Goal: Transaction & Acquisition: Purchase product/service

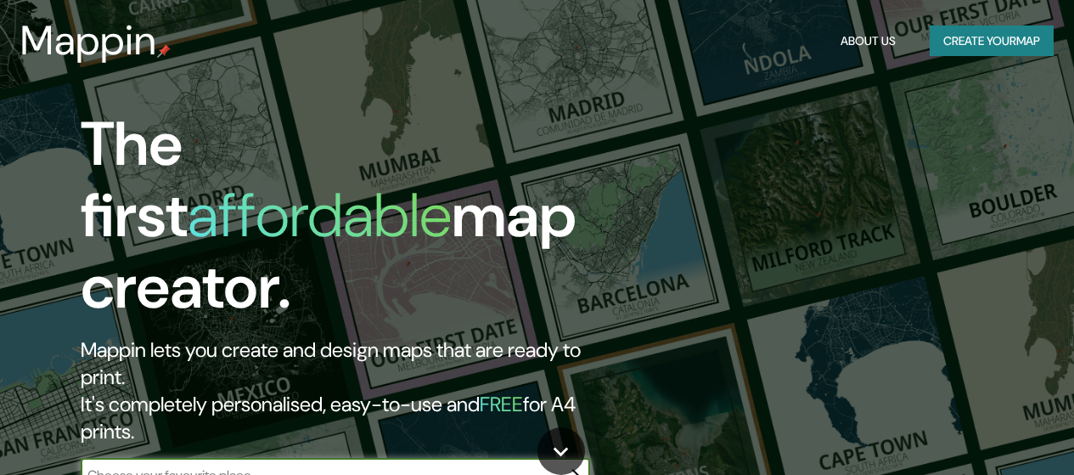
click at [959, 37] on button "Create your map" at bounding box center [992, 40] width 124 height 31
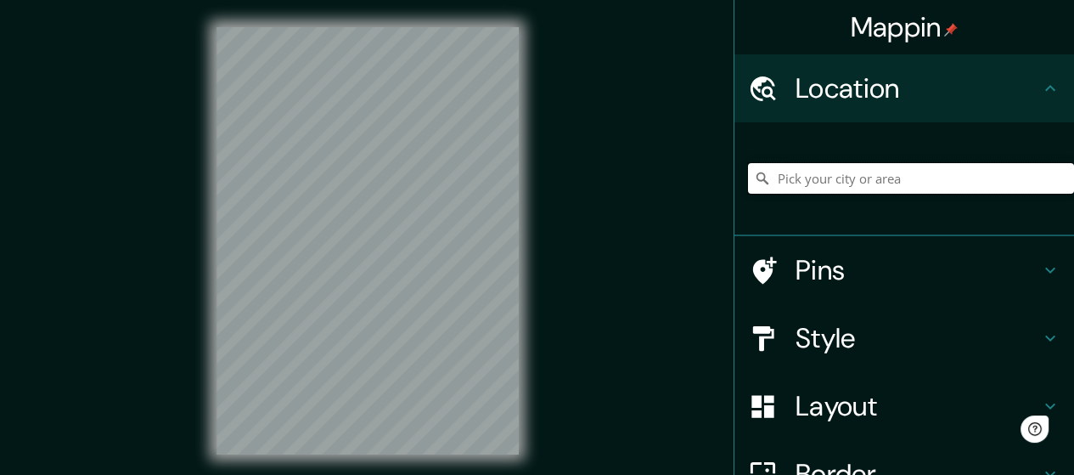
click at [802, 177] on input "Pick your city or area" at bounding box center [911, 178] width 326 height 31
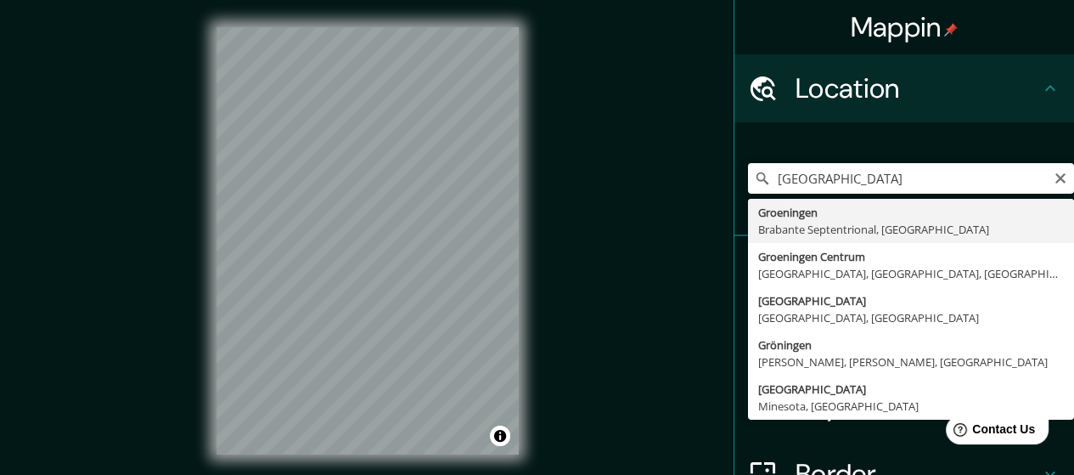
type input "Groeningen, Brabante Septentrional, Países Bajos"
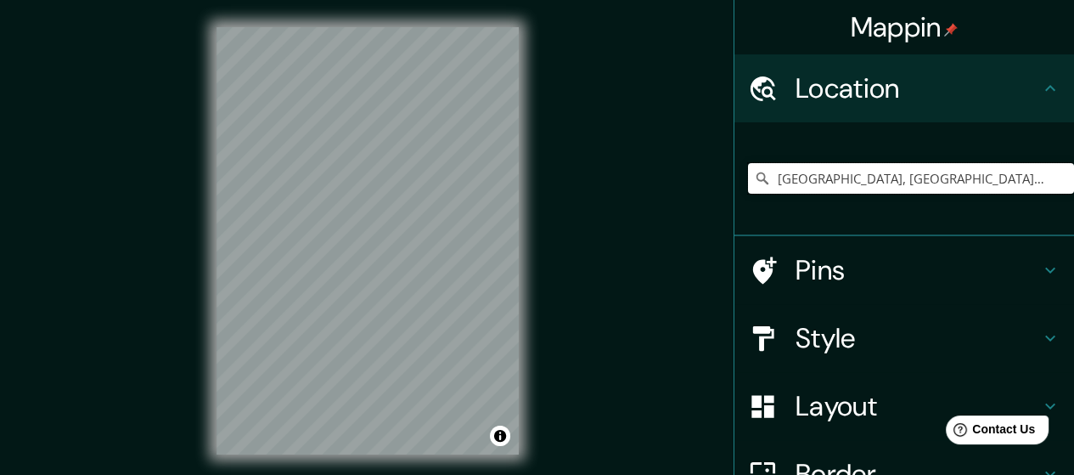
scroll to position [170, 0]
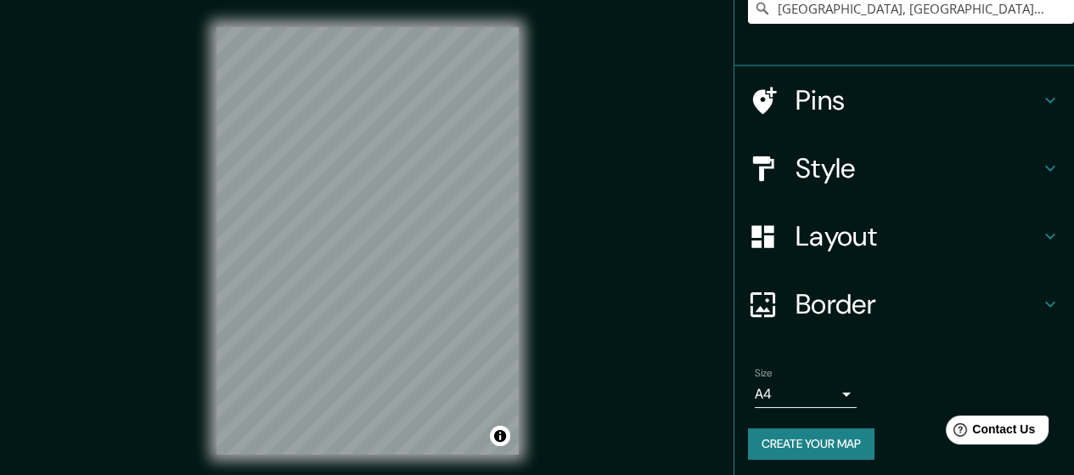
click at [822, 301] on h4 "Border" at bounding box center [917, 304] width 244 height 34
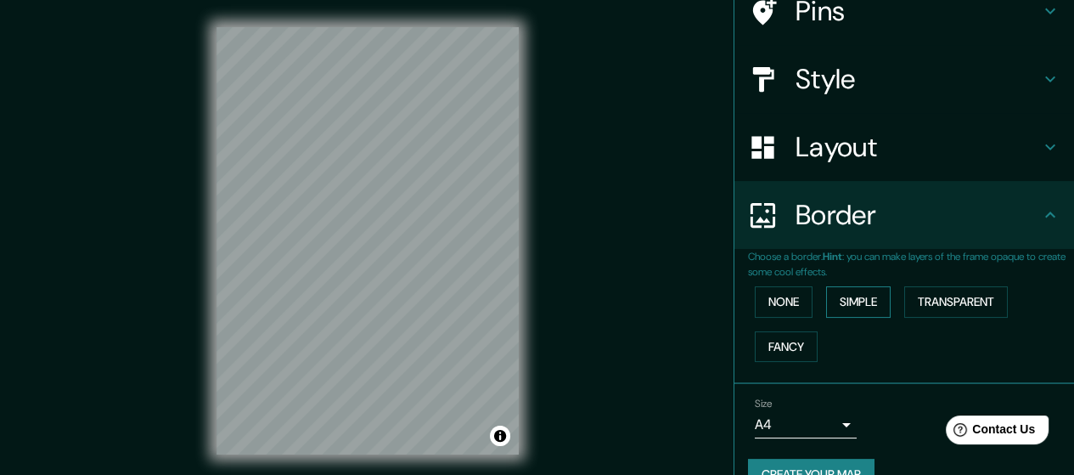
scroll to position [181, 0]
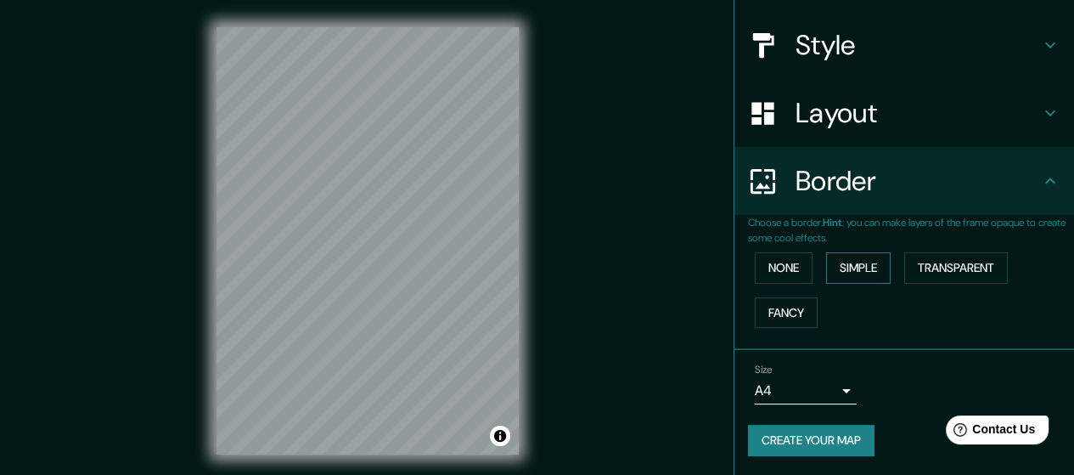
click at [843, 267] on button "Simple" at bounding box center [858, 267] width 65 height 31
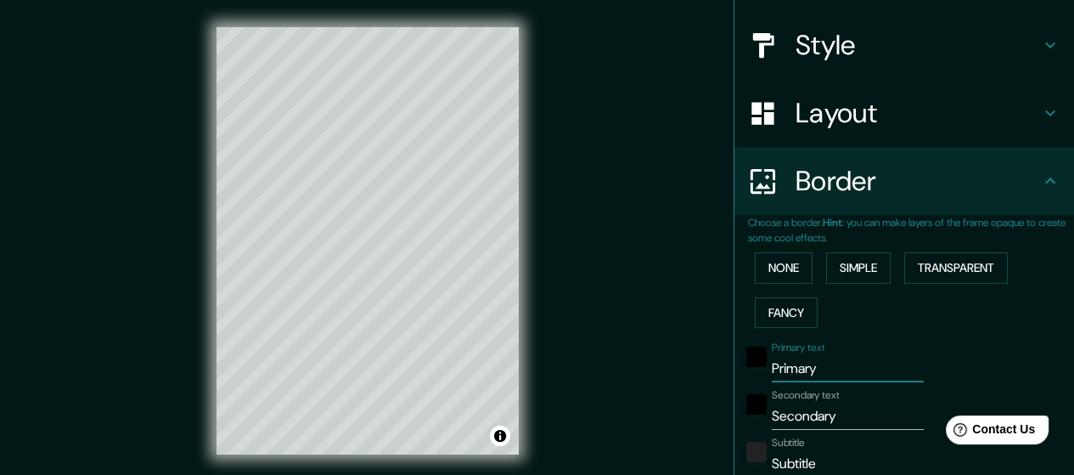
drag, startPoint x: 818, startPoint y: 364, endPoint x: 745, endPoint y: 370, distance: 72.4
click at [745, 370] on div "Primary text Primary" at bounding box center [880, 361] width 278 height 41
type input "G"
type input "142"
type input "28"
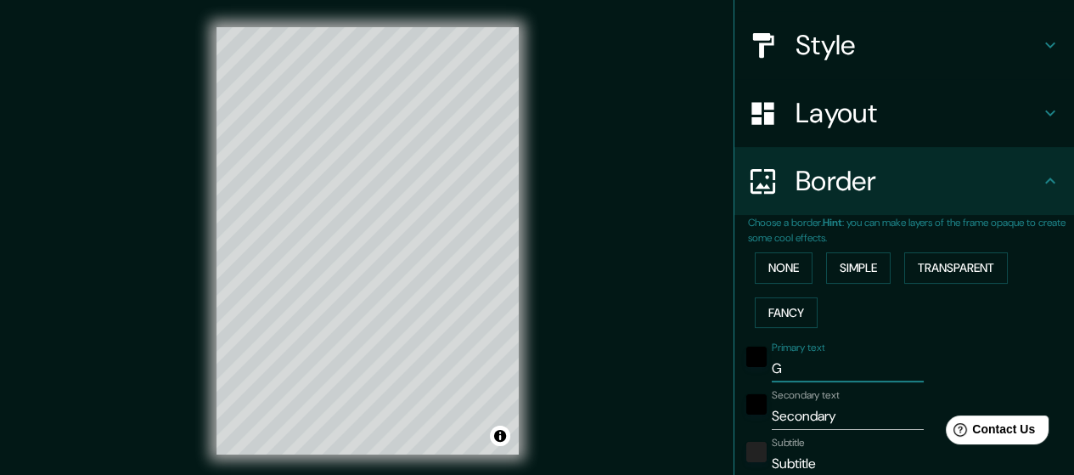
type input "GR"
type input "142"
type input "28"
type input "GRON"
type input "142"
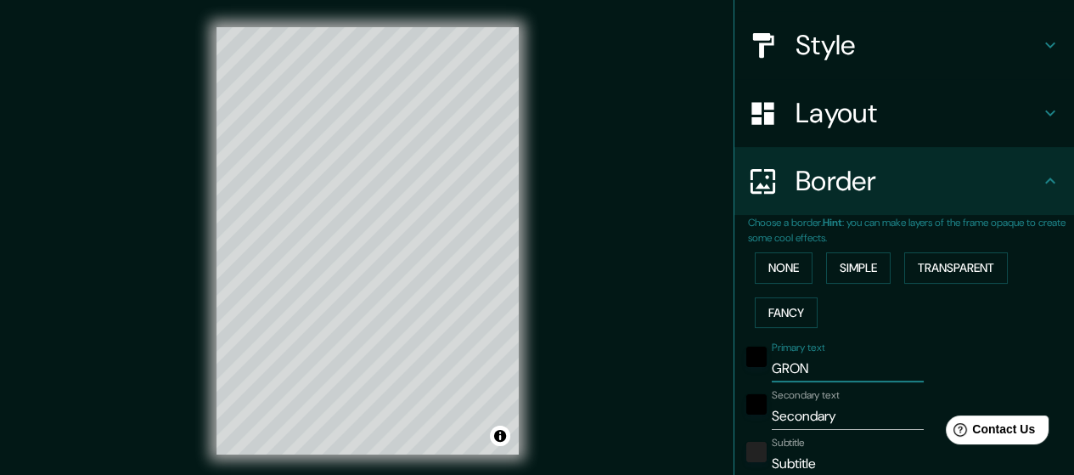
type input "28"
type input "[GEOGRAPHIC_DATA]"
type input "142"
type input "28"
type input "[GEOGRAPHIC_DATA]"
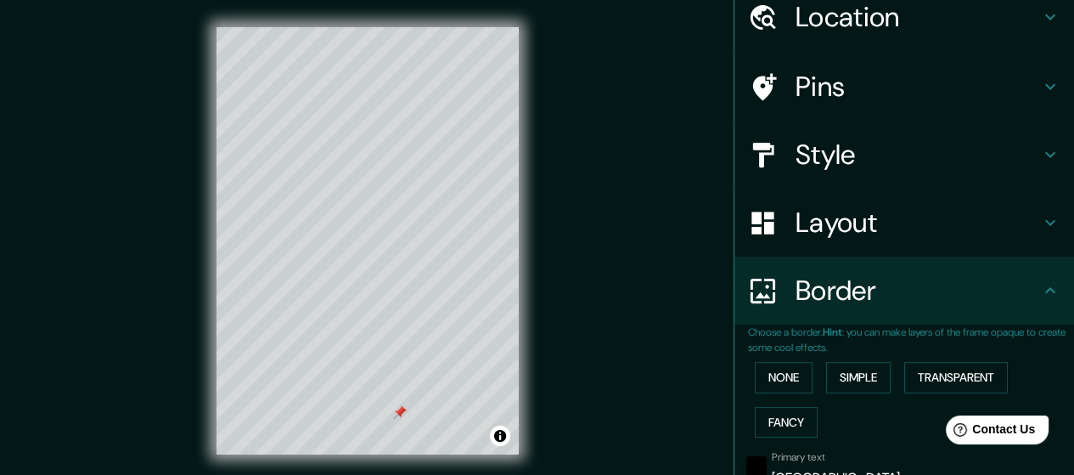
scroll to position [0, 0]
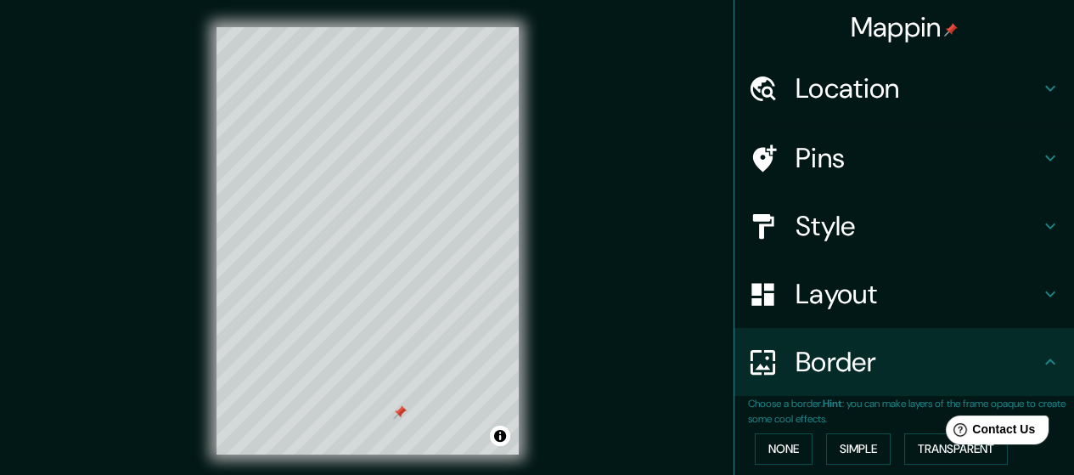
click at [833, 167] on h4 "Pins" at bounding box center [917, 158] width 244 height 34
type input "142"
type input "28"
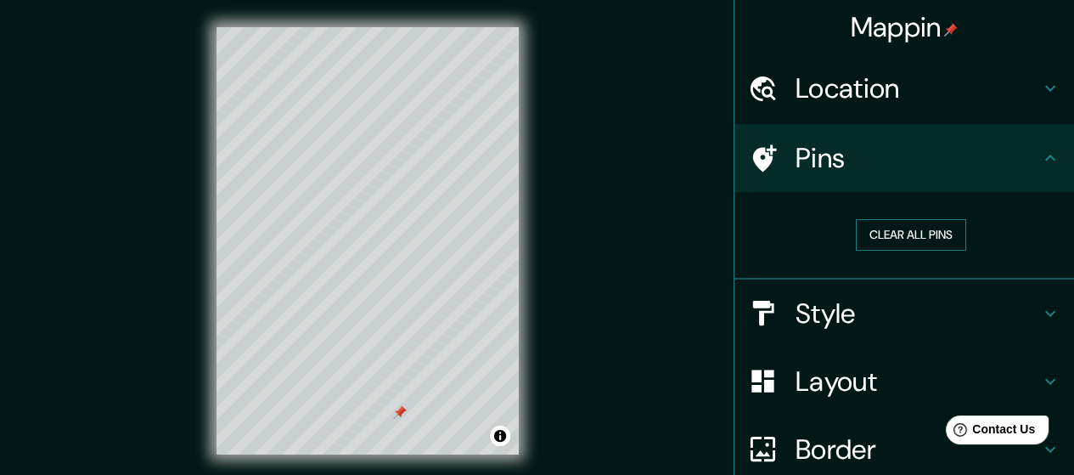
click at [891, 239] on button "Clear all pins" at bounding box center [911, 234] width 110 height 31
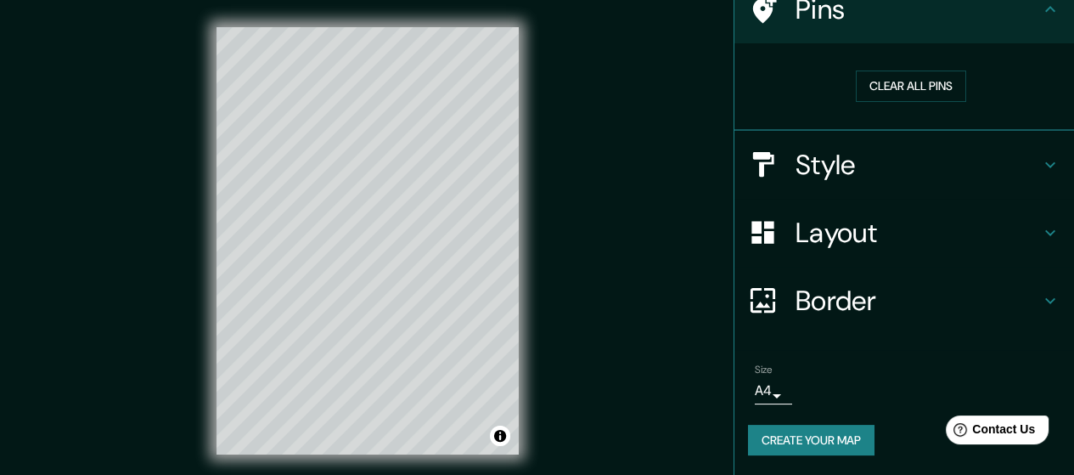
click at [1045, 232] on icon at bounding box center [1050, 232] width 10 height 6
type input "142"
type input "28"
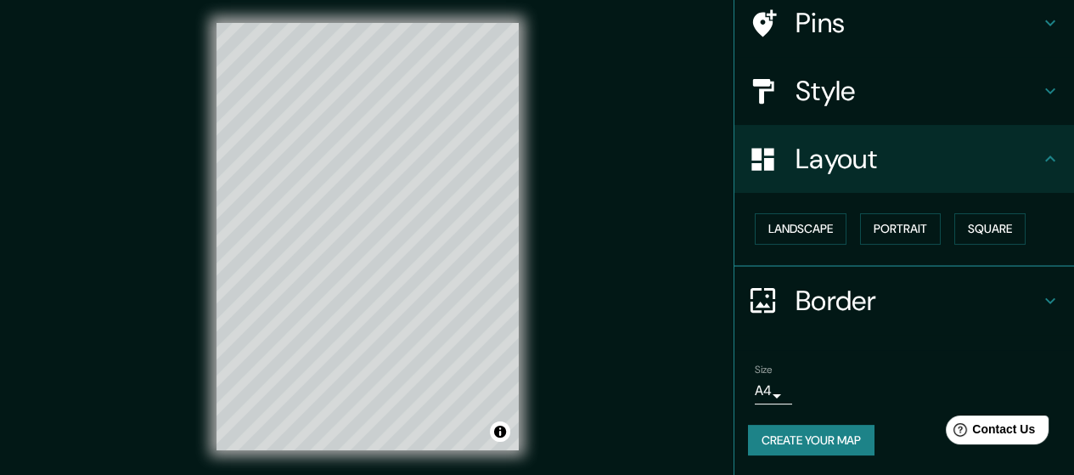
scroll to position [34, 0]
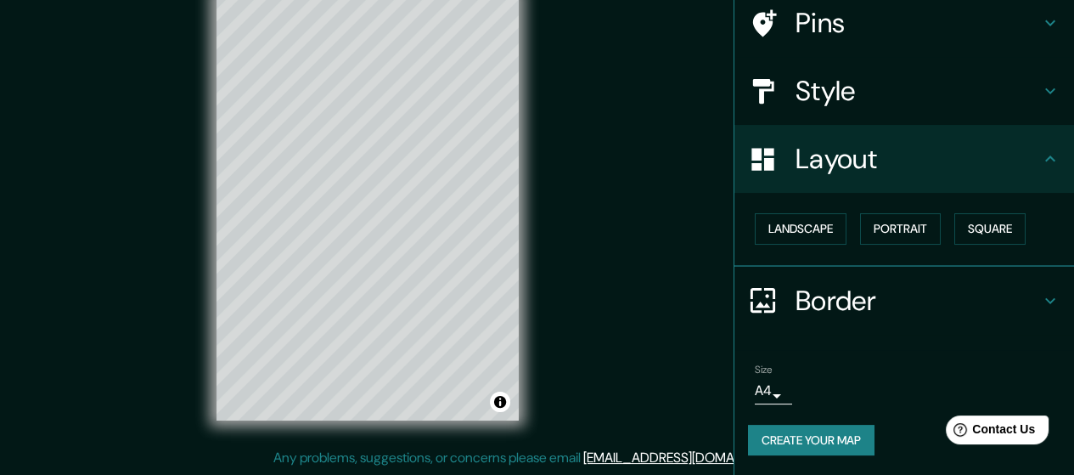
click at [1040, 306] on icon at bounding box center [1050, 300] width 20 height 20
type input "142"
type input "28"
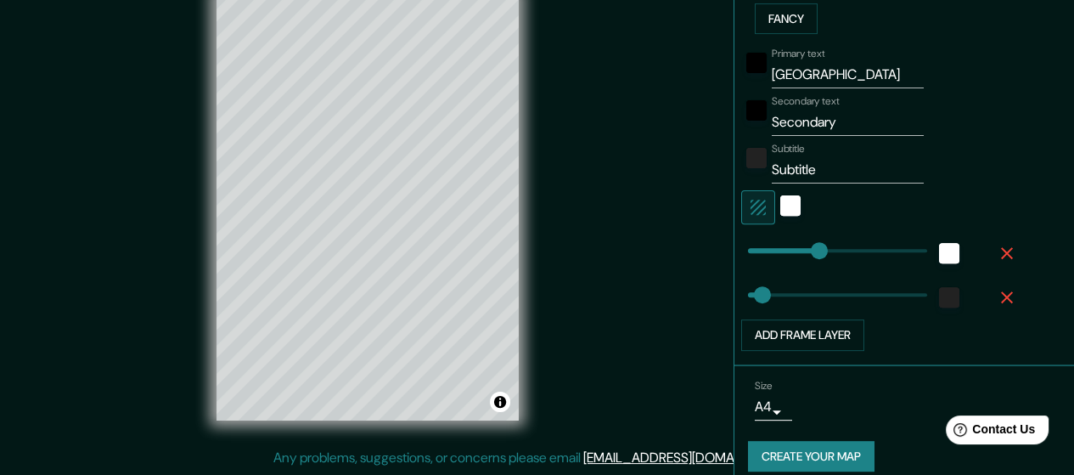
scroll to position [390, 0]
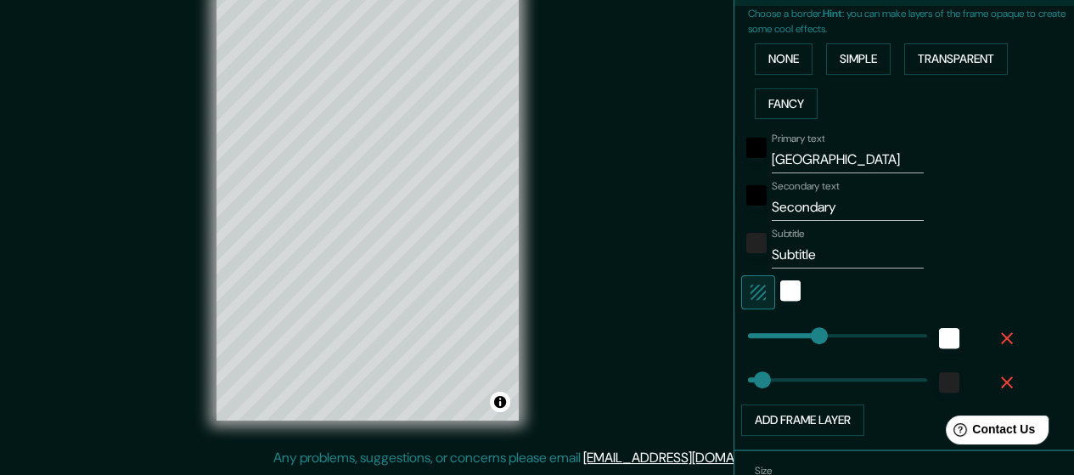
click at [824, 212] on input "Secondary" at bounding box center [848, 207] width 152 height 27
type input "Secondar"
type input "142"
type input "28"
type input "S"
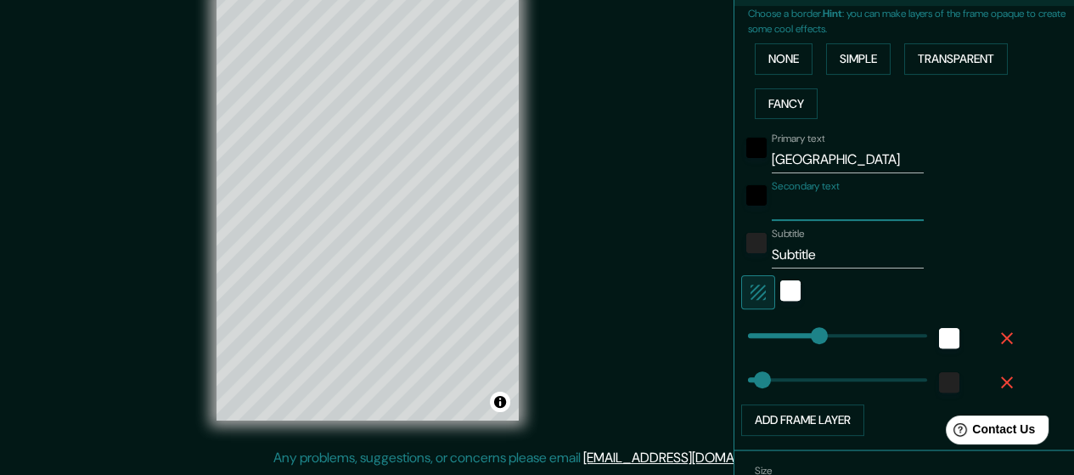
type input "142"
type input "28"
type input "MO"
type input "142"
type input "28"
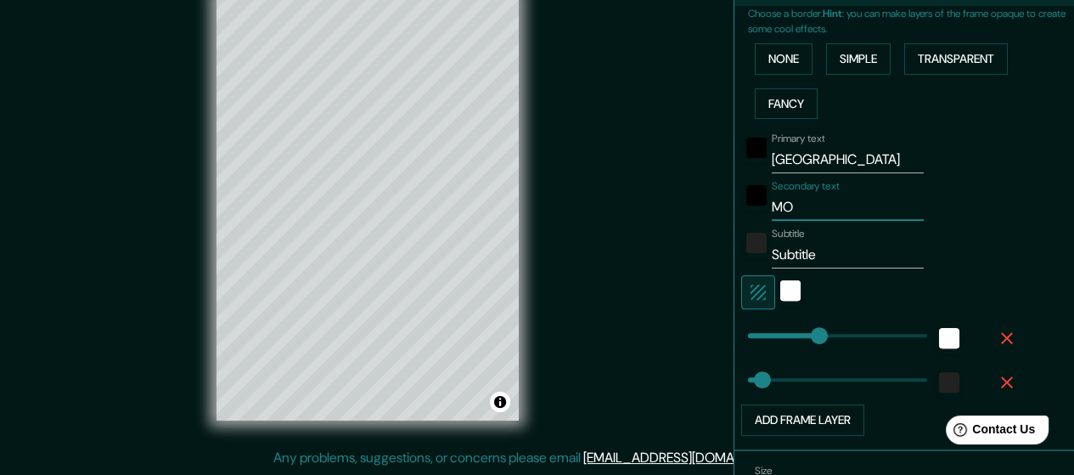
type input "MOE"
type input "142"
type input "28"
type input "MOESS"
type input "142"
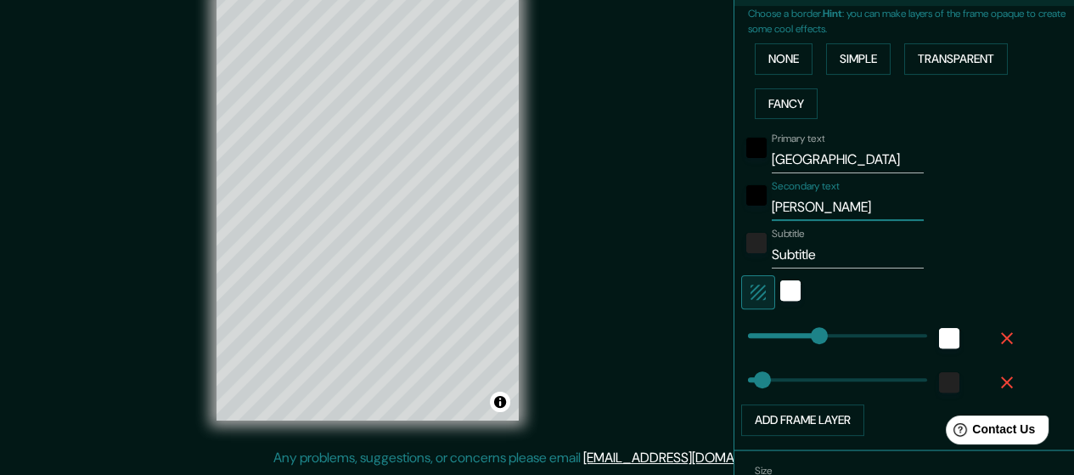
type input "28"
type input "MOESST"
type input "142"
type input "28"
type input "MOESSTR"
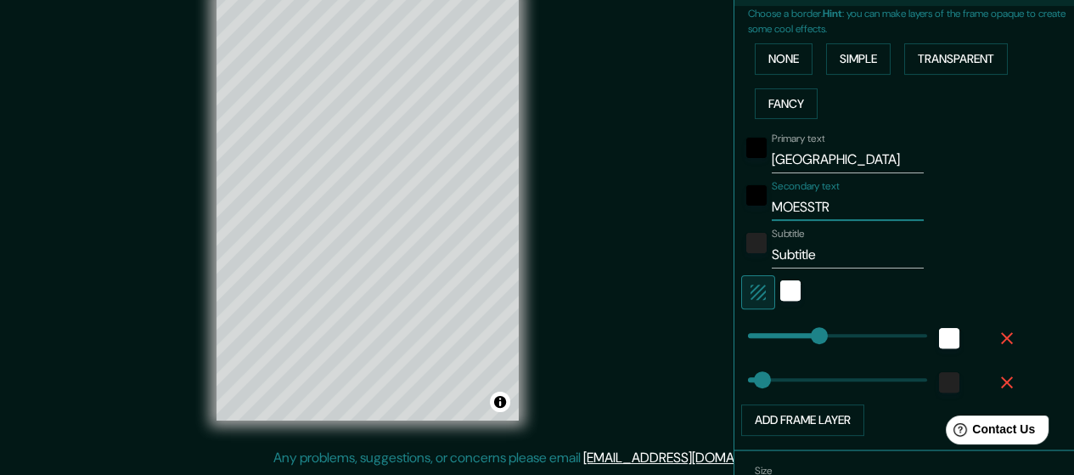
type input "142"
type input "28"
type input "MOESSTRAA"
type input "142"
type input "28"
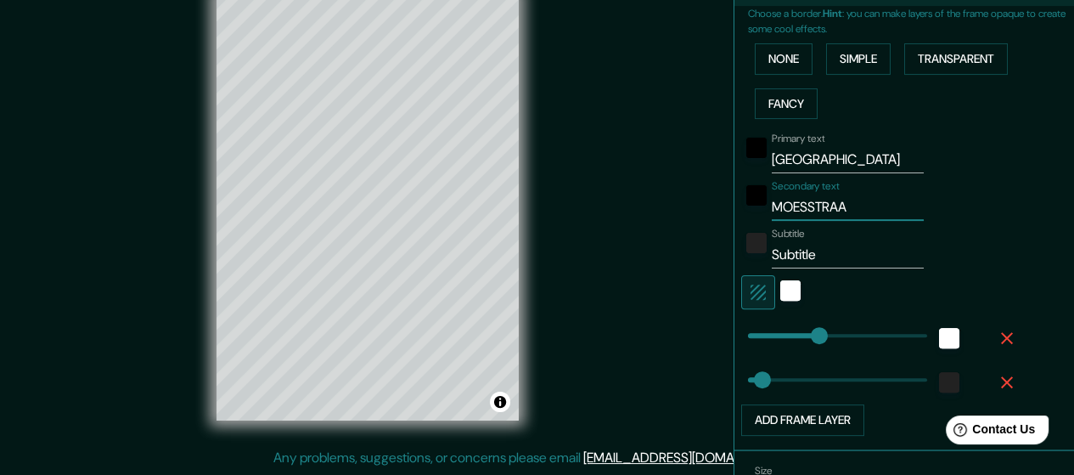
type input "MOESSTRAAT"
type input "142"
type input "28"
type input "MOESSTRAAT"
click at [816, 258] on input "Subtitle" at bounding box center [848, 254] width 152 height 27
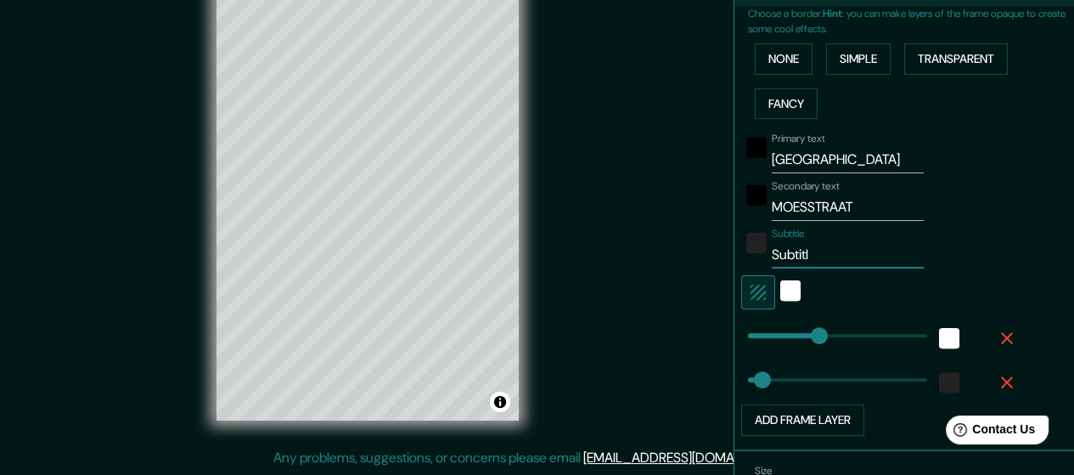
type input "Subtit"
type input "142"
type input "28"
type input "Sub"
type input "142"
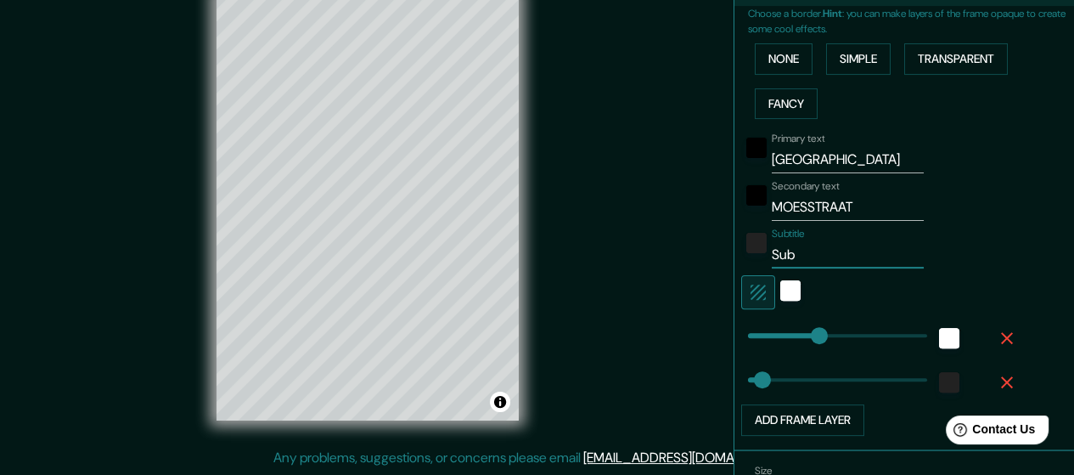
type input "28"
type input "S"
type input "142"
type input "28"
type input "142"
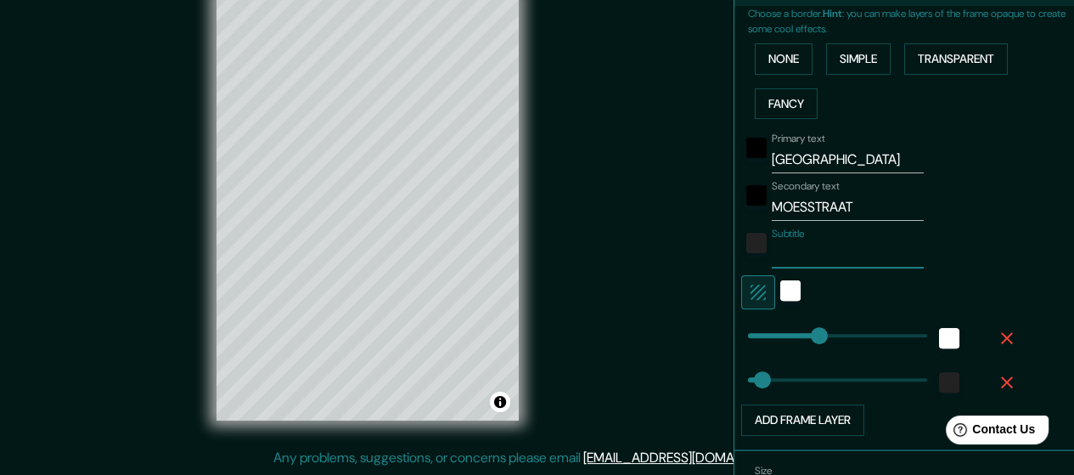
type input "28"
type input "20"
type input "142"
type input "28"
type input "2008"
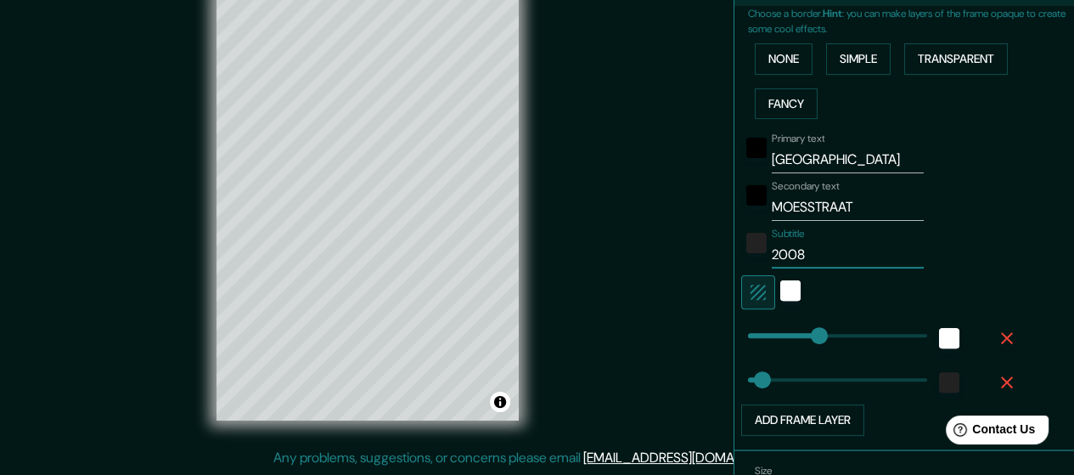
type input "142"
type input "28"
type input "142"
type input "2008"
type input "100"
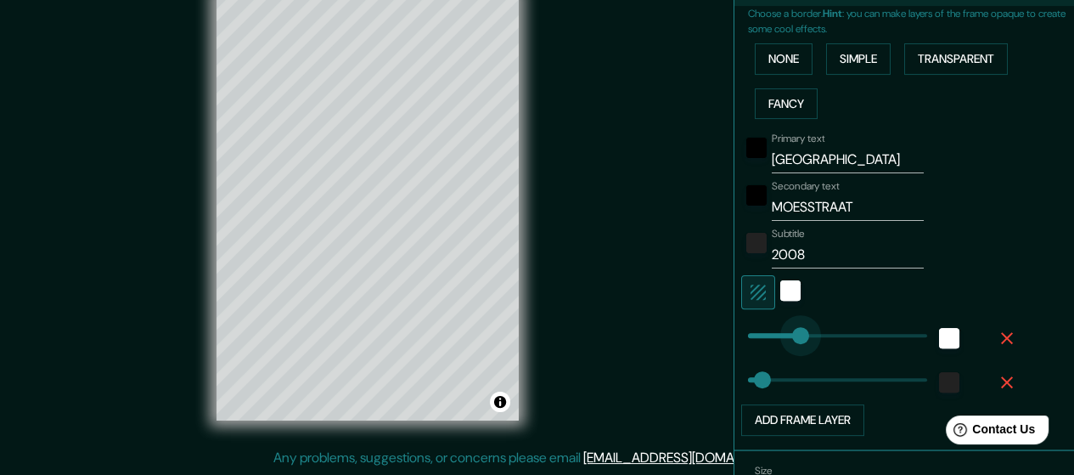
drag, startPoint x: 802, startPoint y: 340, endPoint x: 785, endPoint y: 340, distance: 17.0
type input "28"
click at [830, 256] on input "2008" at bounding box center [848, 254] width 152 height 27
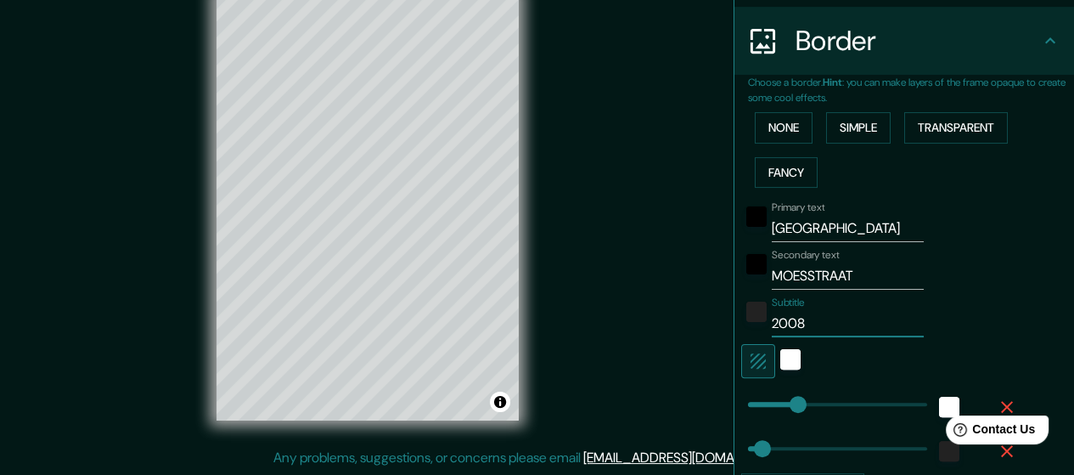
scroll to position [320, 0]
click at [847, 273] on input "MOESSTRAAT" at bounding box center [848, 276] width 152 height 27
type input "MOESSTRAAT"
type input "28"
type input "MOESSTRAAT 20"
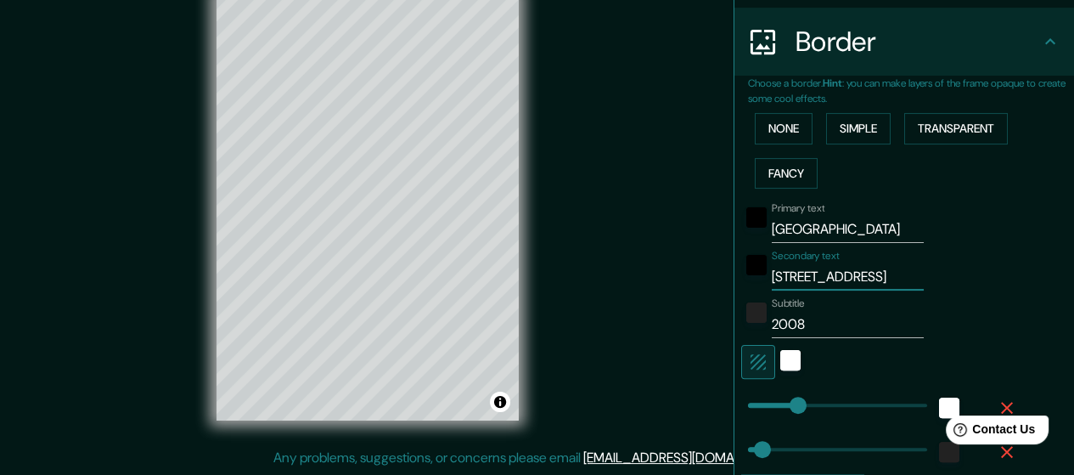
type input "28"
type input "MOESSTRAAT 2008"
type input "28"
type input "MOESSTRAAT 2008"
click at [801, 324] on input "2008" at bounding box center [848, 324] width 152 height 27
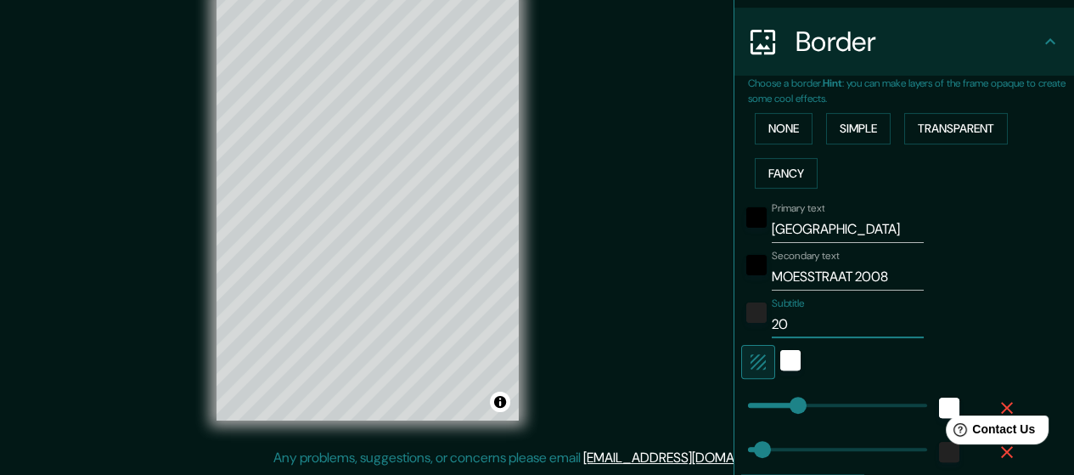
type input "2"
type input "28"
type input "oI"
type input "28"
type input "o"
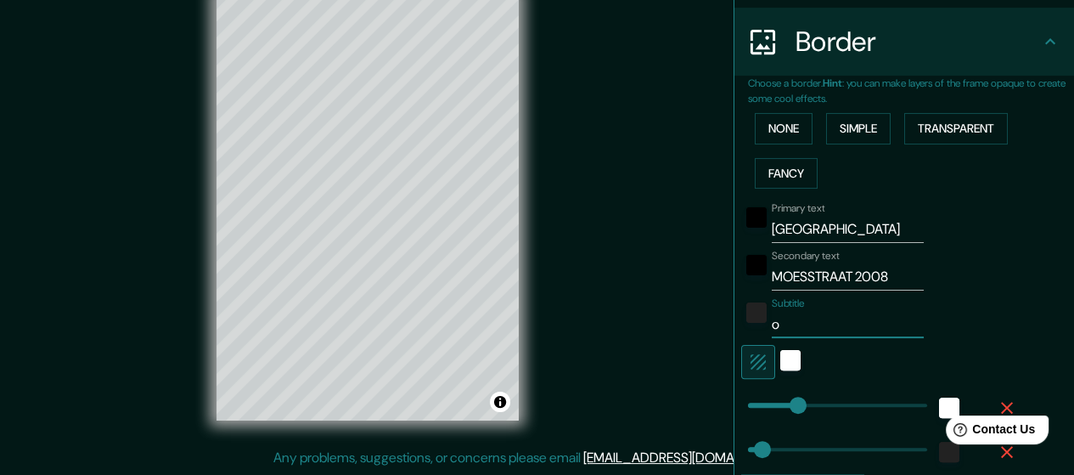
type input "28"
type input "O"
type input "28"
type input "Oih"
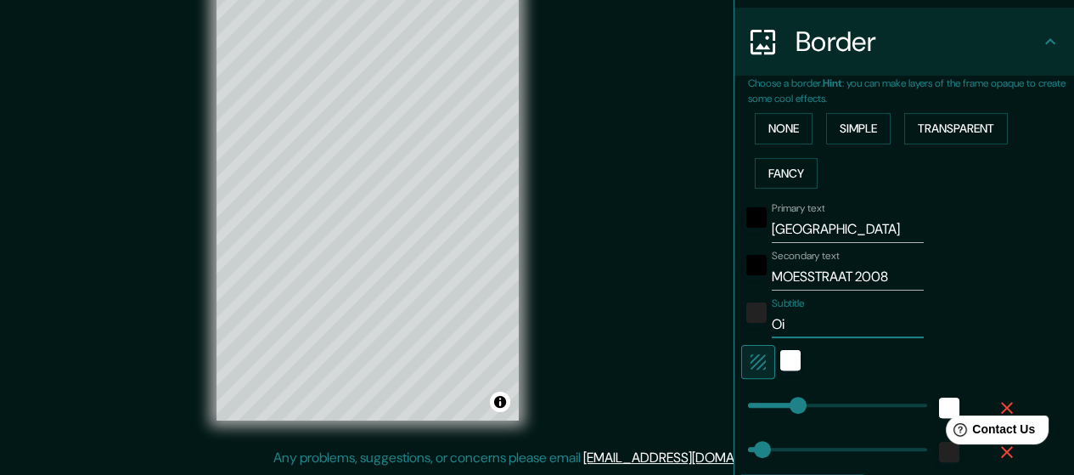
type input "28"
type input "Oihame,"
type input "28"
type input "Oihame, Arantx"
type input "28"
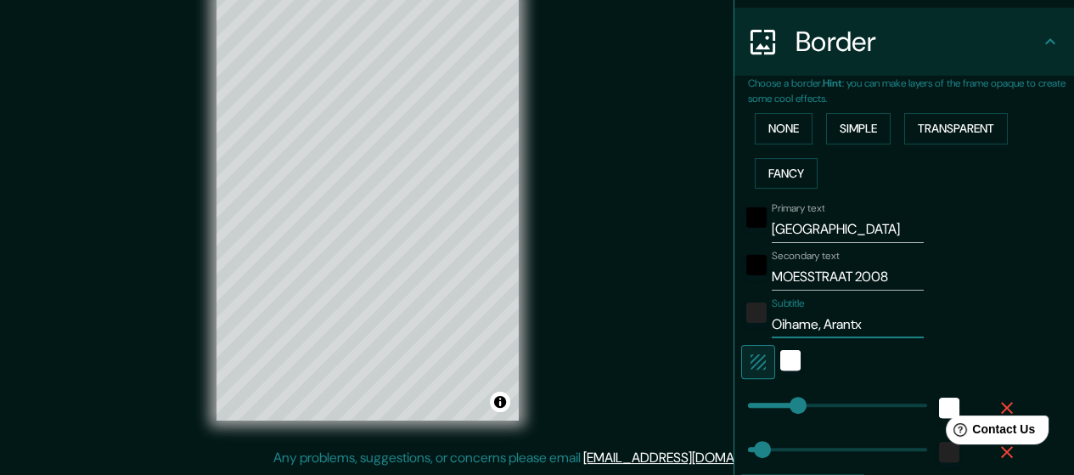
type input "Oihame, Arantxa"
type input "28"
type input "Oihame, Arantxa,"
type input "28"
type input "Oihame, Arantxa, Pa"
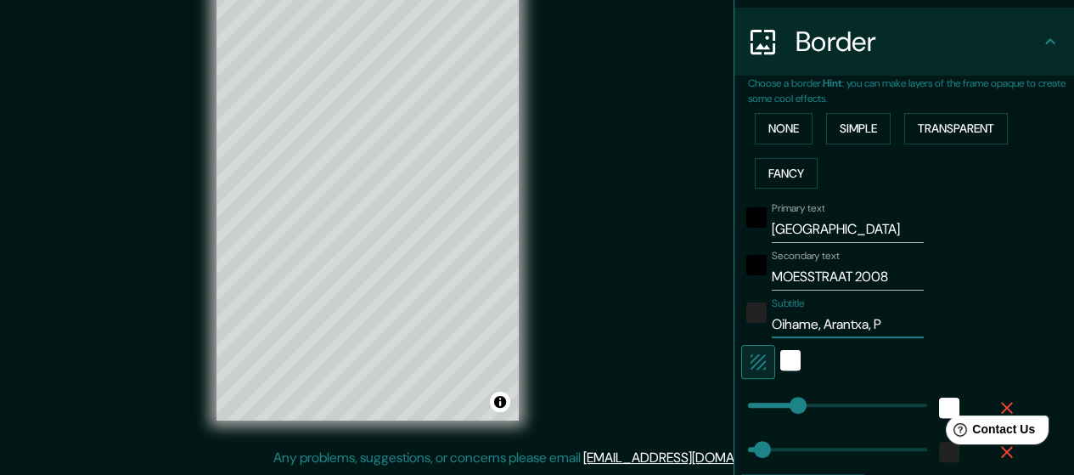
type input "28"
type input "Oihame, Arantxa, Patri"
type input "28"
type input "Oihame, Arantxa, Patri"
type input "28"
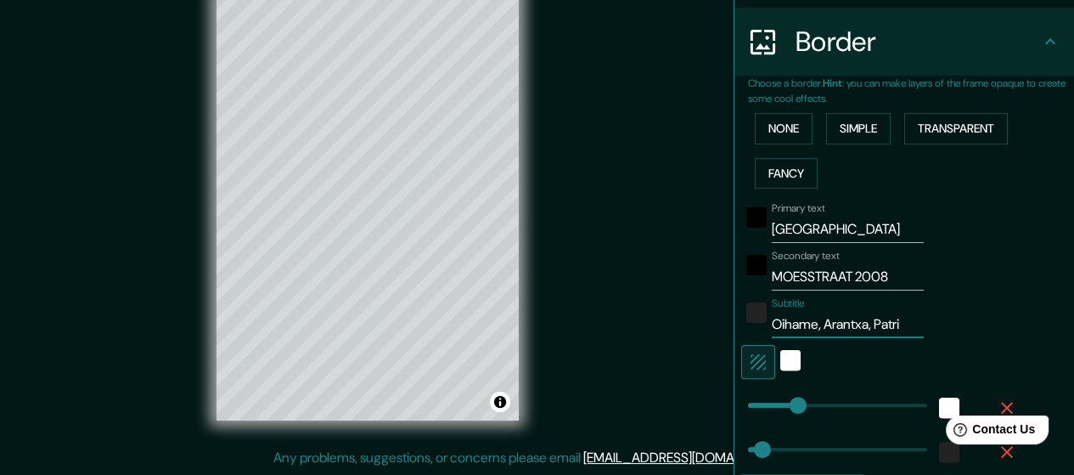
type input "Oihame, Arantxa, Patri &"
type input "28"
type input "Oihame, Arantxa, Patri &"
type input "28"
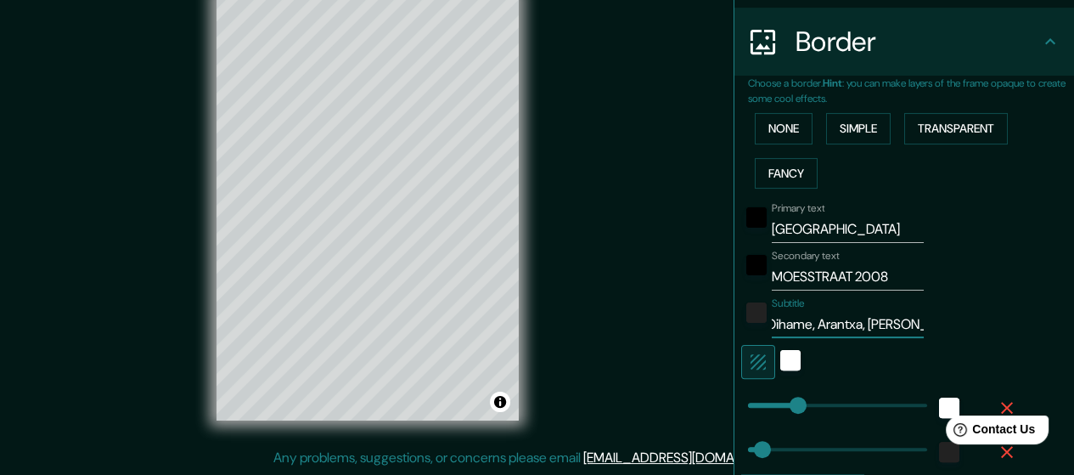
type input "Oihame, Arantxa, Patri & I"
type input "28"
type input "Oihame, Arantxa, Patri & Irat"
type input "28"
type input "Oihame, Arantxa, Patri & Irati"
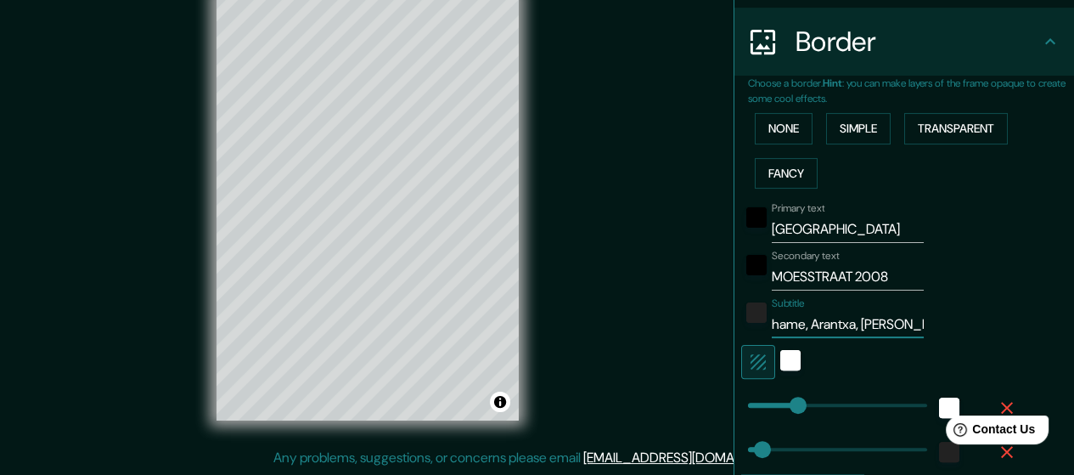
type input "28"
type input "Oihame, Arantxa, Patri & Irati"
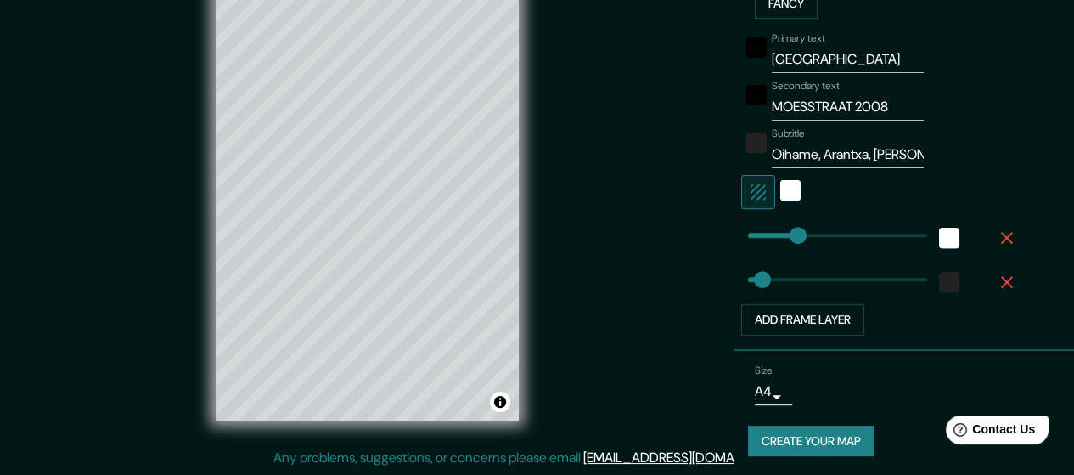
click at [800, 435] on button "Create your map" at bounding box center [811, 440] width 126 height 31
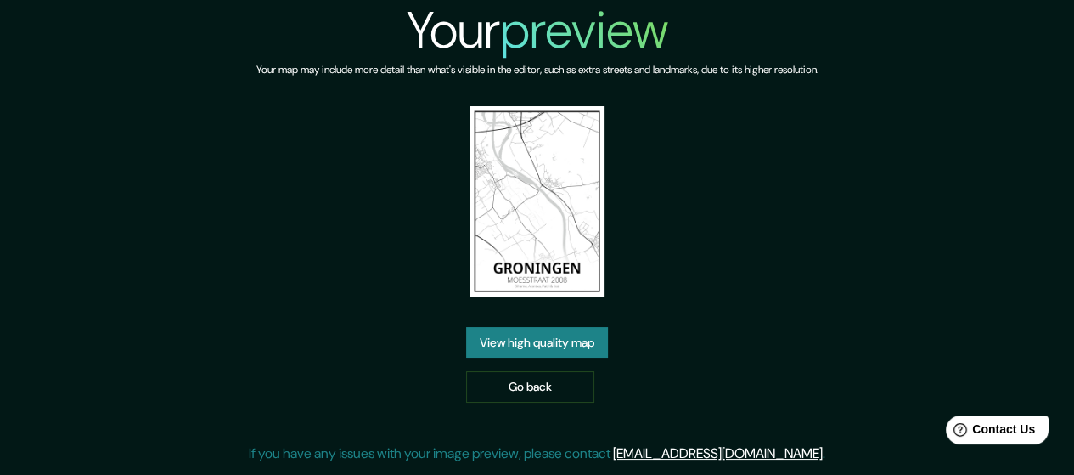
click at [575, 337] on link "View high quality map" at bounding box center [537, 342] width 142 height 31
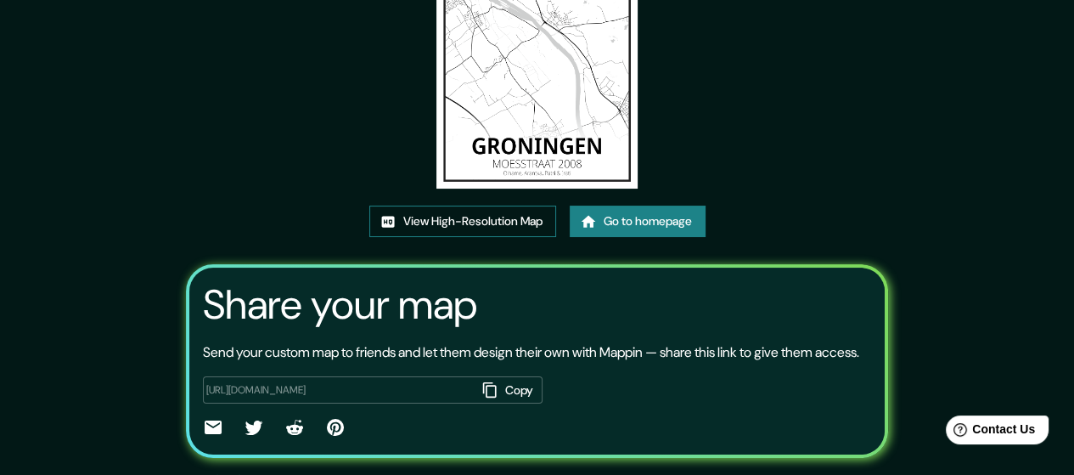
scroll to position [234, 0]
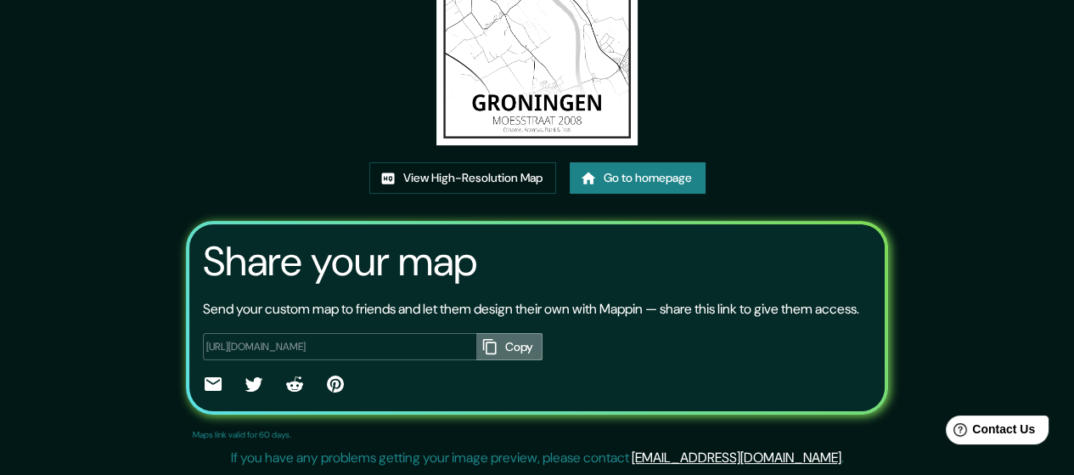
click at [500, 343] on button "Copy" at bounding box center [509, 347] width 66 height 28
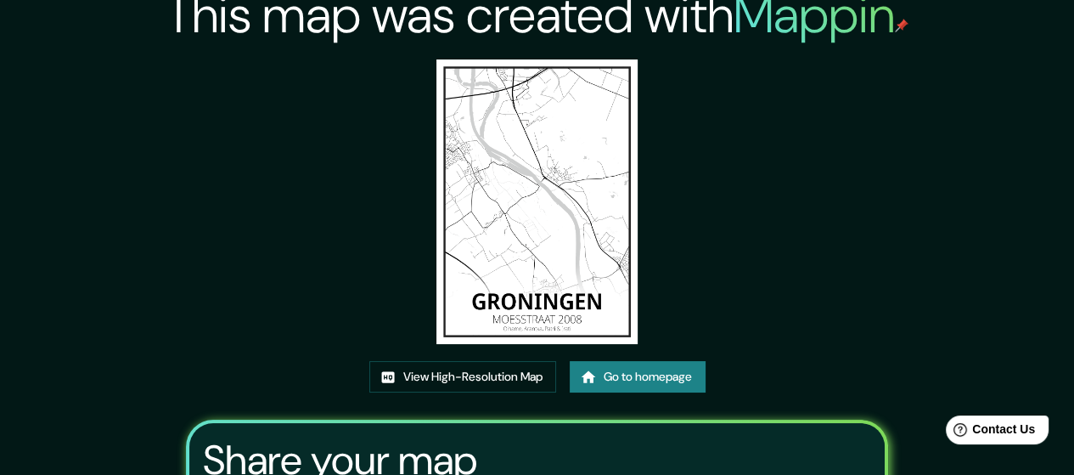
scroll to position [0, 0]
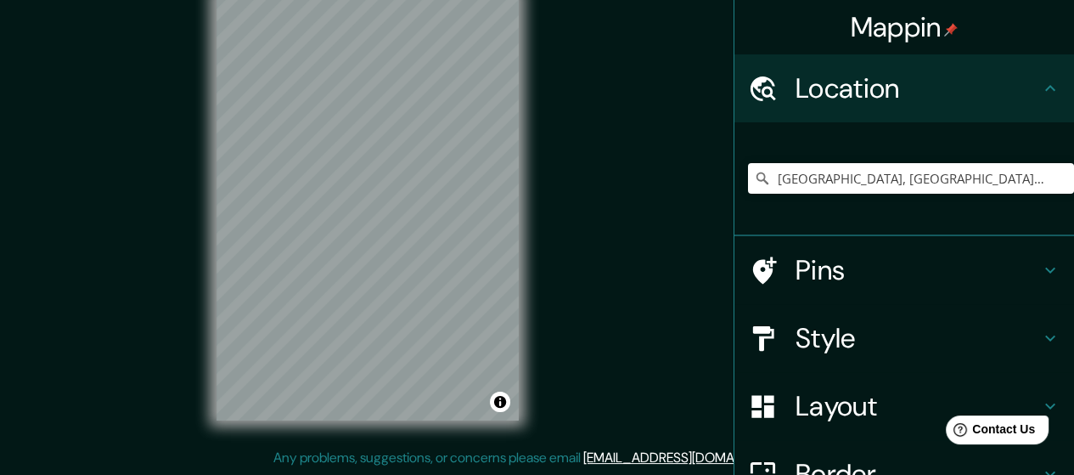
scroll to position [174, 0]
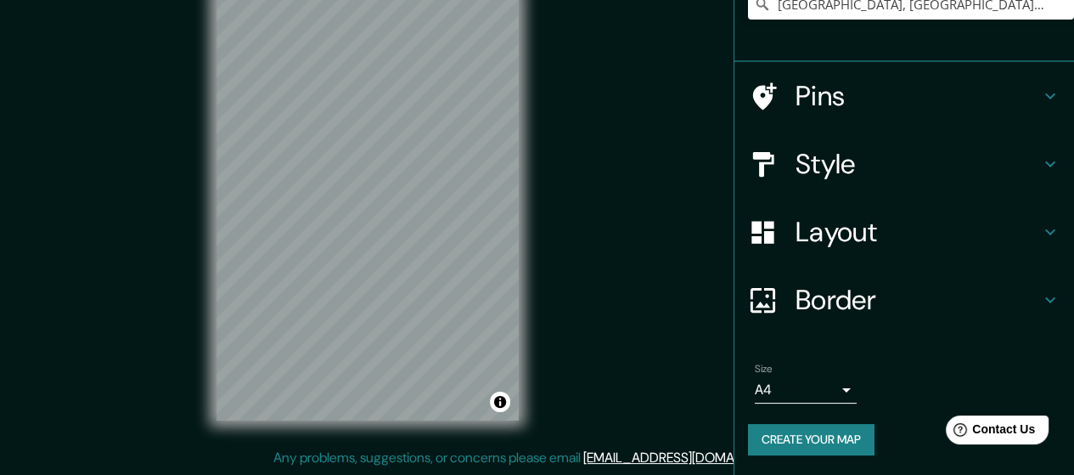
click at [825, 305] on h4 "Border" at bounding box center [917, 300] width 244 height 34
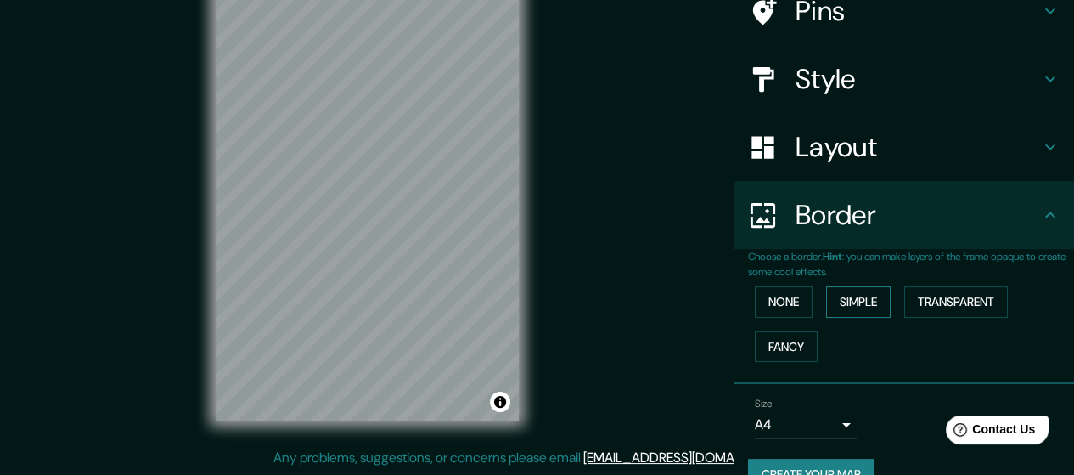
click at [865, 289] on button "Simple" at bounding box center [858, 301] width 65 height 31
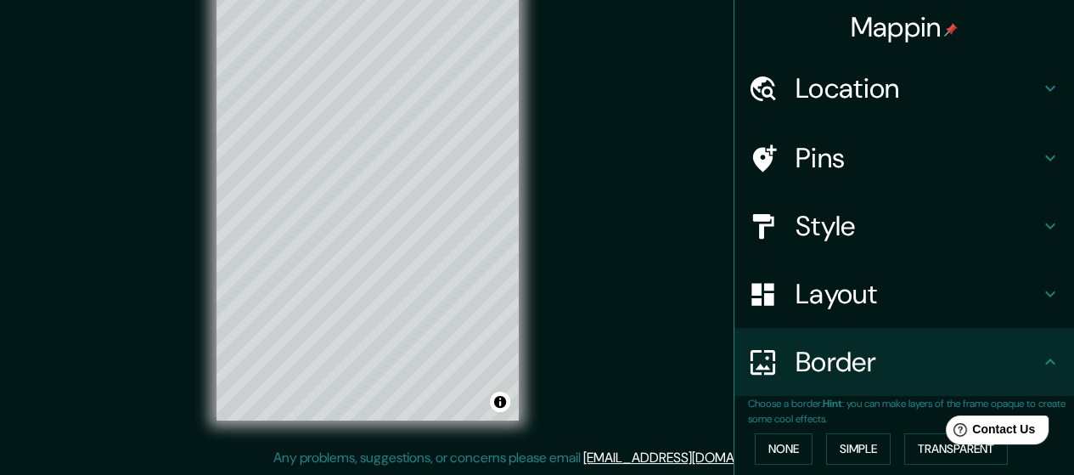
scroll to position [0, 0]
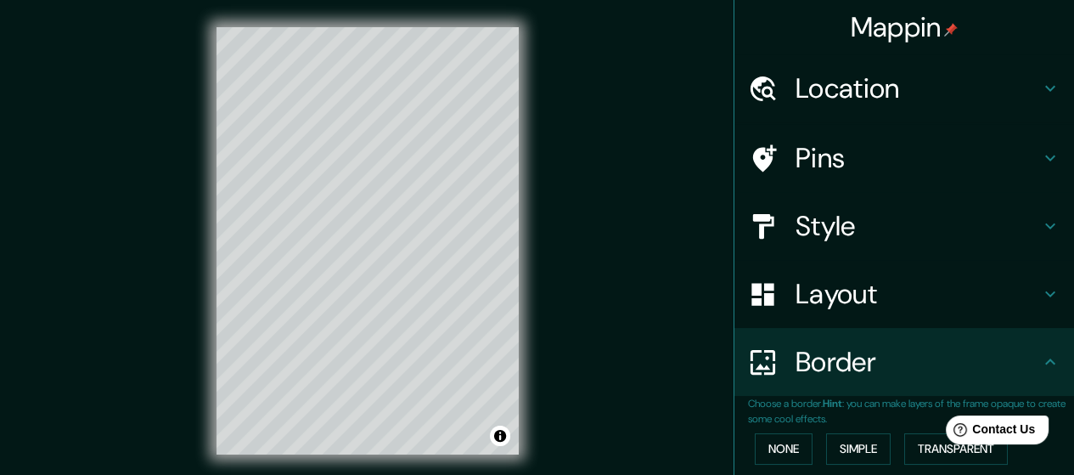
click at [923, 90] on h4 "Location" at bounding box center [917, 88] width 244 height 34
type input "142"
type input "28"
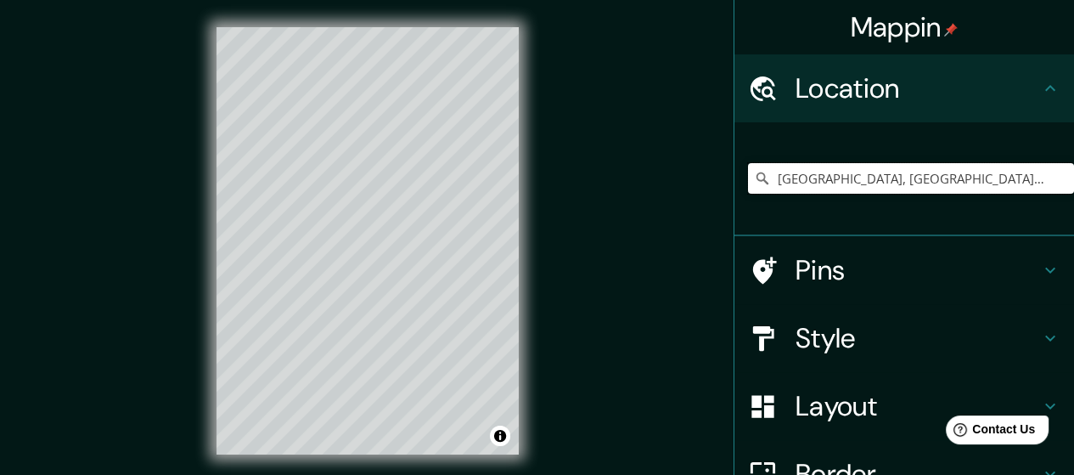
drag, startPoint x: 1014, startPoint y: 179, endPoint x: 742, endPoint y: 179, distance: 272.5
click at [748, 179] on div "Groeningen, Brabante Septentrional, Países Bajos" at bounding box center [911, 178] width 326 height 31
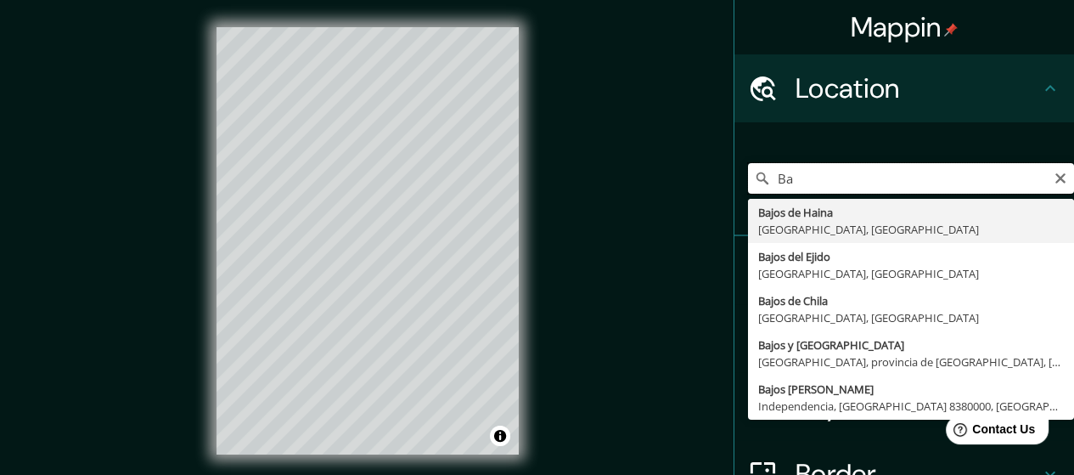
type input "B"
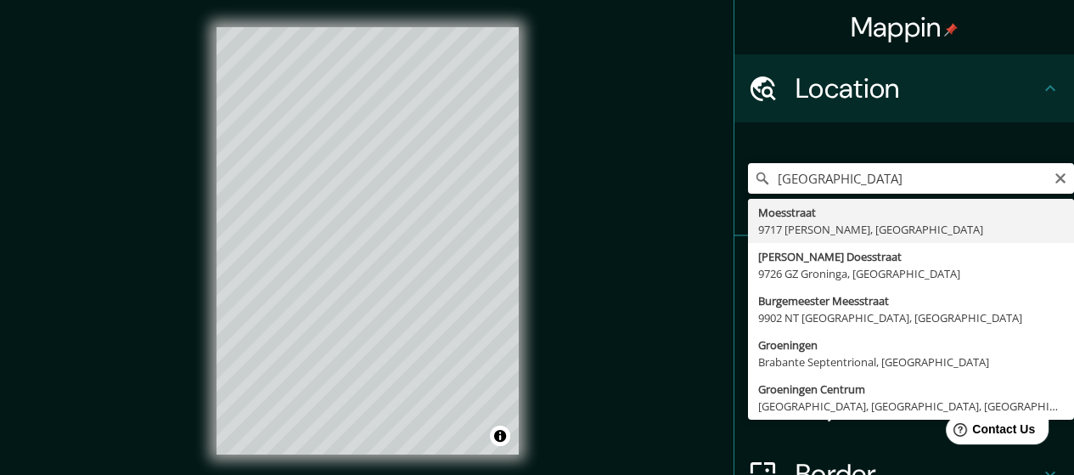
type input "Moesstraat, 9717 JW Groninga, Países Bajos"
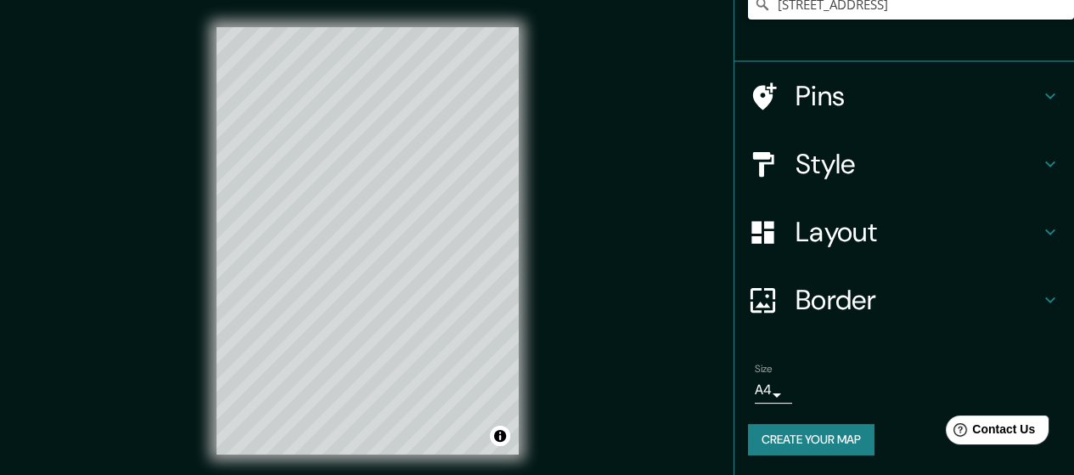
scroll to position [34, 0]
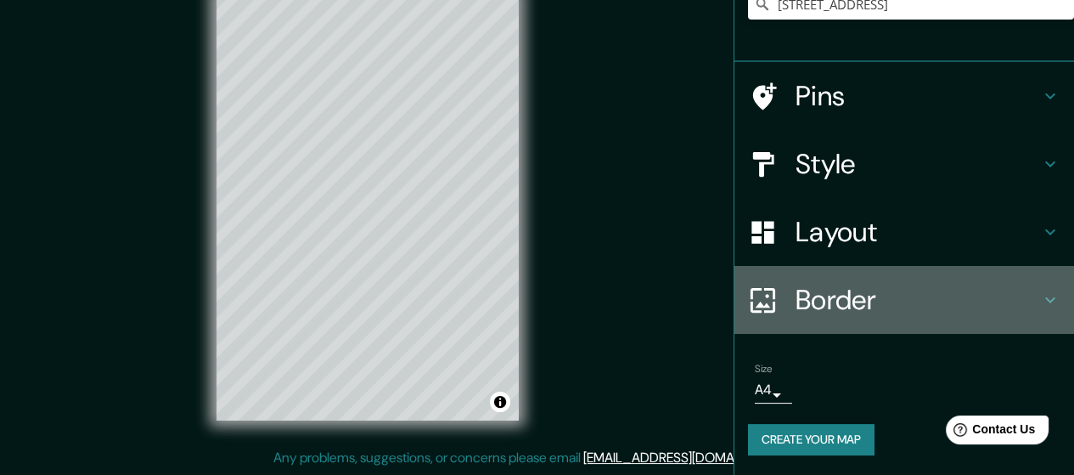
click at [1041, 295] on icon at bounding box center [1050, 299] width 20 height 20
type input "142"
type input "28"
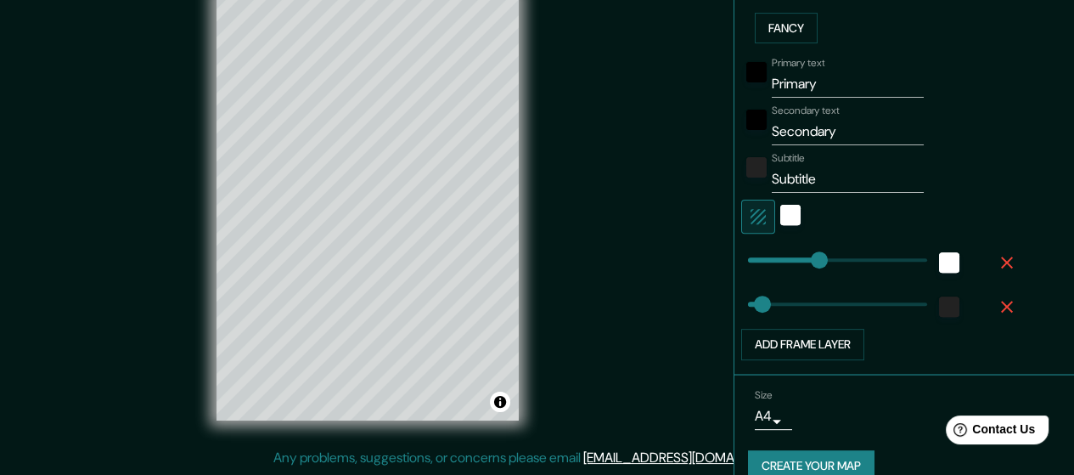
scroll to position [490, 0]
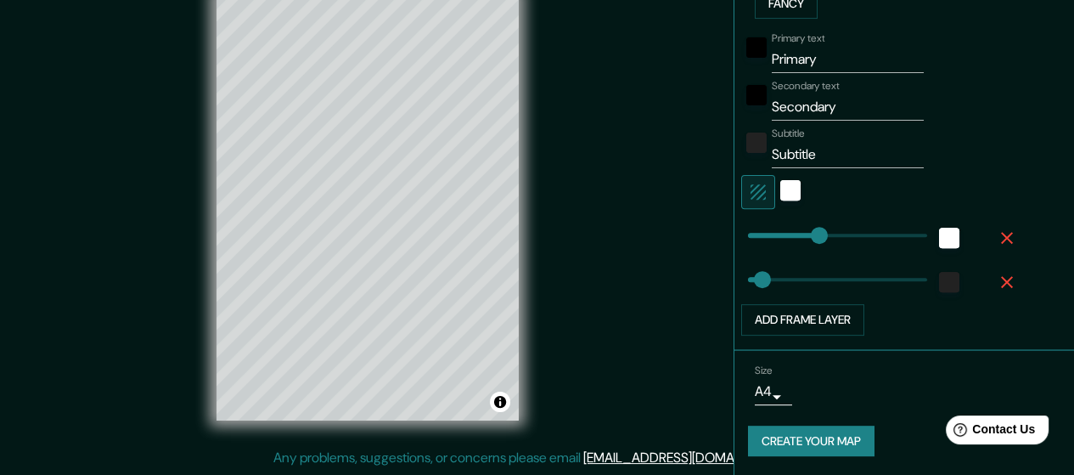
type input "142"
drag, startPoint x: 825, startPoint y: 63, endPoint x: 738, endPoint y: 73, distance: 88.0
click at [748, 74] on div "Primary text Primary Secondary text Secondary Subtitle Subtitle Add frame layer" at bounding box center [884, 180] width 272 height 310
type input "GR"
type input "142"
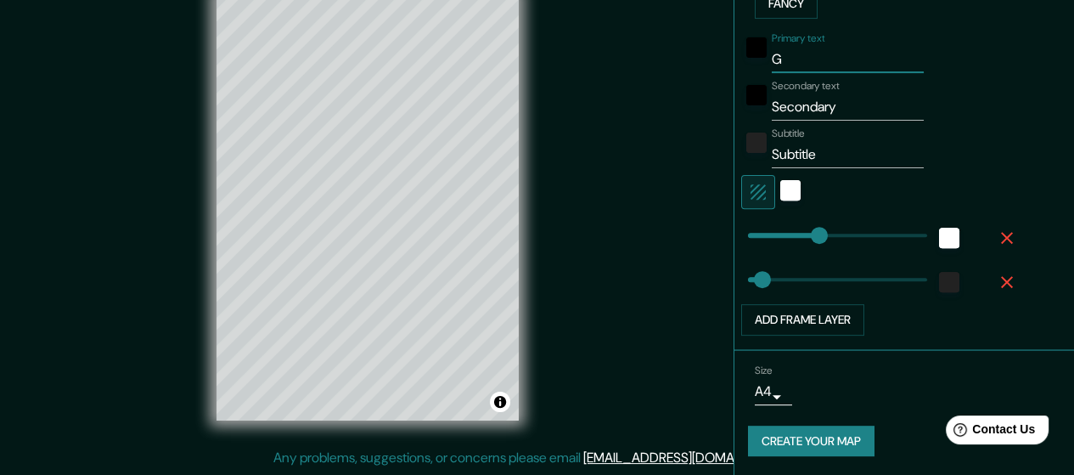
type input "28"
type input "GRON"
type input "142"
type input "28"
type input "[PERSON_NAME]"
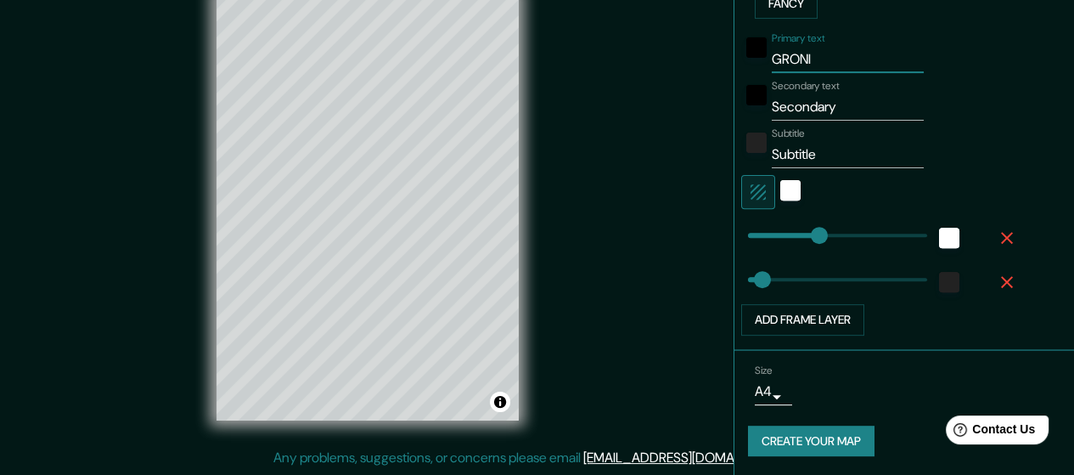
type input "142"
type input "28"
type input "GRONINGE"
type input "142"
type input "28"
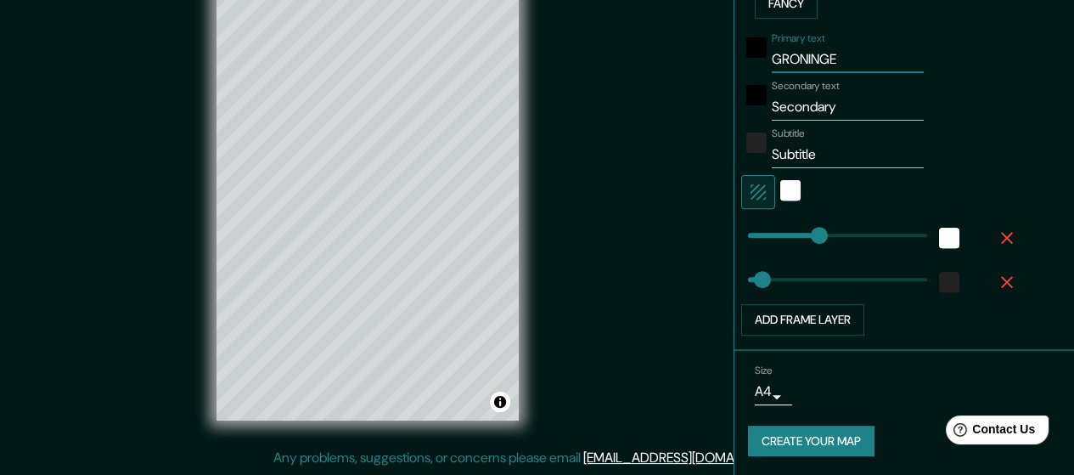
type input "[GEOGRAPHIC_DATA]"
type input "142"
type input "28"
type input "[GEOGRAPHIC_DATA]"
click at [834, 106] on input "Secondary" at bounding box center [848, 106] width 152 height 27
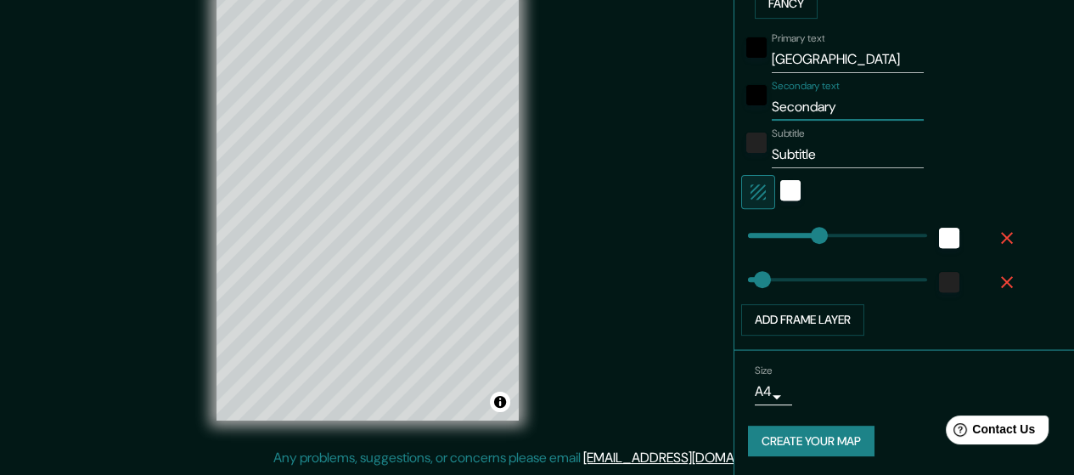
drag, startPoint x: 834, startPoint y: 106, endPoint x: 731, endPoint y: 110, distance: 102.8
click at [741, 109] on div "Secondary text Secondary" at bounding box center [880, 100] width 278 height 41
type input "142"
type input "28"
type input "OI"
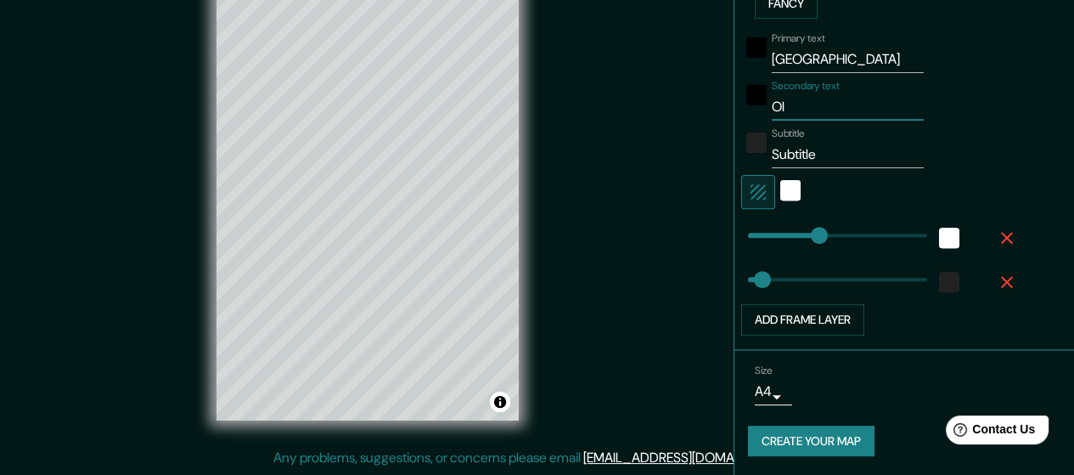
type input "142"
type input "28"
type input "OIHANE"
type input "142"
type input "28"
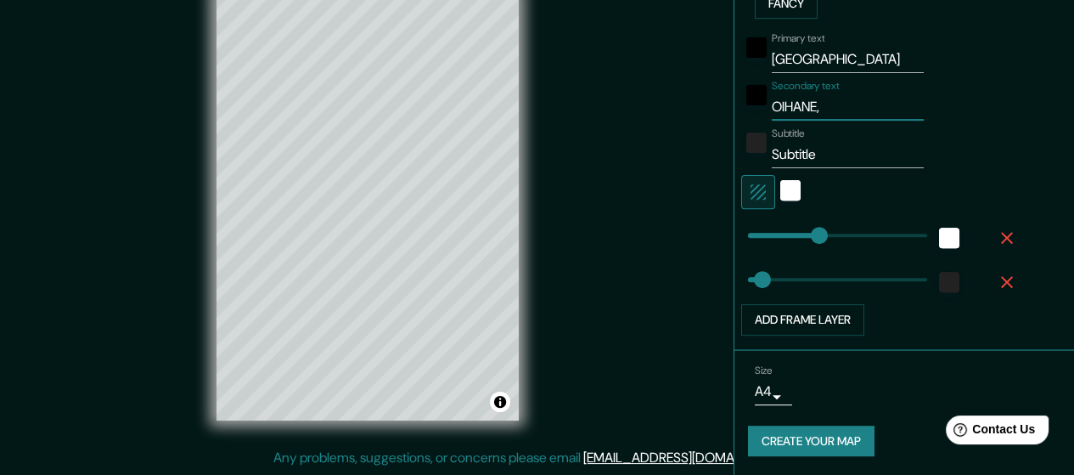
type input "OIHANE,"
type input "142"
type input "28"
type input "OIHANE, [GEOGRAPHIC_DATA]"
type input "142"
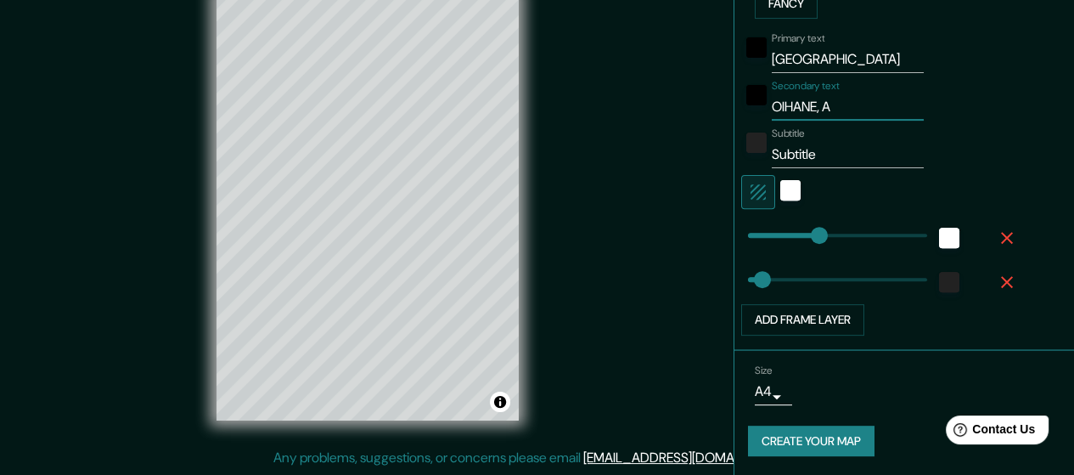
type input "28"
type input "OIHANE, ARANTXA"
type input "142"
type input "28"
type input "OIHANE, ARANTXA,"
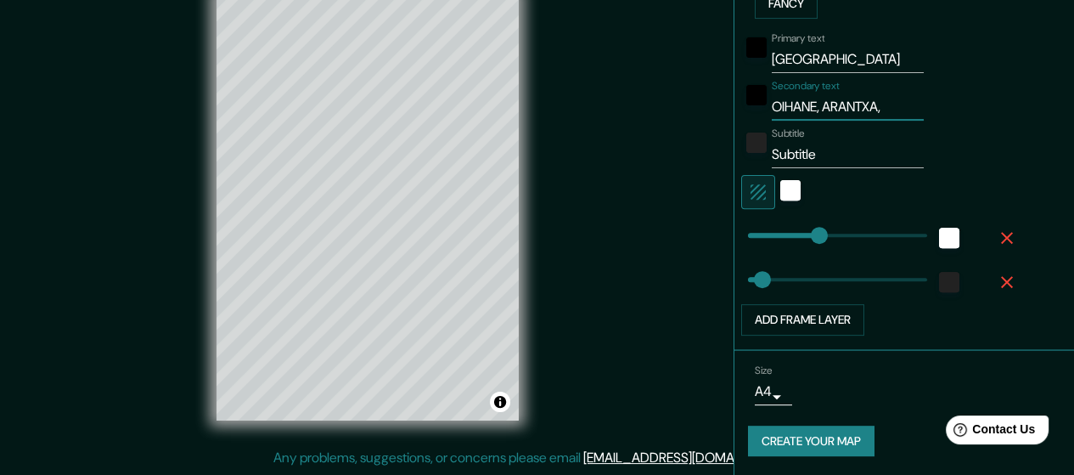
type input "142"
type input "28"
type input "OIHANE, ARANTXA, PA"
type input "142"
type input "28"
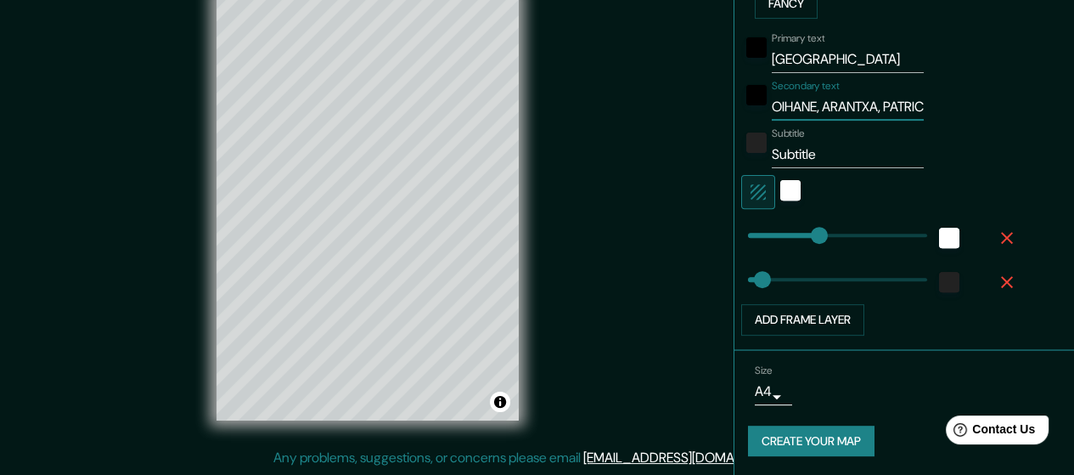
type input "OIHANE, ARANTXA, PATRICIA"
type input "142"
type input "28"
type input "OIHANE, ARANTXA, PATRICIA"
type input "142"
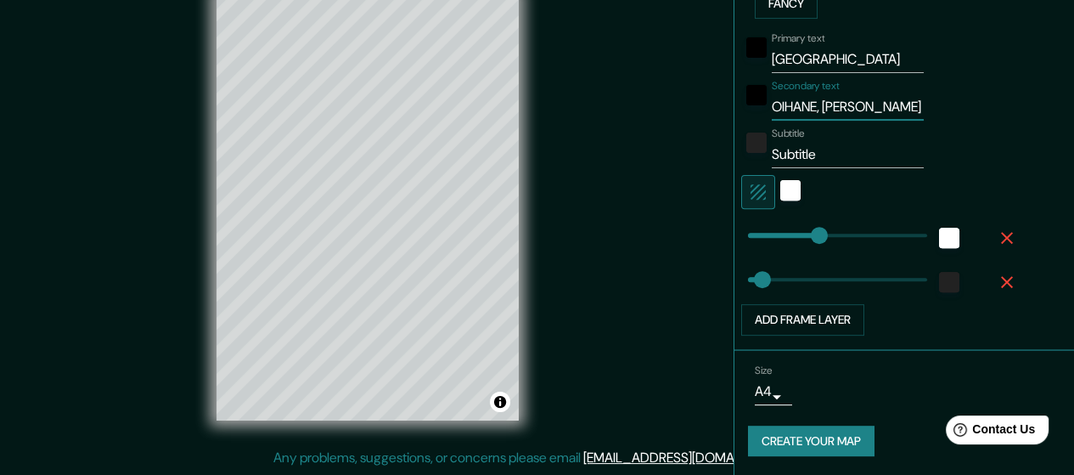
type input "28"
type input "OIHANE, ARANTXA, PATRICIA &"
type input "142"
type input "28"
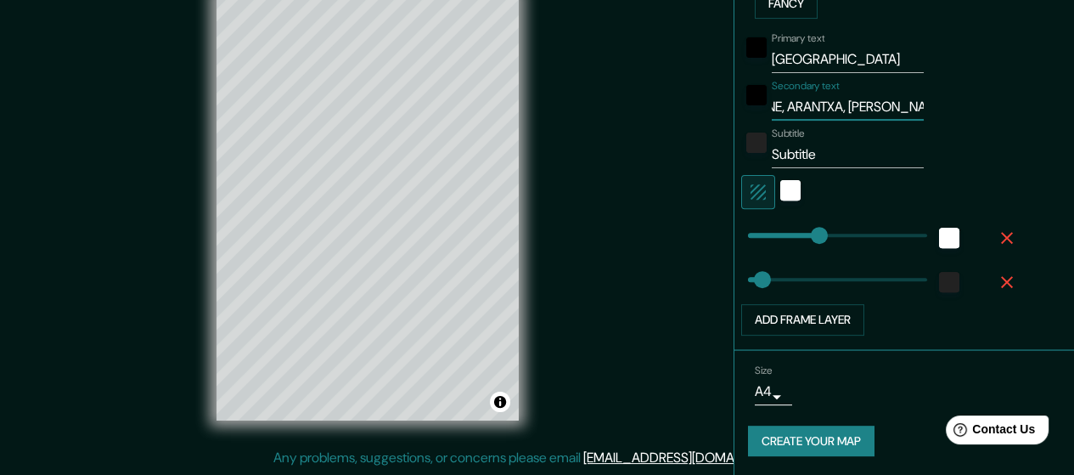
type input "OIHANE, ARANTXA, PATRICIA & I"
type input "142"
type input "28"
type input "OIHANE, ARANTXA, PATRICIA & IRATI"
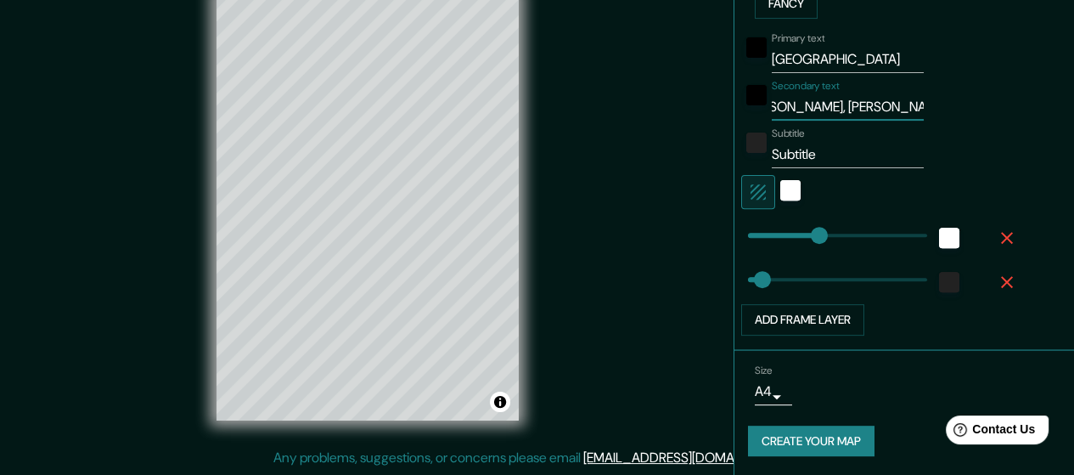
type input "142"
type input "28"
type input "OIHANE, [PERSON_NAME], [PERSON_NAME] & [PERSON_NAME]"
drag, startPoint x: 819, startPoint y: 155, endPoint x: 746, endPoint y: 160, distance: 73.3
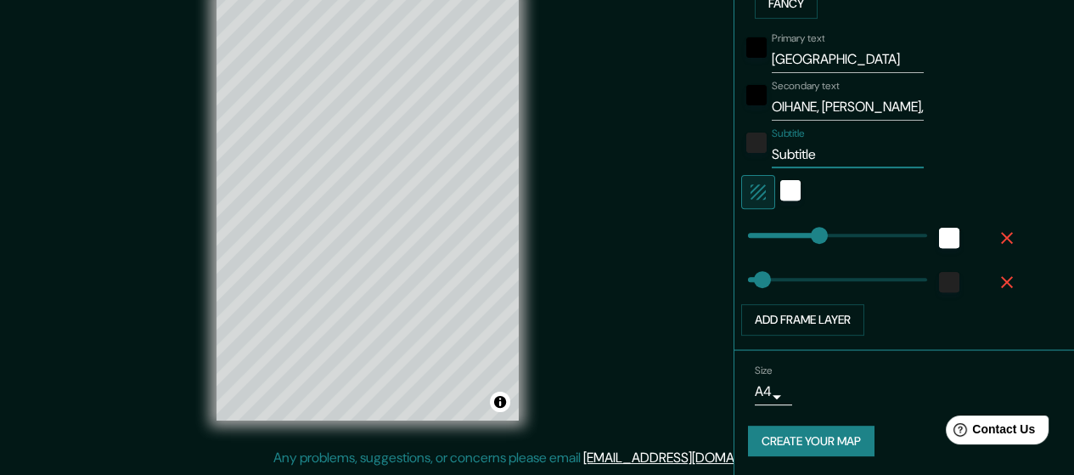
click at [746, 160] on div "Subtitle Subtitle" at bounding box center [880, 147] width 278 height 41
type input "MO"
type input "142"
type input "28"
type input "MOESSTRA"
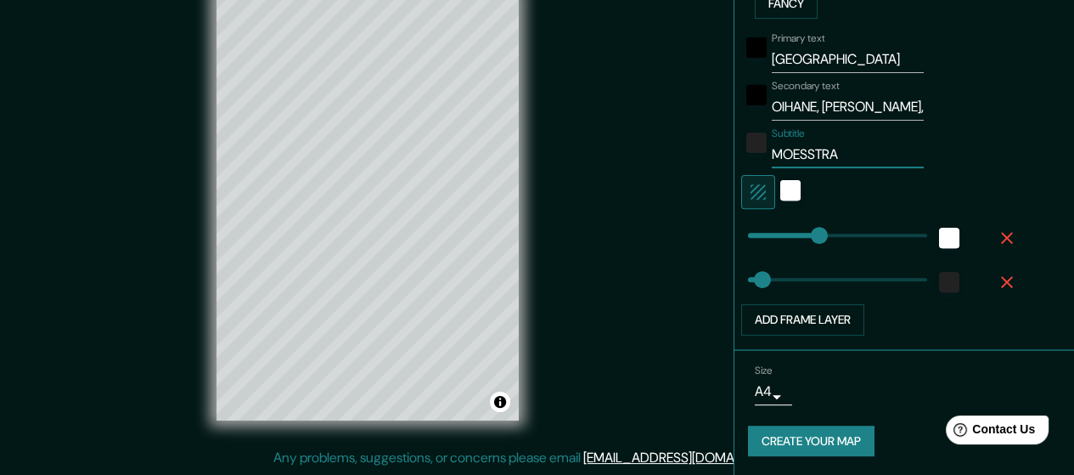
type input "142"
type input "28"
type input "MOESSTRATT"
type input "142"
type input "28"
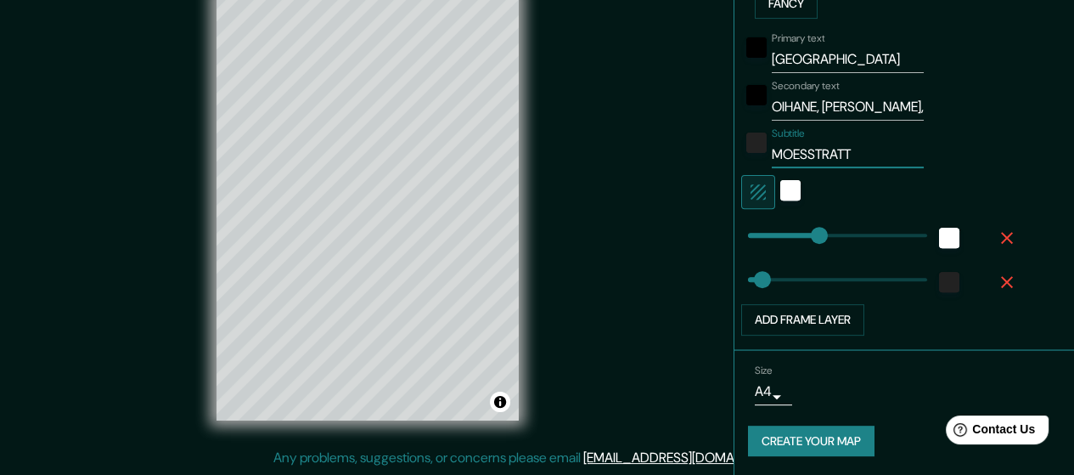
type input "MOESSTRATT"
type input "142"
type input "28"
type input "MOESSTRATT 20"
type input "142"
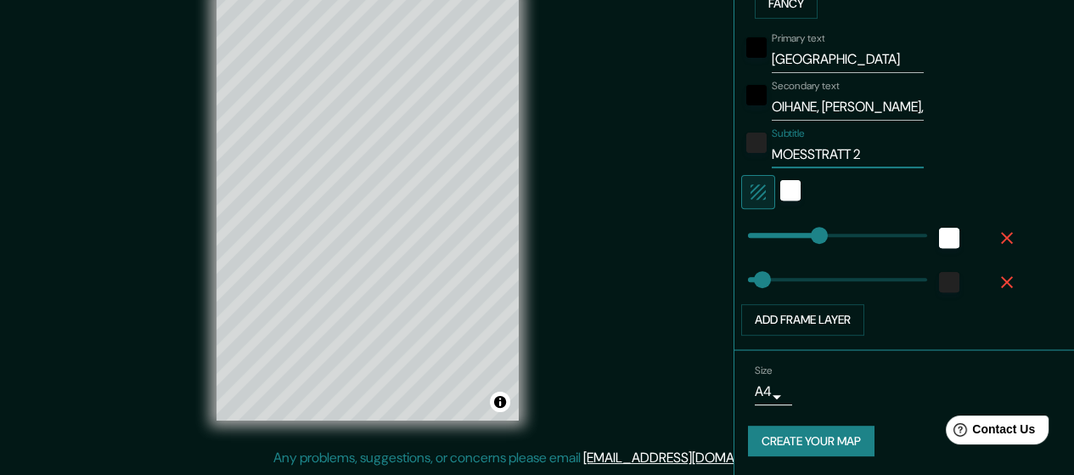
type input "28"
type input "MOESSTRATT 2008"
type input "142"
type input "28"
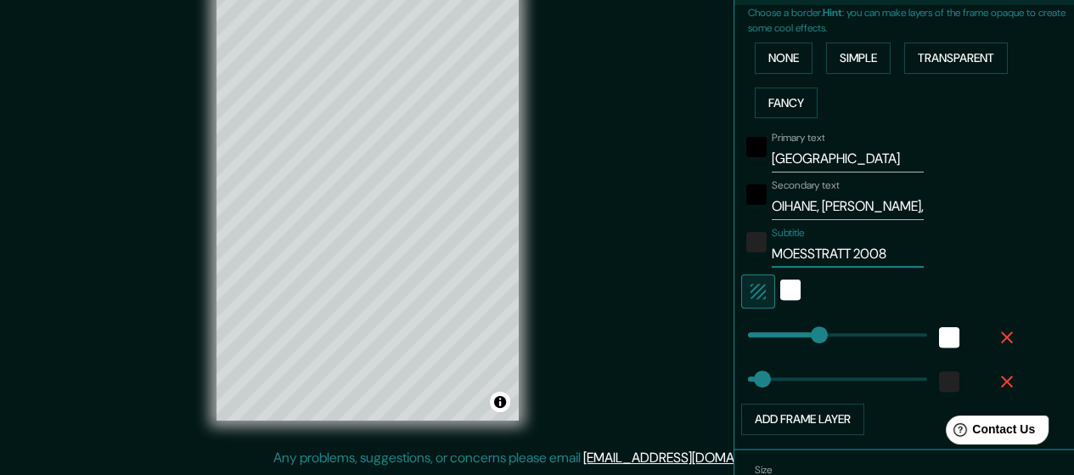
scroll to position [405, 0]
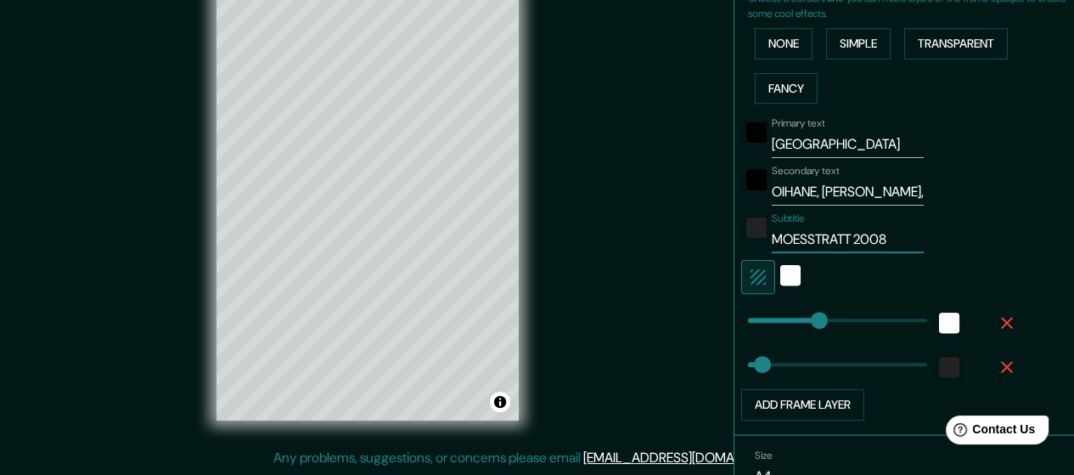
type input "142"
type input "MOESSTRATT 2008"
type input "92"
drag, startPoint x: 801, startPoint y: 320, endPoint x: 780, endPoint y: 323, distance: 21.5
type input "28"
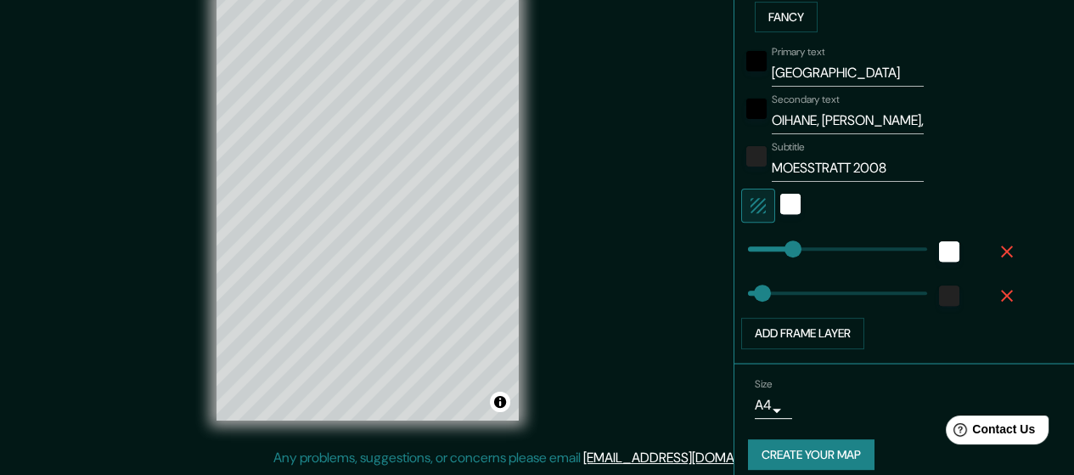
scroll to position [490, 0]
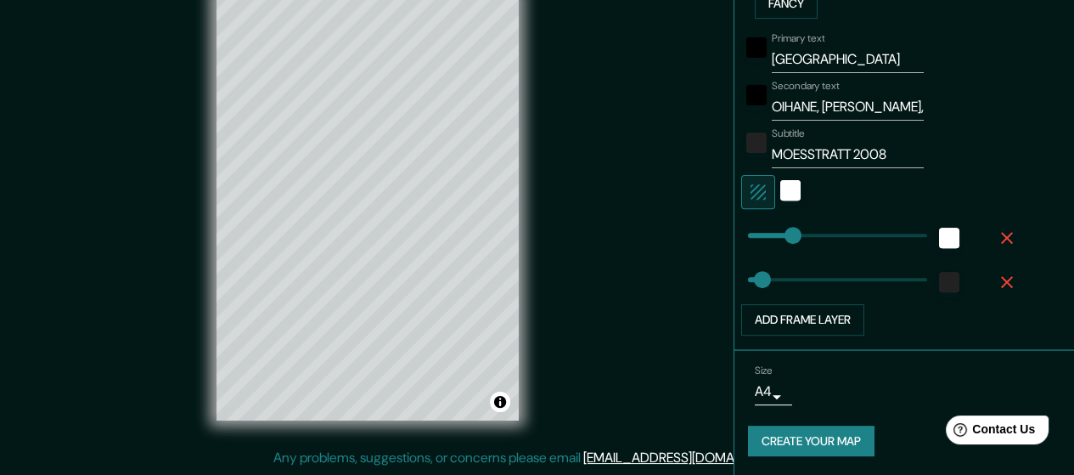
click at [813, 439] on button "Create your map" at bounding box center [811, 440] width 126 height 31
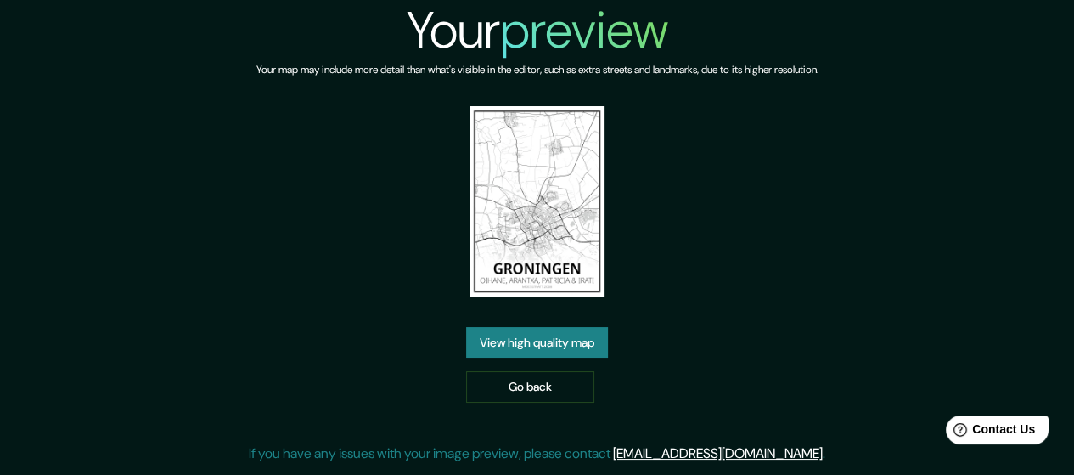
click at [537, 342] on link "View high quality map" at bounding box center [537, 342] width 142 height 31
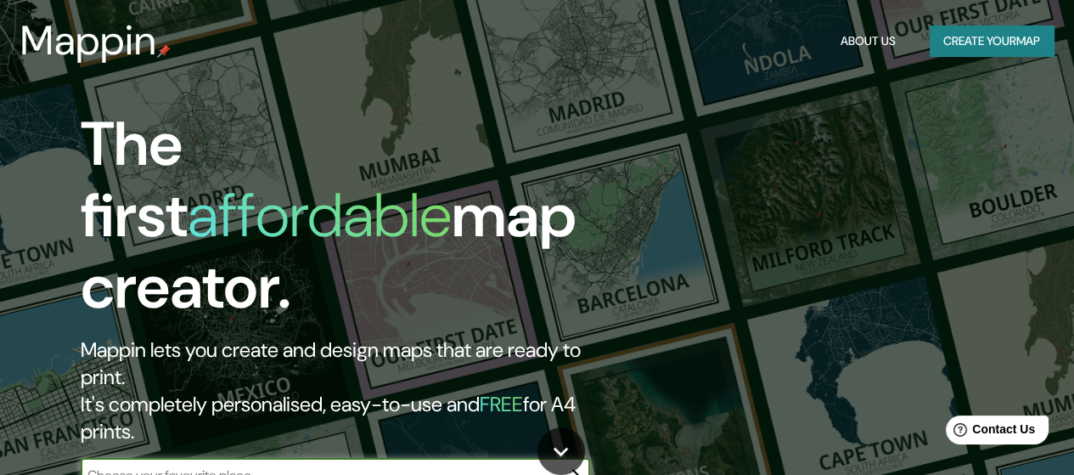
click at [944, 51] on button "Create your map" at bounding box center [992, 40] width 124 height 31
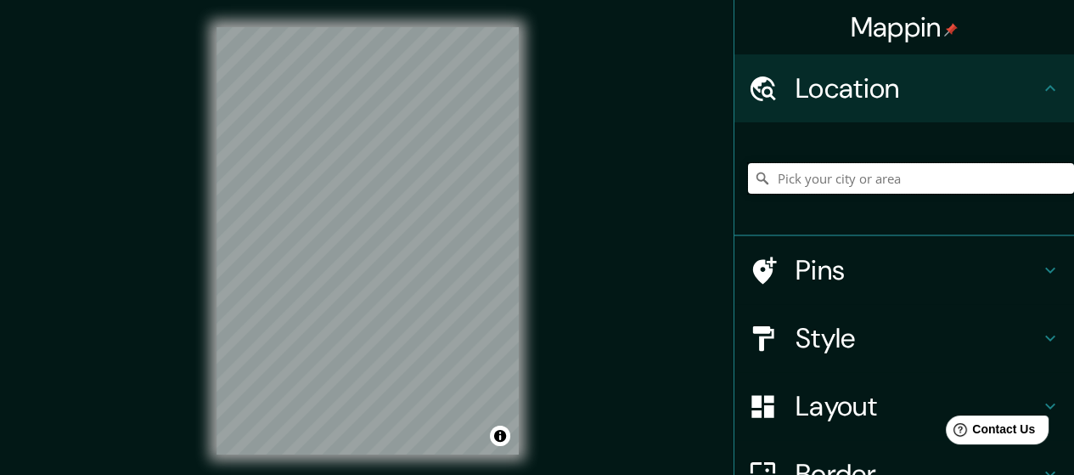
click at [790, 178] on input "Pick your city or area" at bounding box center [911, 178] width 326 height 31
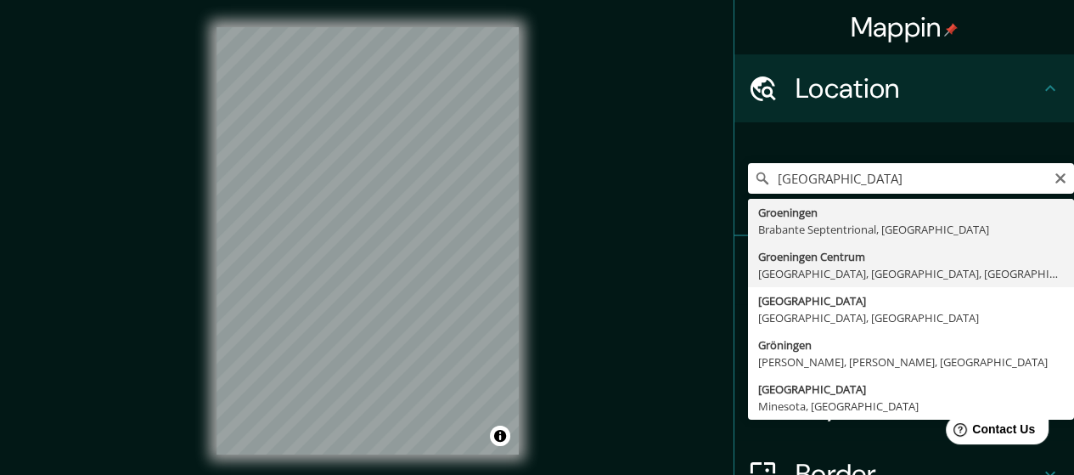
type input "Groeningen Centrum, Groeningen, Brabante Septentrional, Países Bajos"
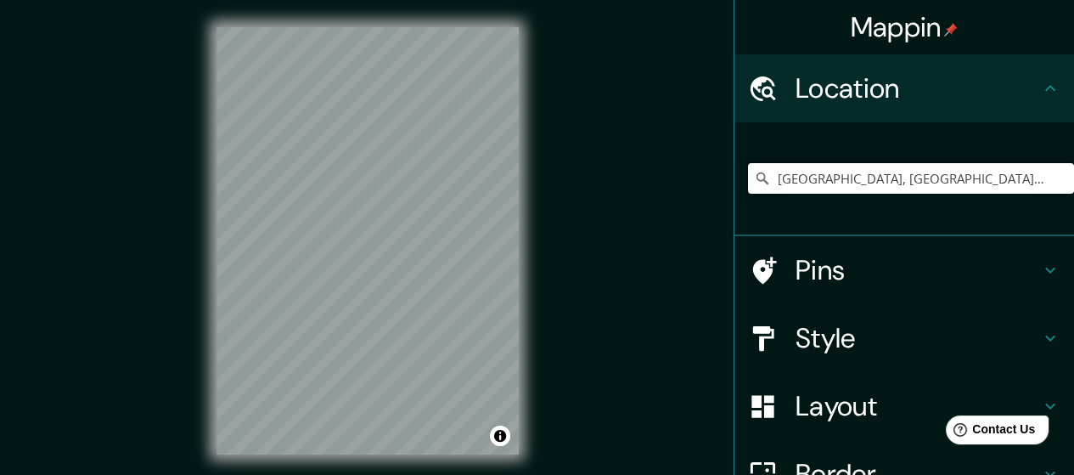
scroll to position [174, 0]
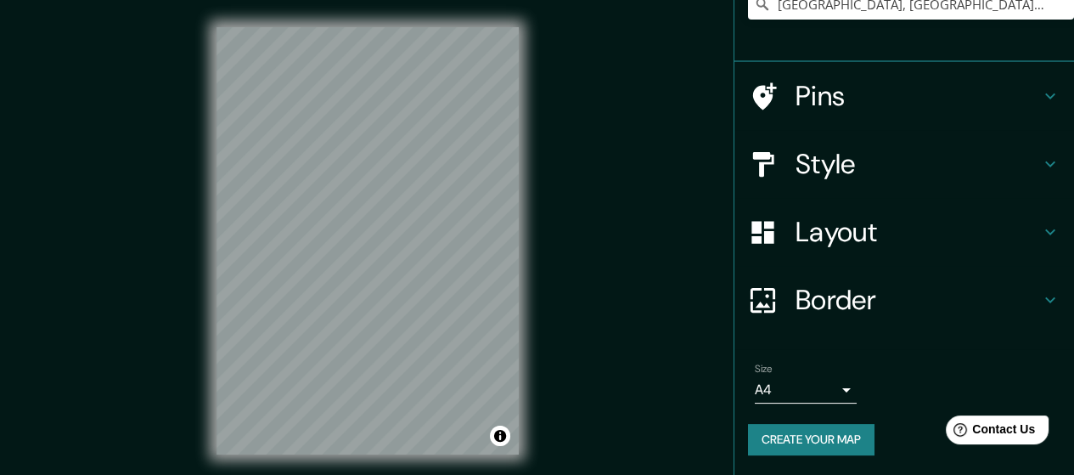
click at [861, 300] on h4 "Border" at bounding box center [917, 300] width 244 height 34
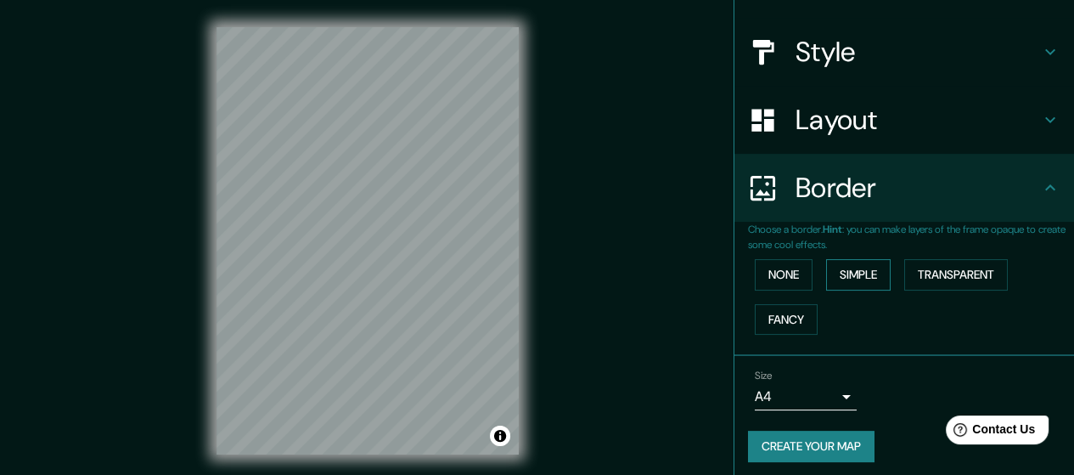
scroll to position [147, 0]
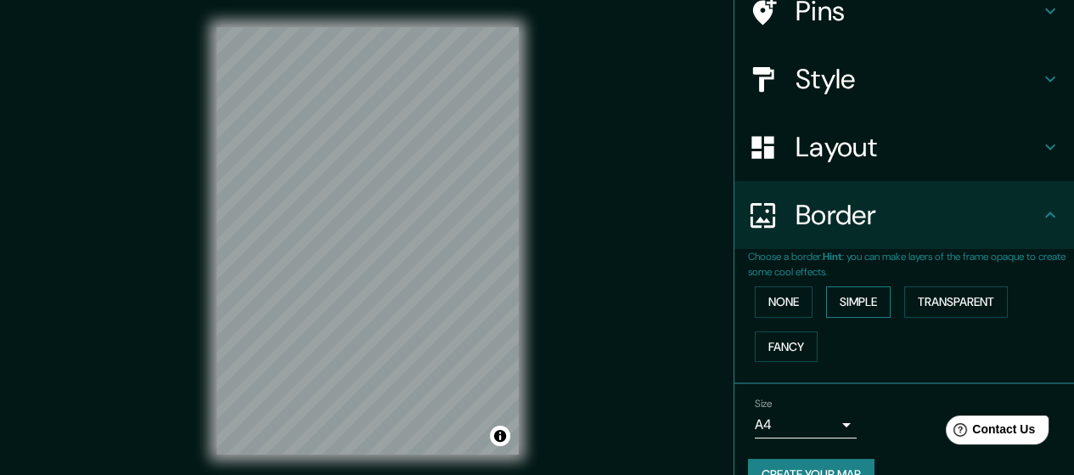
drag, startPoint x: 849, startPoint y: 303, endPoint x: 823, endPoint y: 308, distance: 26.0
click at [849, 303] on button "Simple" at bounding box center [858, 301] width 65 height 31
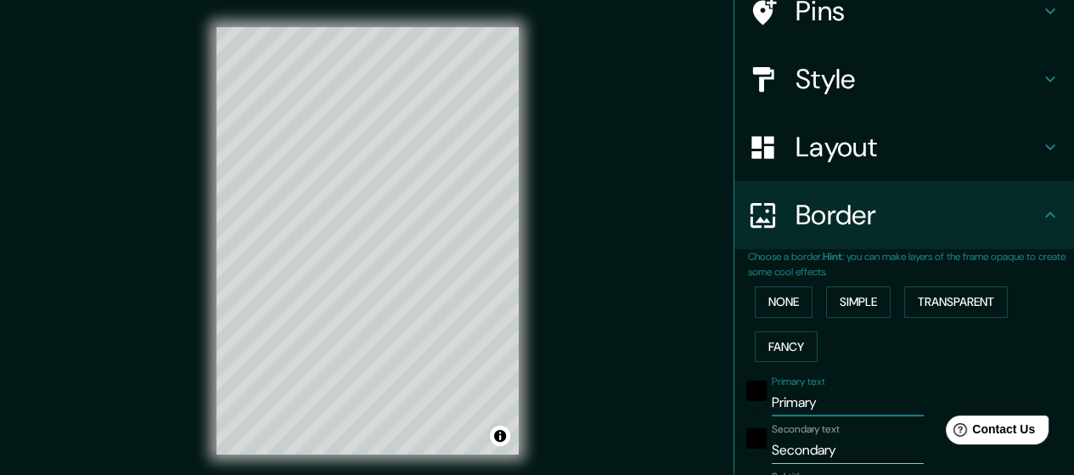
drag, startPoint x: 810, startPoint y: 400, endPoint x: 705, endPoint y: 404, distance: 104.5
click at [705, 404] on div "Mappin Location Groeningen Centrum, Groeningen, Brabante Septentrional, Países …" at bounding box center [537, 254] width 1074 height 509
type input "G"
type input "142"
type input "28"
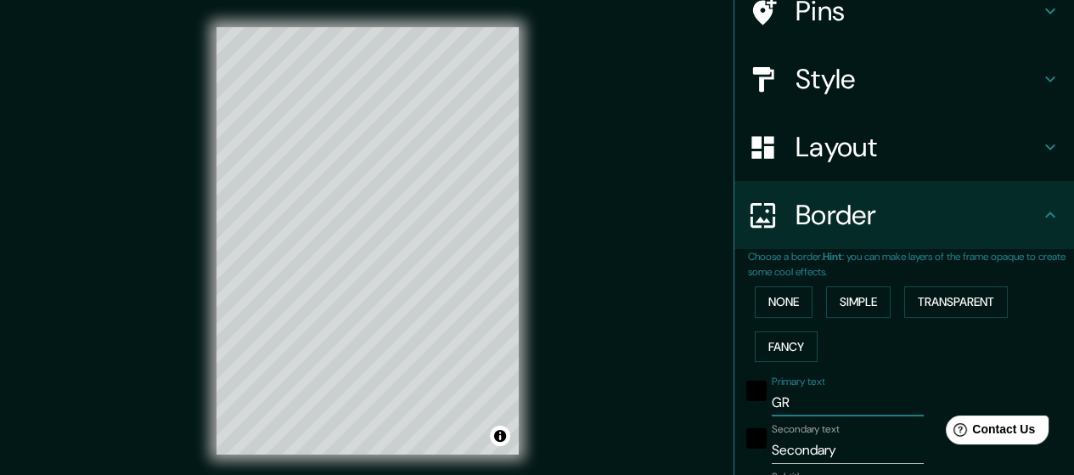
type input "GRO"
type input "142"
type input "28"
type input "GRONINGEN"
type input "142"
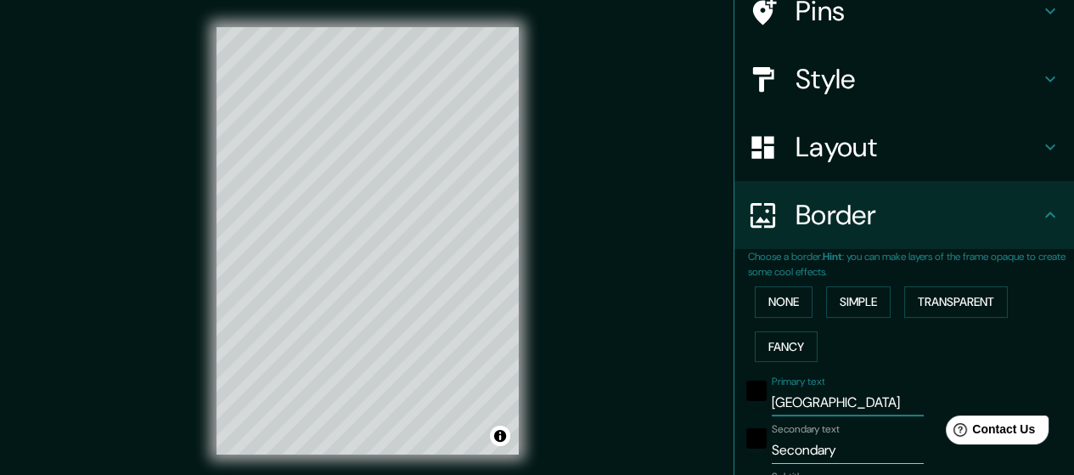
type input "28"
type input "[GEOGRAPHIC_DATA]"
drag, startPoint x: 833, startPoint y: 450, endPoint x: 713, endPoint y: 464, distance: 120.6
click at [713, 464] on div "Mappin Location Groeningen Centrum, Groeningen, Brabante Septentrional, Países …" at bounding box center [537, 254] width 1074 height 509
type input "MO"
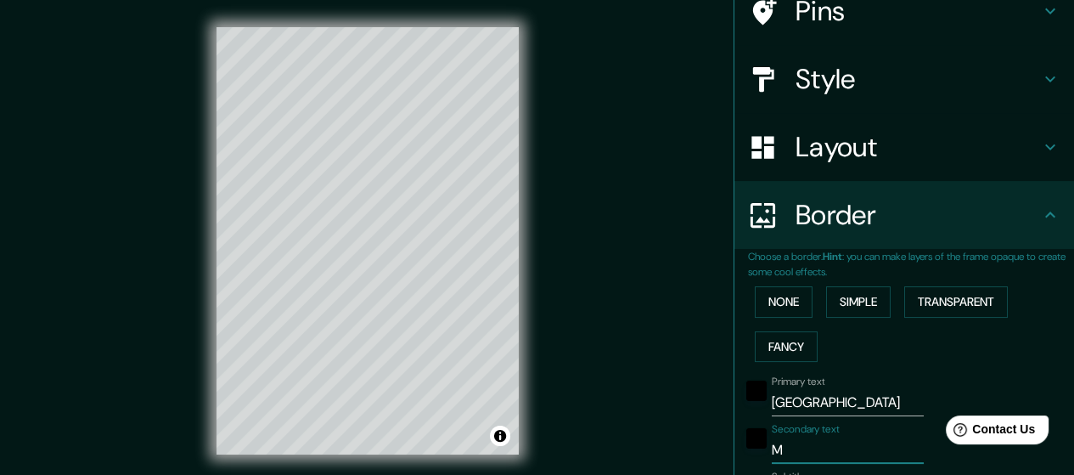
type input "142"
type input "28"
type input "MOESST"
type input "142"
type input "28"
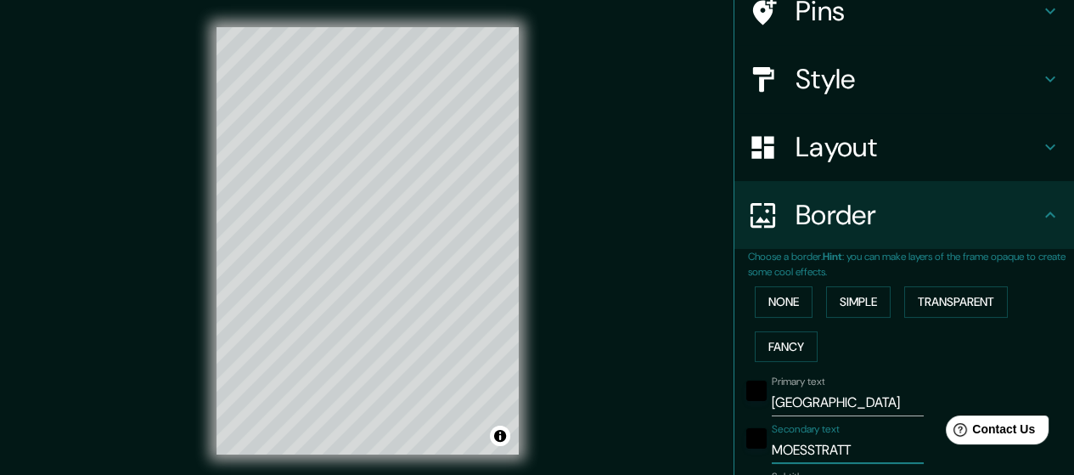
type input "MOESSTRATT2"
type input "142"
type input "28"
type input "MOESSTRATT20"
type input "142"
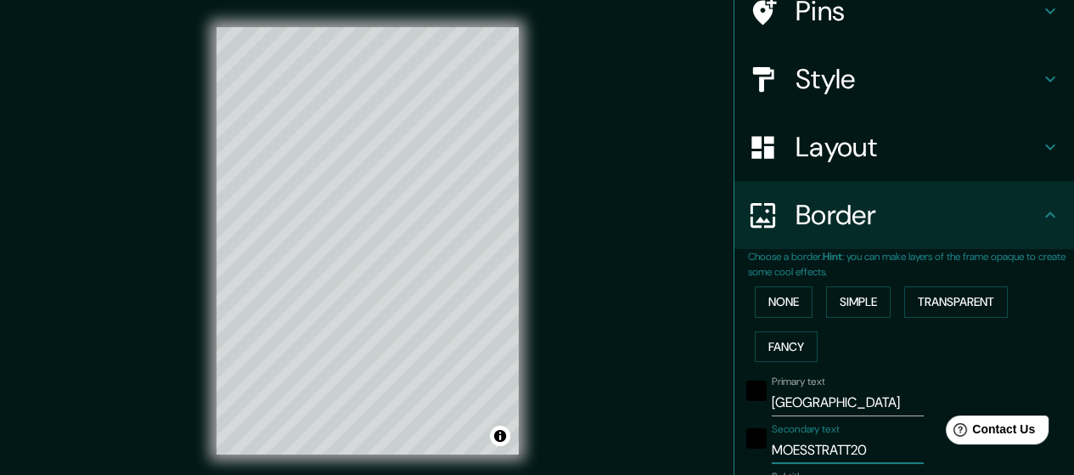
type input "28"
type input "MOESSTRATT"
type input "142"
type input "28"
type input "MOESSTRAT"
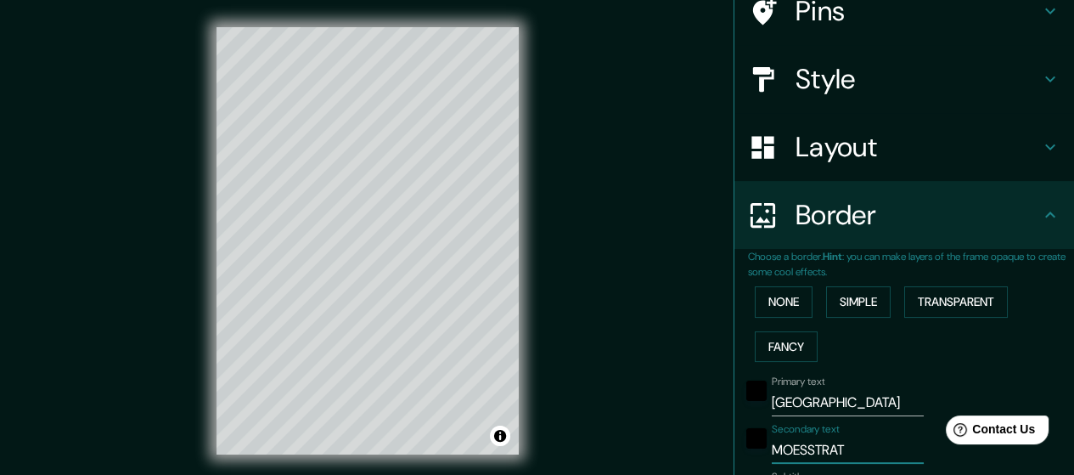
type input "142"
type input "28"
type input "MOESSTRA2T"
type input "142"
type input "28"
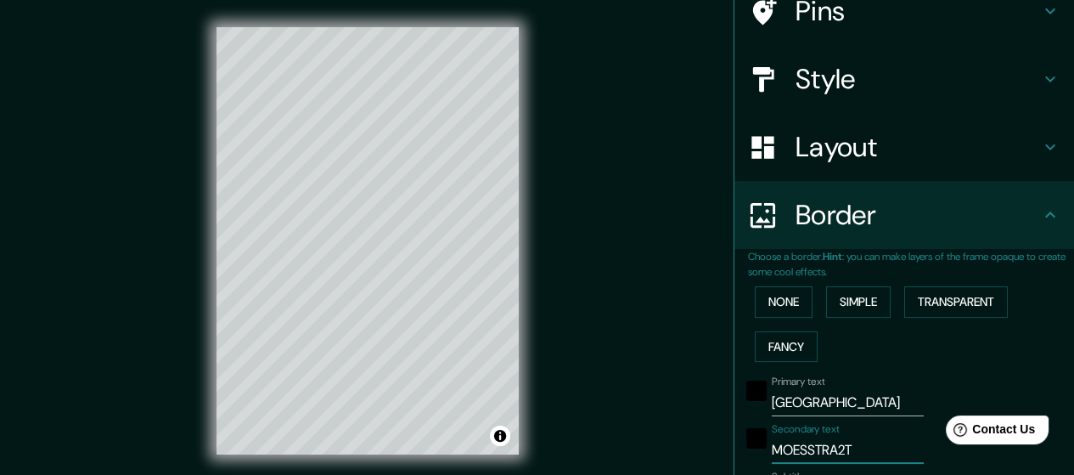
type input "MOESSTRAT"
type input "142"
type input "28"
type input "MOESSTRAAT"
type input "142"
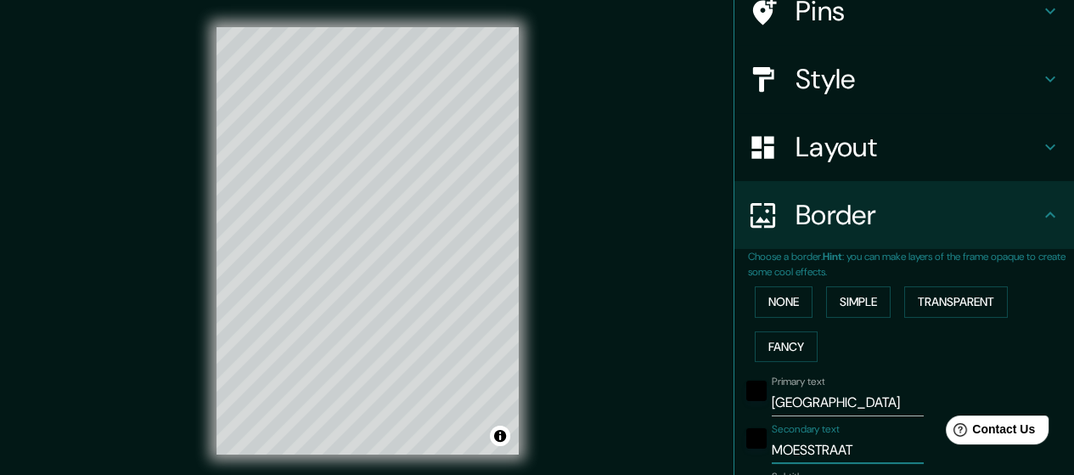
type input "28"
type input "MOESSTRAAT"
type input "142"
type input "28"
type input "MOESSTRAAT 2008"
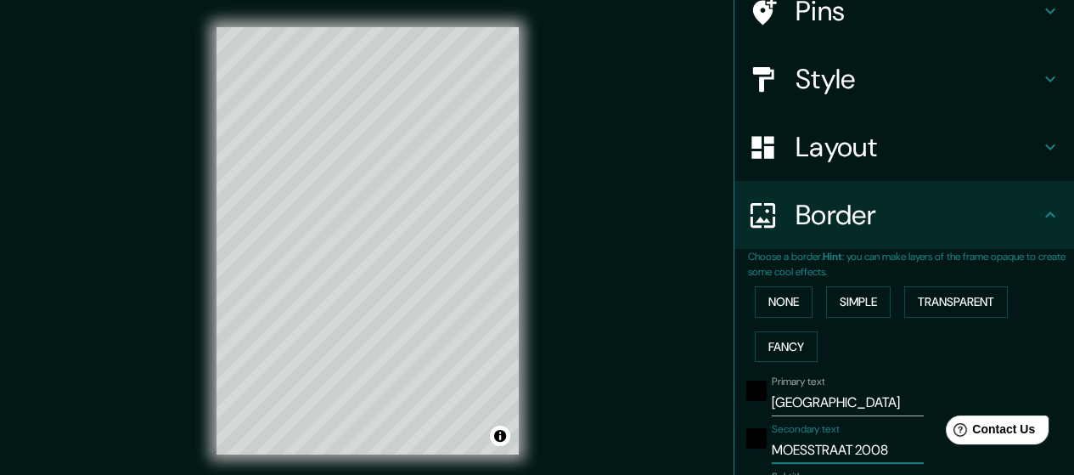
type input "142"
type input "28"
type input "MOESSTRAAT 2008"
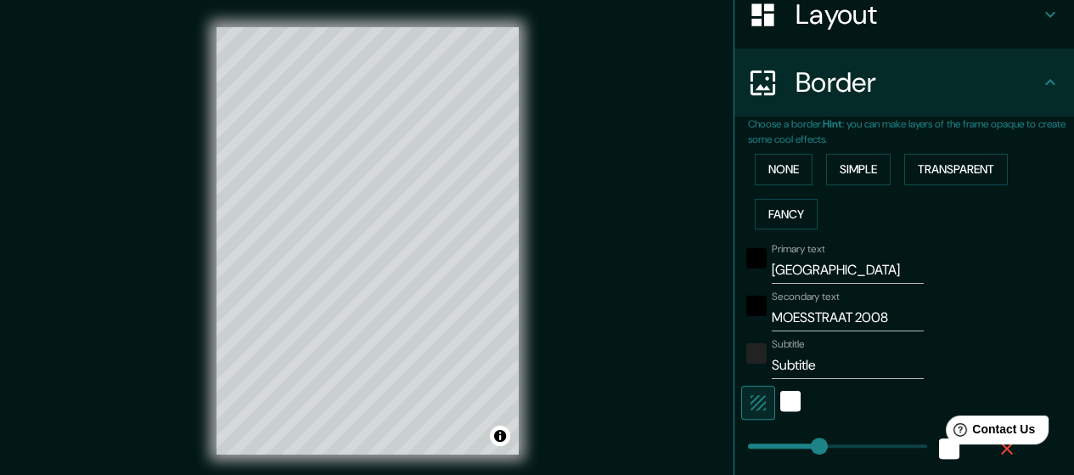
scroll to position [317, 0]
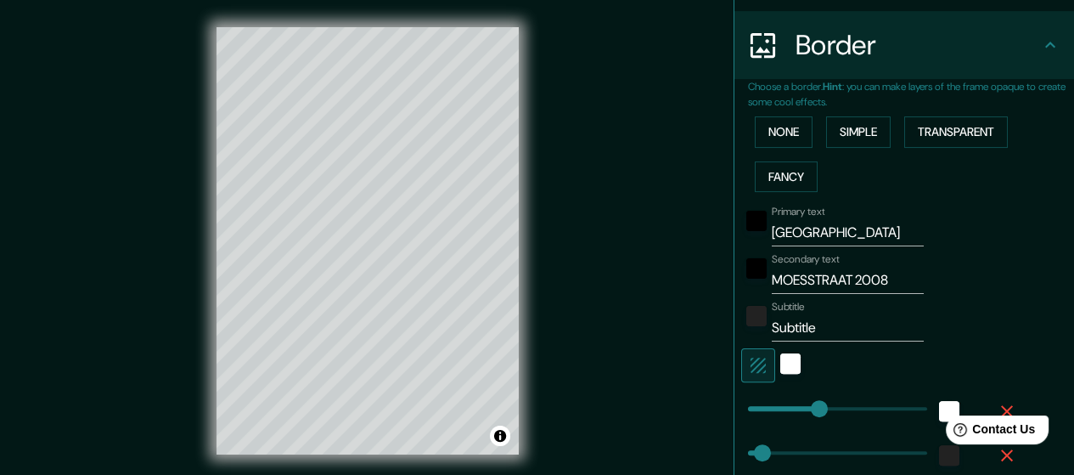
type input "142"
drag, startPoint x: 815, startPoint y: 327, endPoint x: 728, endPoint y: 334, distance: 87.8
click at [734, 334] on div "Choose a border. Hint : you can make layers of the frame opaque to create some …" at bounding box center [904, 301] width 340 height 445
type input "OIHA"
type input "142"
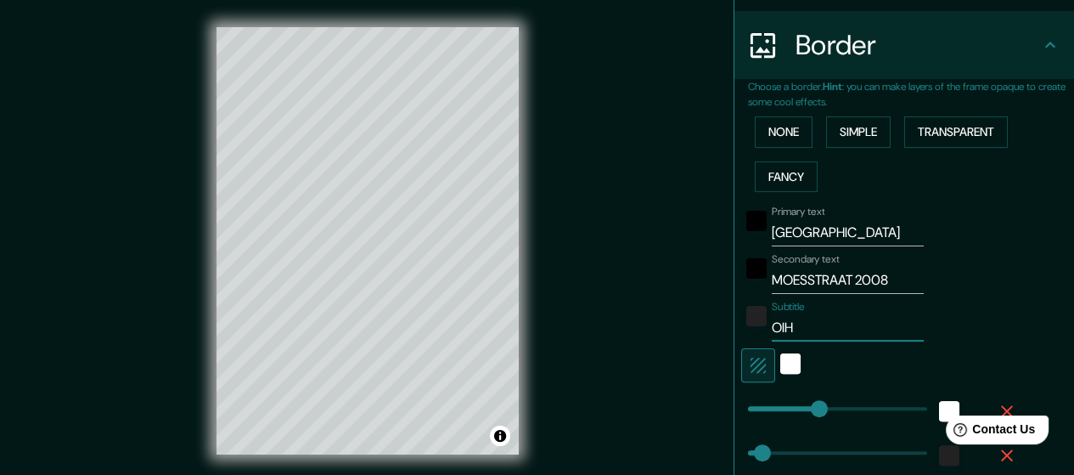
type input "28"
type input "OIHANE"
type input "142"
type input "28"
type input "OIHANE,"
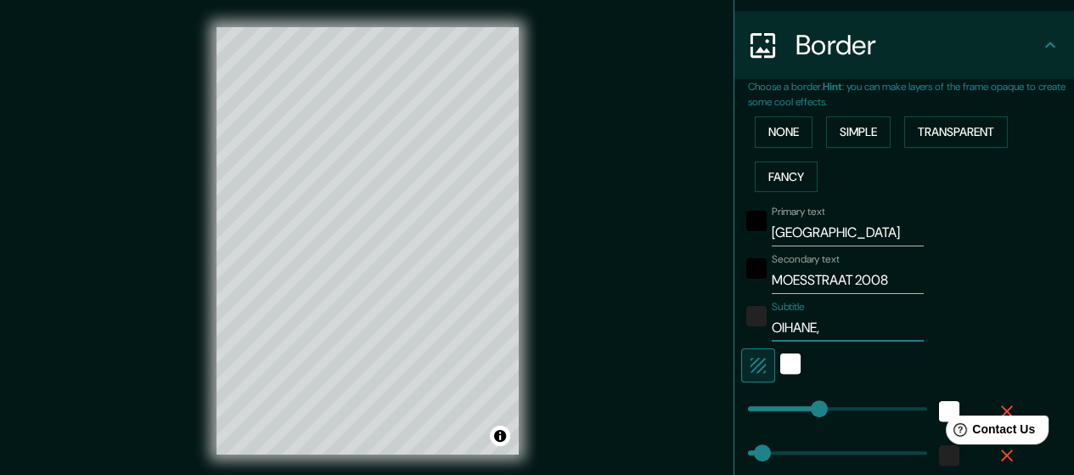
type input "142"
type input "28"
type input "OIHANE, ARANTXA,"
type input "142"
type input "28"
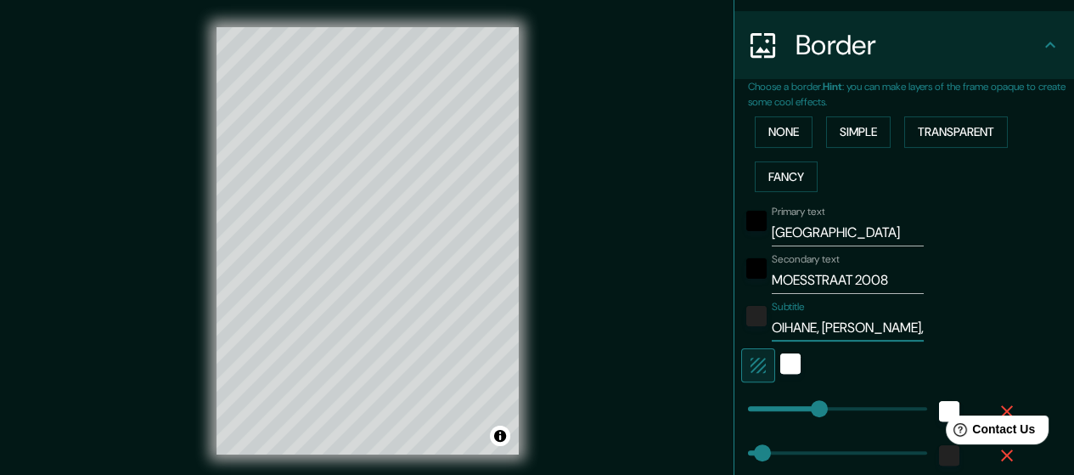
type input "OIHANE, ARANTXA, PATRICIA"
type input "142"
type input "28"
type input "OIHANE, ARANTXA, PATRICIA &"
type input "142"
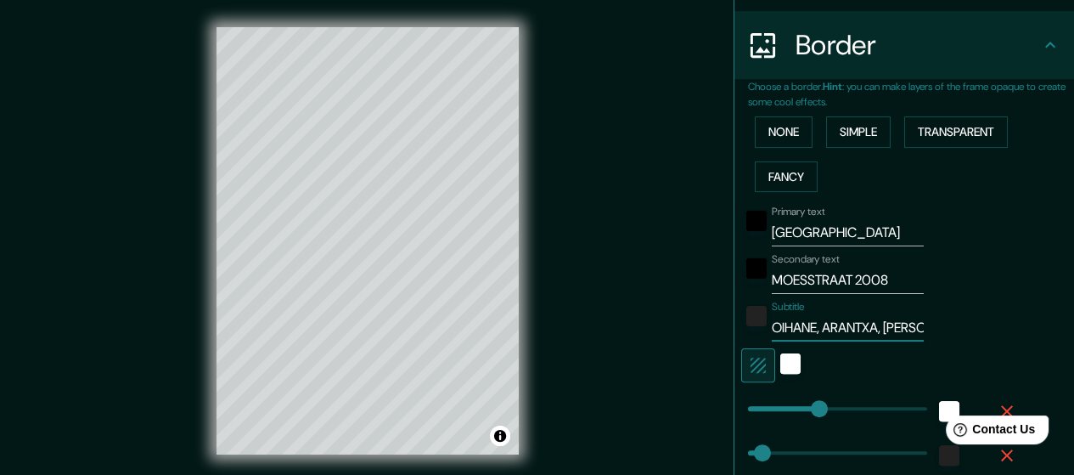
type input "28"
type input "OIHANE, ARANTXA, PATRICIA & IRAT"
type input "142"
type input "28"
type input "OIHANE, ARANTXA, PATRICIA & IRATI"
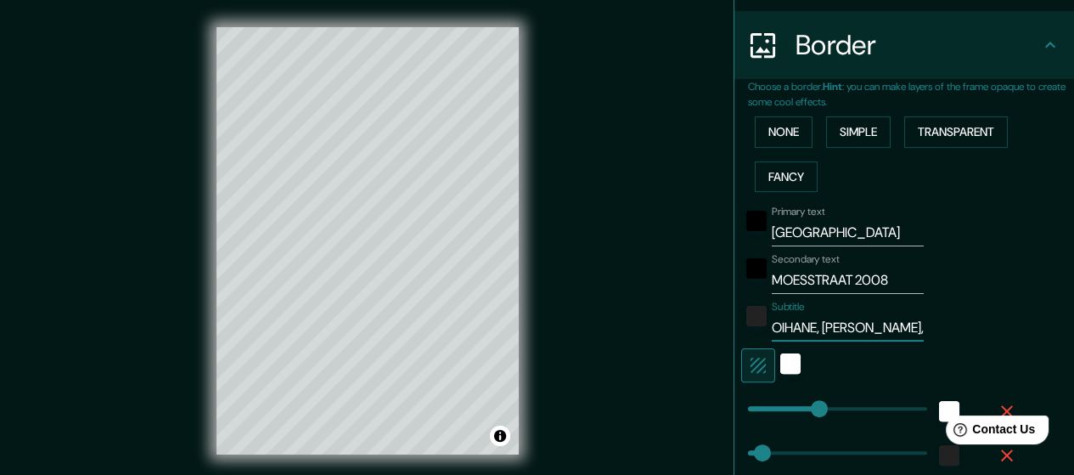
scroll to position [0, 78]
type input "142"
type input "28"
type input "OIHANE, ARANTXA, PATRICIA & IRATI"
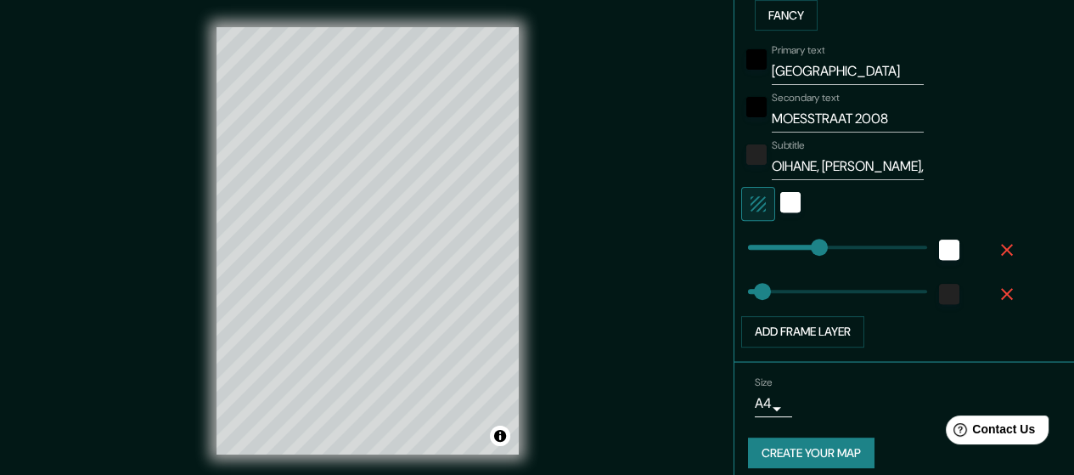
scroll to position [490, 0]
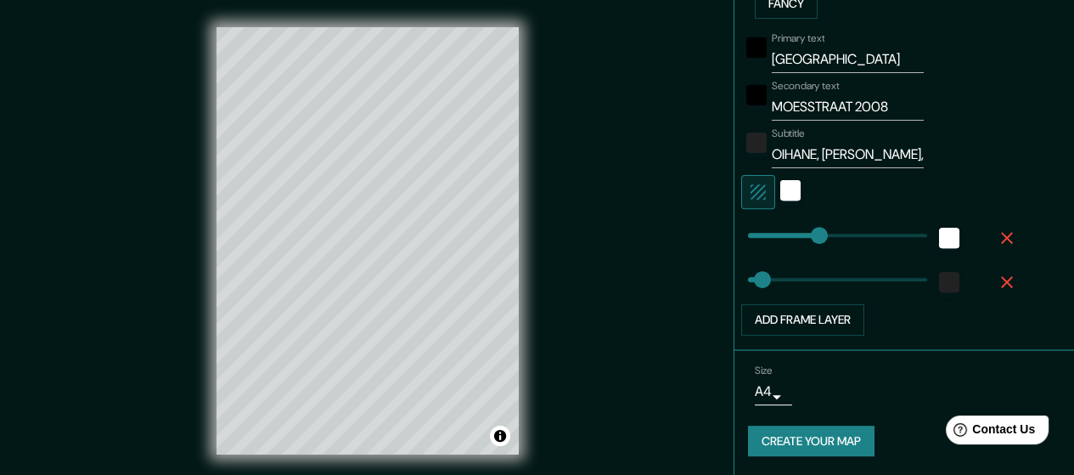
click at [823, 430] on button "Create your map" at bounding box center [811, 440] width 126 height 31
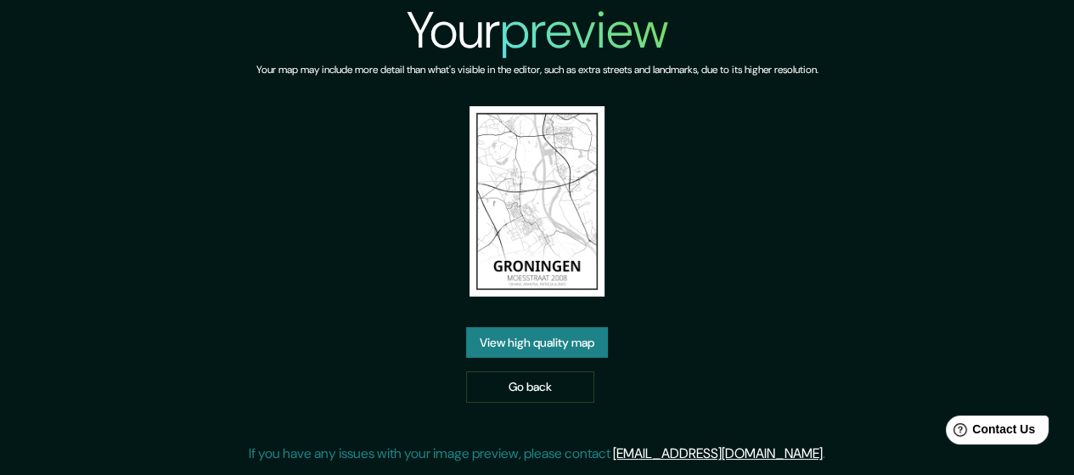
click at [542, 334] on link "View high quality map" at bounding box center [537, 342] width 142 height 31
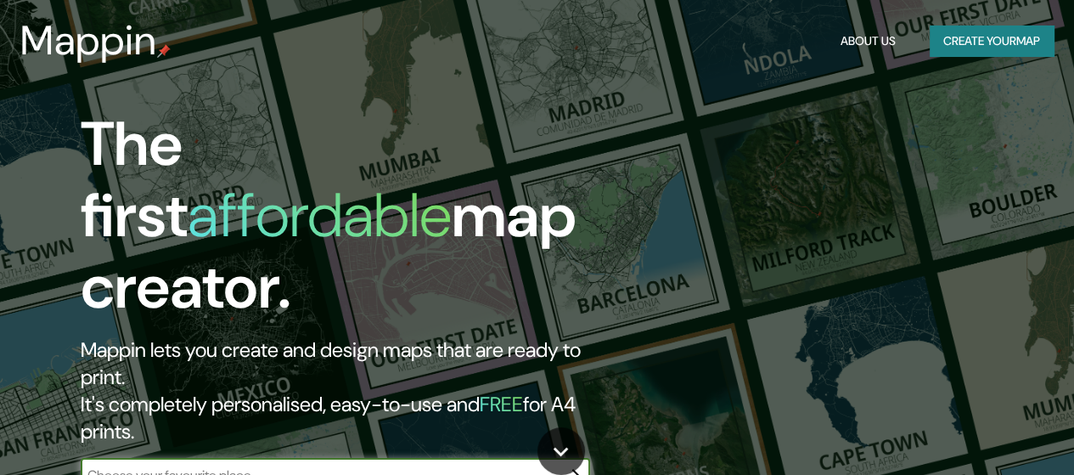
click at [992, 38] on button "Create your map" at bounding box center [992, 40] width 124 height 31
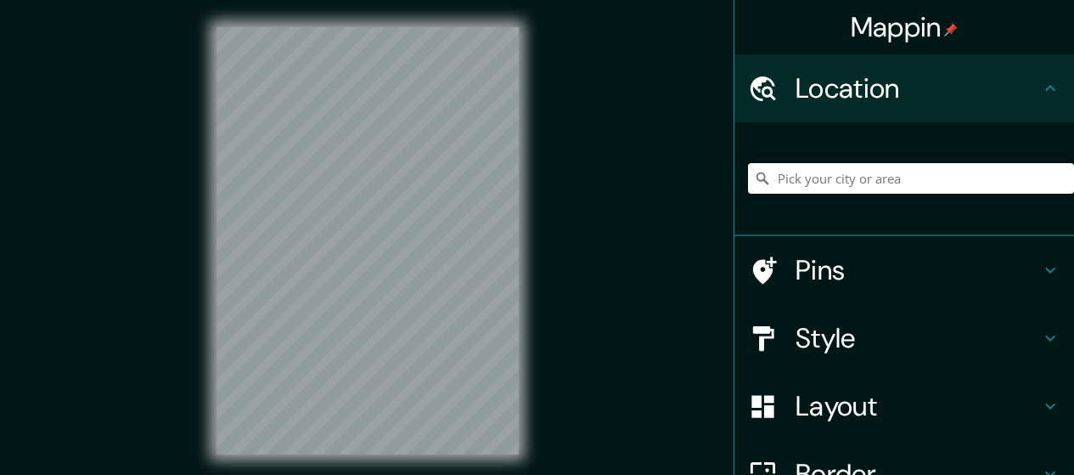
click at [843, 176] on input "Pick your city or area" at bounding box center [911, 178] width 326 height 31
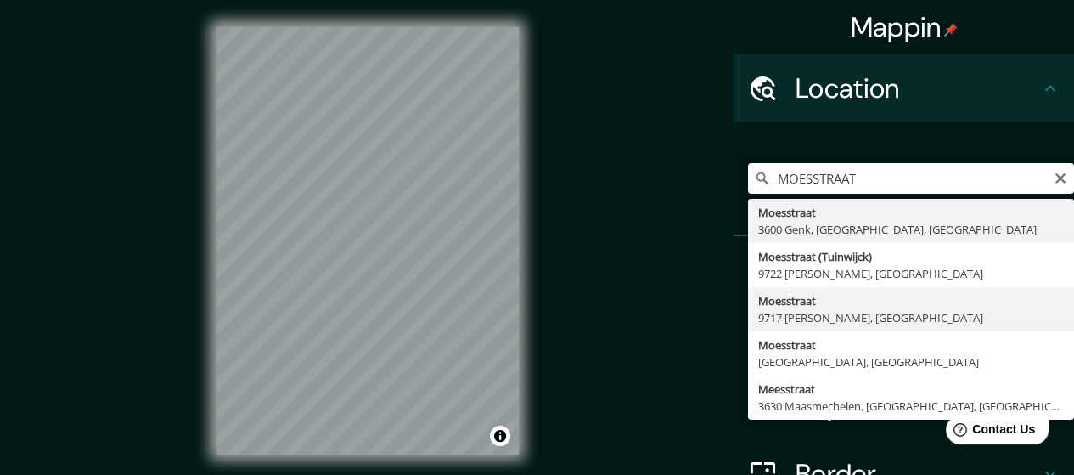
type input "[STREET_ADDRESS][PERSON_NAME]"
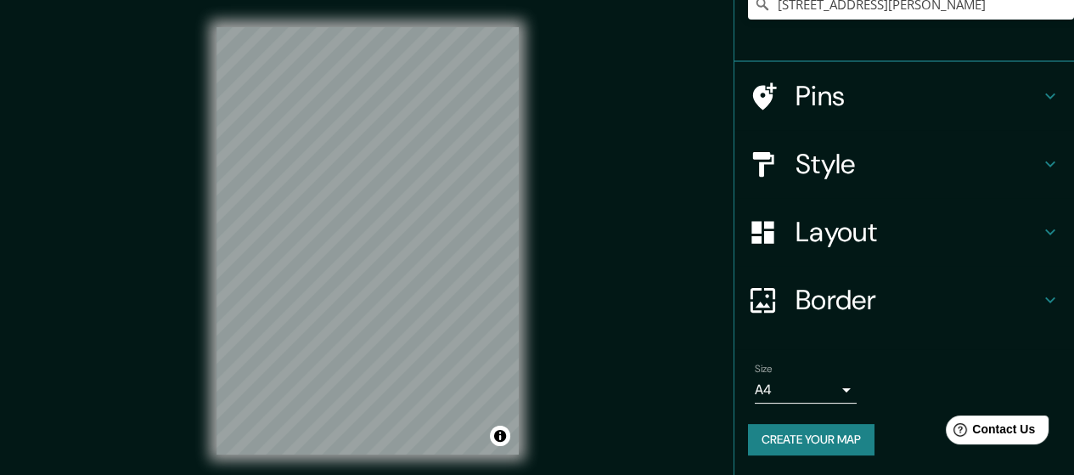
click at [851, 310] on h4 "Border" at bounding box center [917, 300] width 244 height 34
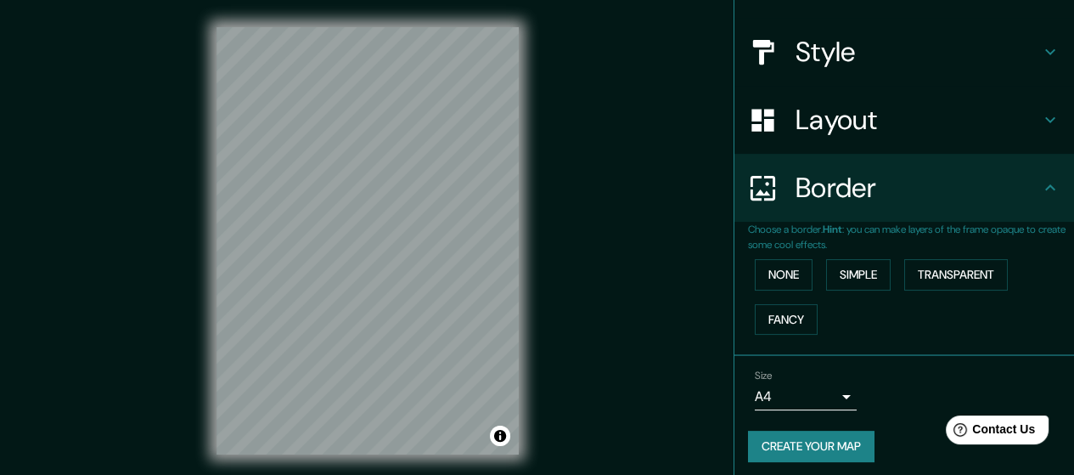
scroll to position [147, 0]
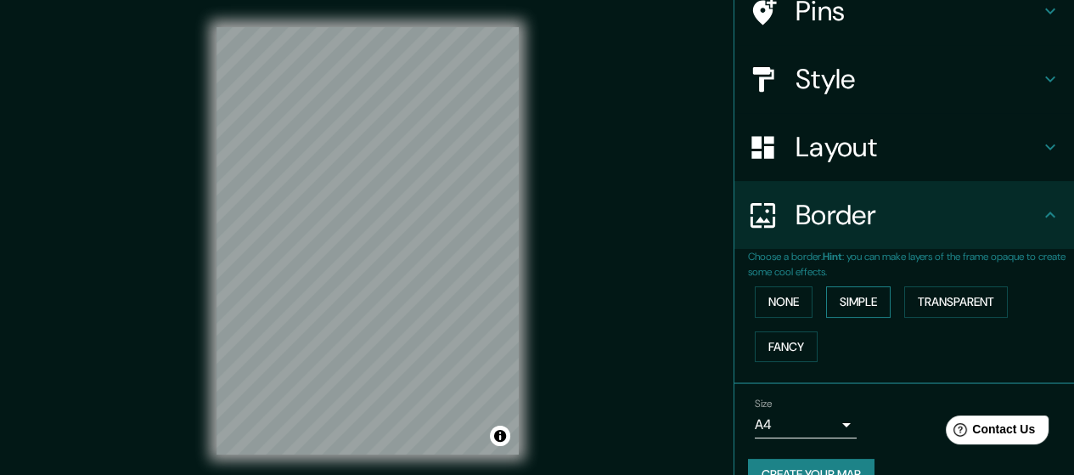
click at [840, 300] on button "Simple" at bounding box center [858, 301] width 65 height 31
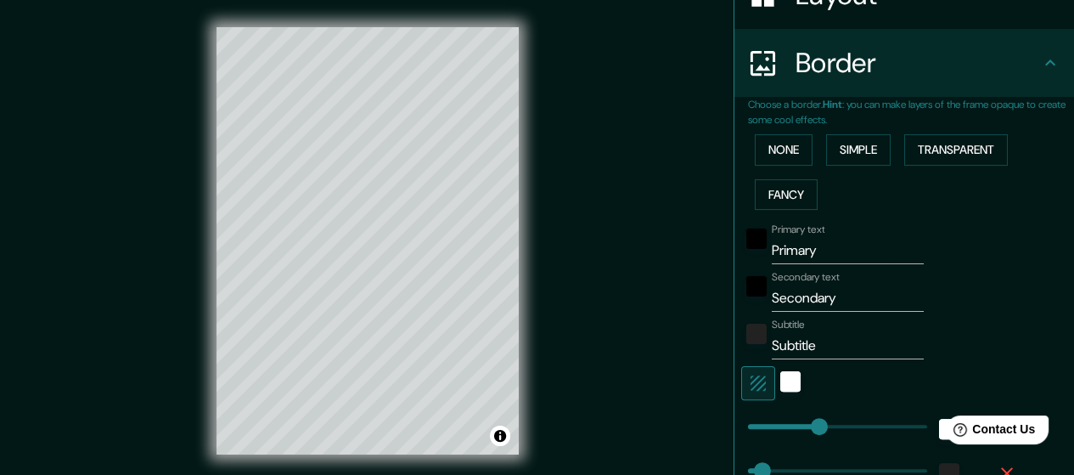
scroll to position [317, 0]
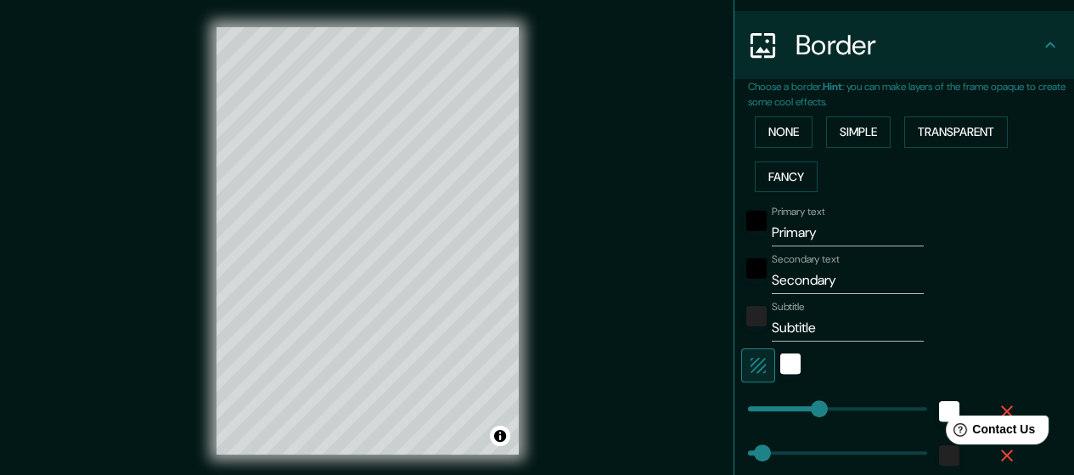
drag, startPoint x: 821, startPoint y: 235, endPoint x: 691, endPoint y: 239, distance: 129.9
click at [694, 239] on div "Mappin Location [STREET_ADDRESS][PERSON_NAME] Pins Style Layout Border Choose a…" at bounding box center [537, 254] width 1074 height 509
type input "GR"
type input "142"
type input "28"
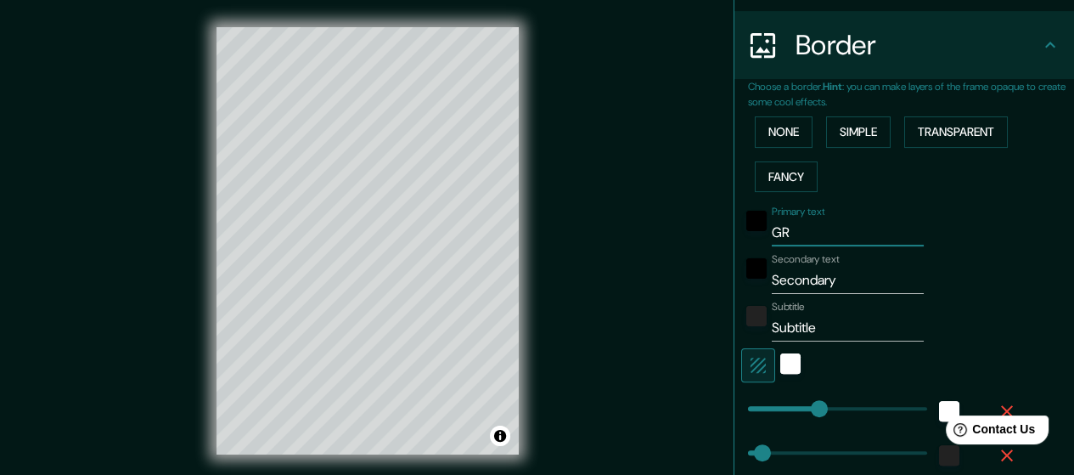
type input "GRO"
type input "142"
type input "28"
type input "GRONI"
type input "142"
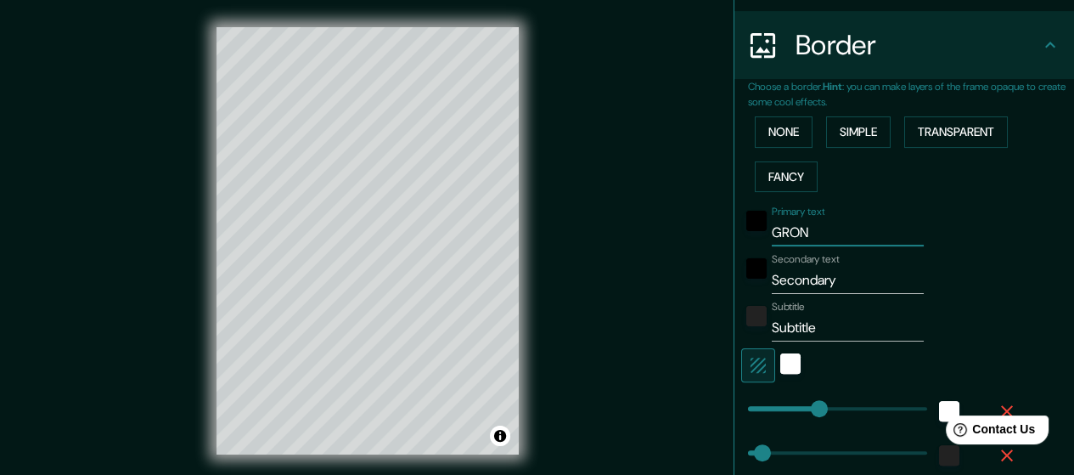
type input "28"
type input "GRONINGE"
type input "142"
type input "28"
type input "[GEOGRAPHIC_DATA]"
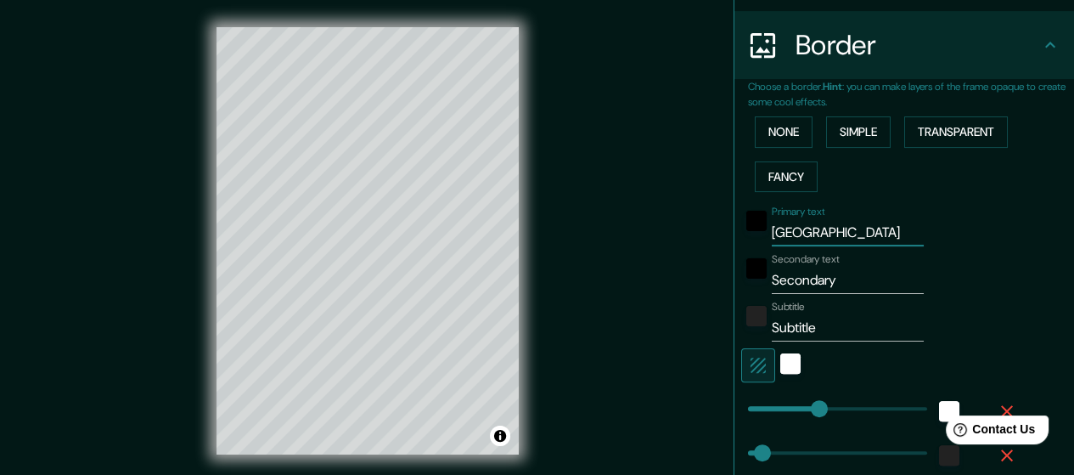
type input "142"
type input "28"
type input "[GEOGRAPHIC_DATA]"
drag, startPoint x: 830, startPoint y: 284, endPoint x: 750, endPoint y: 273, distance: 81.3
click at [772, 287] on input "Secondary" at bounding box center [848, 280] width 152 height 27
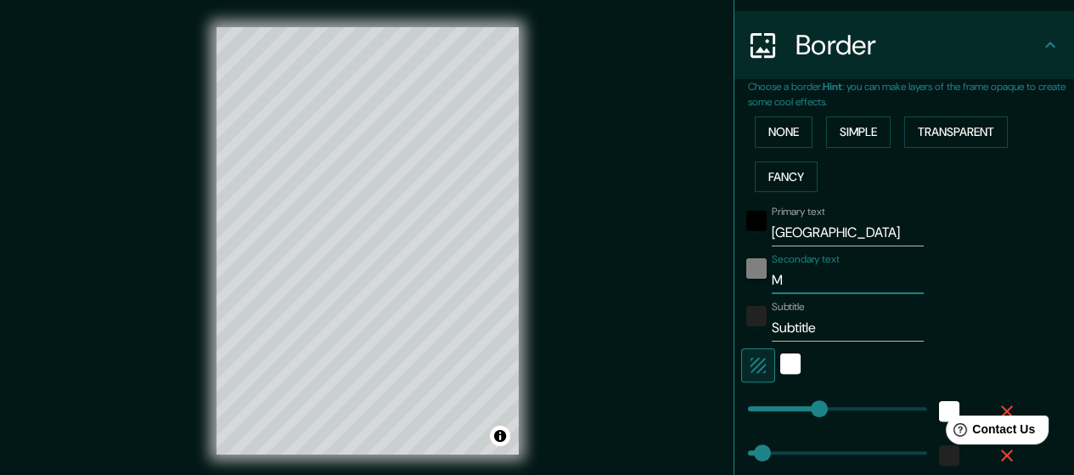
type input "MO"
type input "142"
type input "28"
type input "MOES"
type input "142"
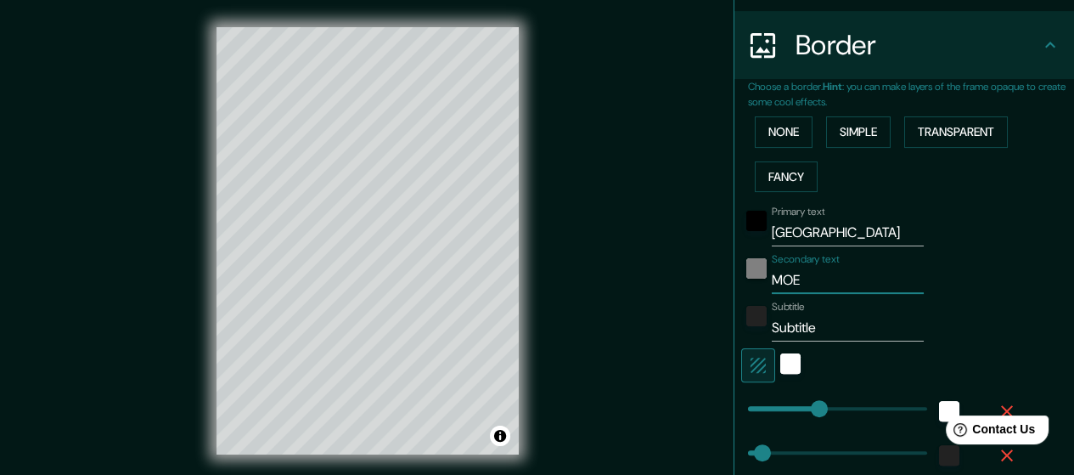
type input "28"
type input "MOESSTR"
type input "142"
type input "28"
type input "MOESSTRAAT"
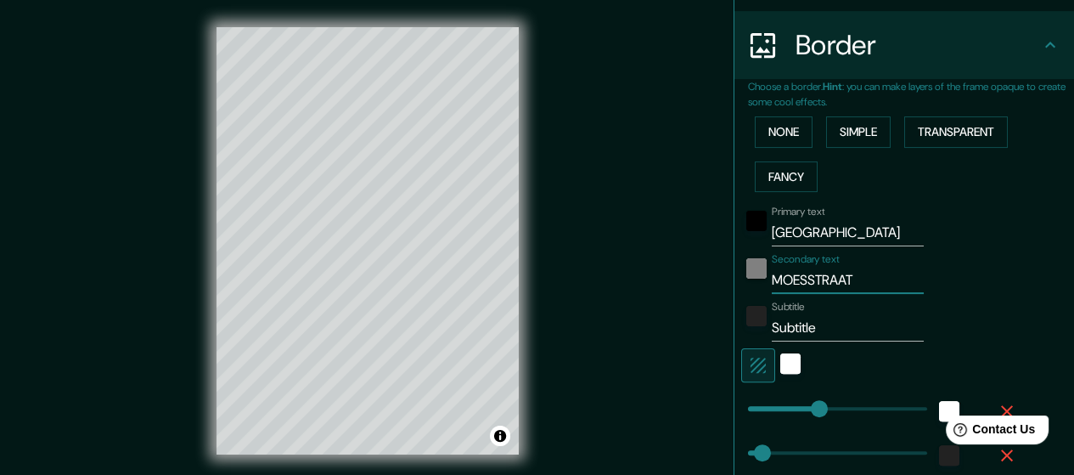
type input "142"
type input "28"
type input "MOESSTRAAT 2008"
type input "142"
type input "28"
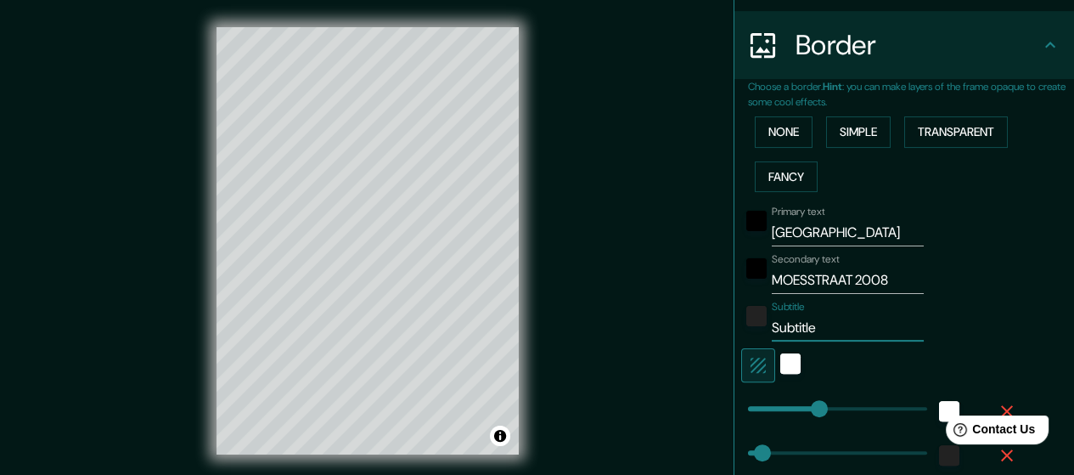
drag, startPoint x: 828, startPoint y: 329, endPoint x: 752, endPoint y: 329, distance: 75.6
click at [754, 329] on div "Subtitle Subtitle" at bounding box center [880, 321] width 278 height 41
type input "A"
type input "142"
type input "28"
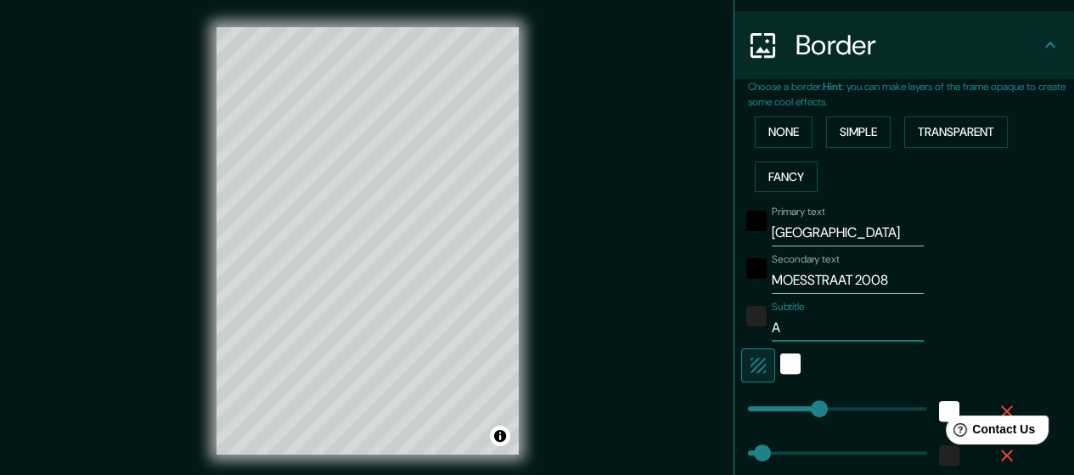
type input "AA"
type input "142"
type input "28"
type input "A"
type input "142"
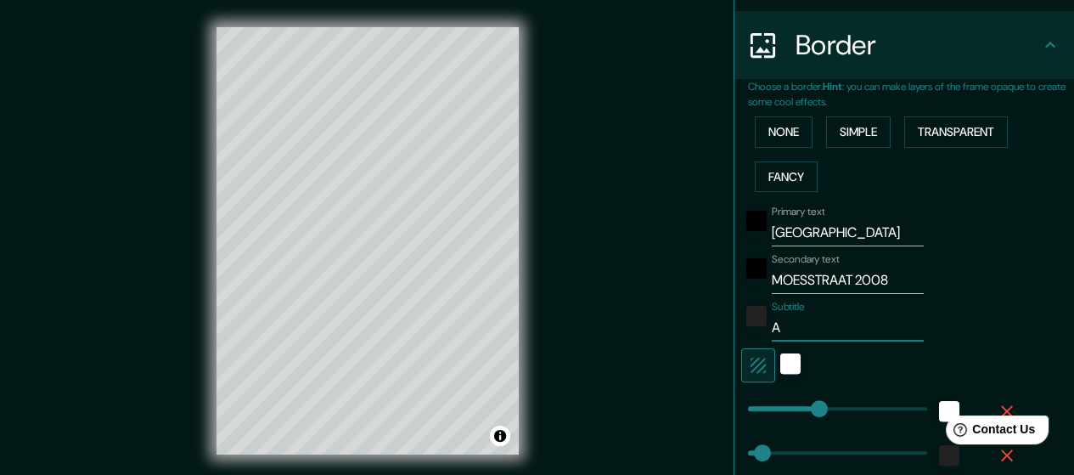
type input "28"
type input "ARA"
type input "142"
type input "28"
type input "ARAN"
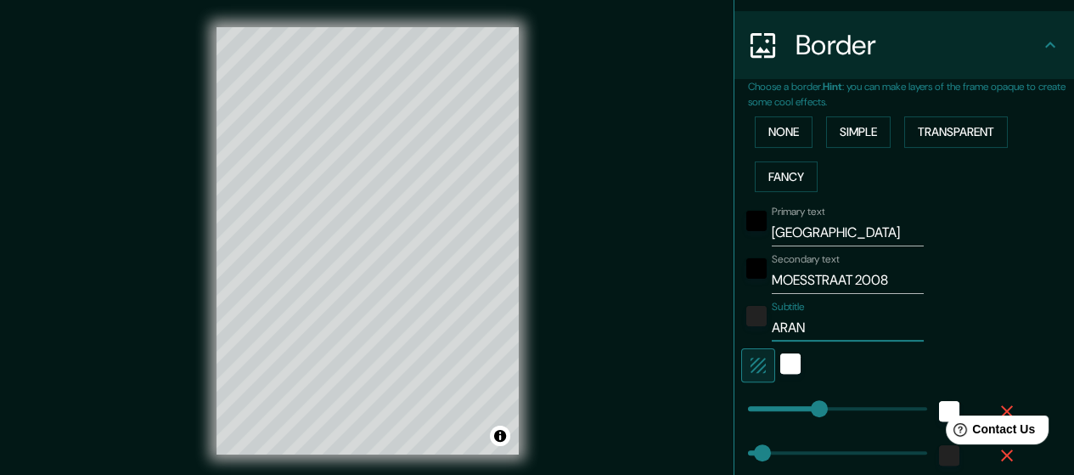
type input "142"
type input "28"
type input "ARANT"
type input "142"
type input "28"
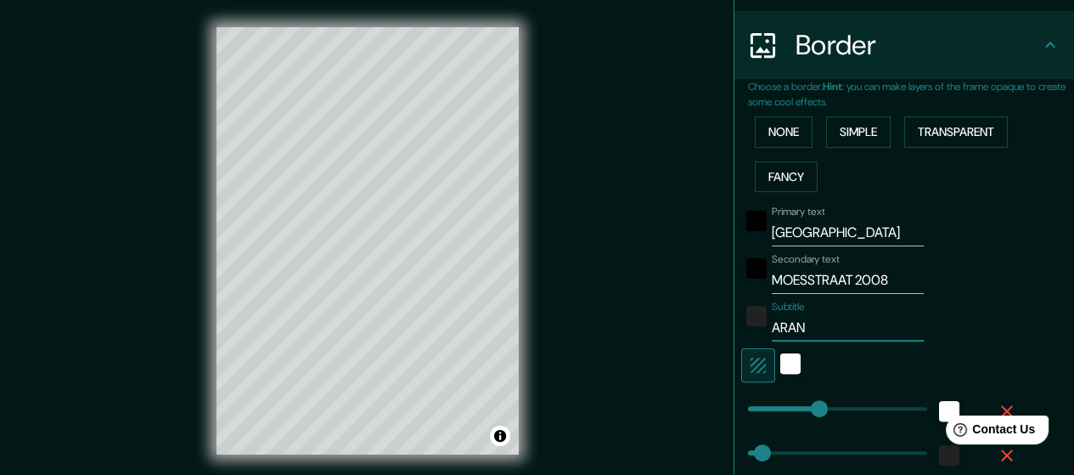
type input "ARA"
type input "142"
type input "28"
type input "A"
type input "142"
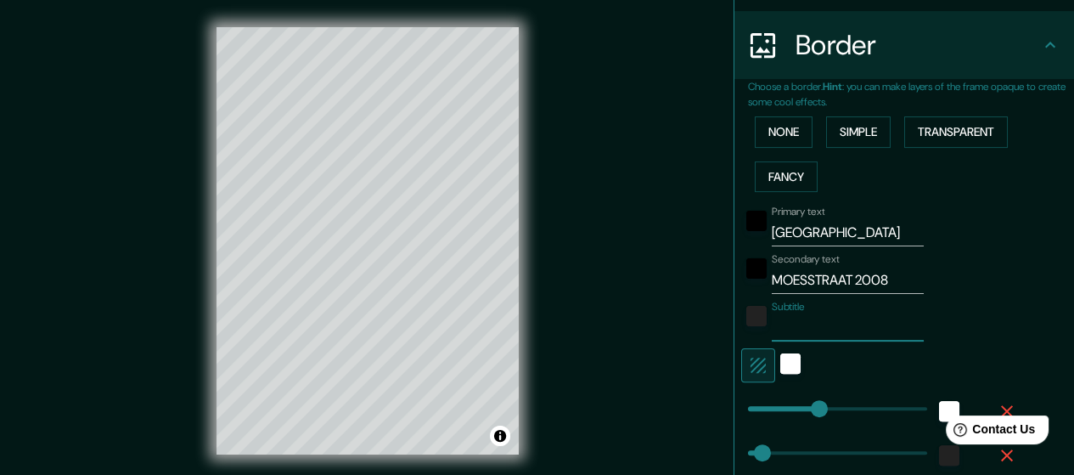
type input "28"
type input "OI"
type input "142"
type input "28"
type input "OIHANE, ARANTXA, PATRICIA & IRATI"
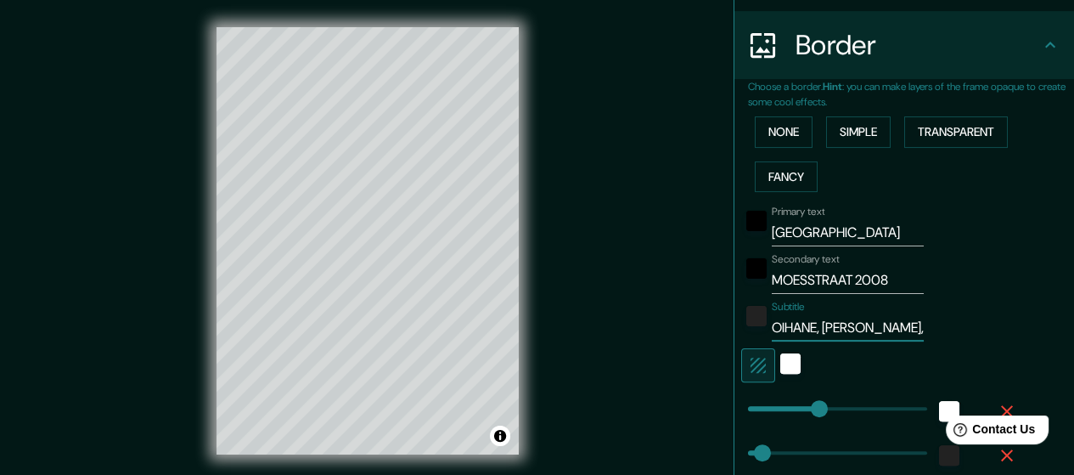
type input "142"
type input "28"
type input "107"
drag, startPoint x: 806, startPoint y: 406, endPoint x: 789, endPoint y: 407, distance: 17.0
type input "28"
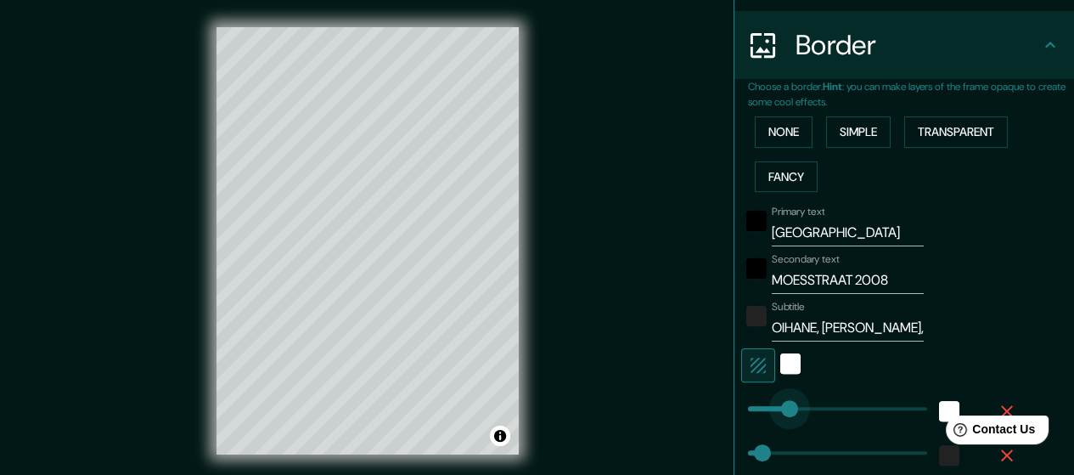
type input "78"
drag, startPoint x: 788, startPoint y: 413, endPoint x: 774, endPoint y: 413, distance: 13.6
type input "28"
type input "95"
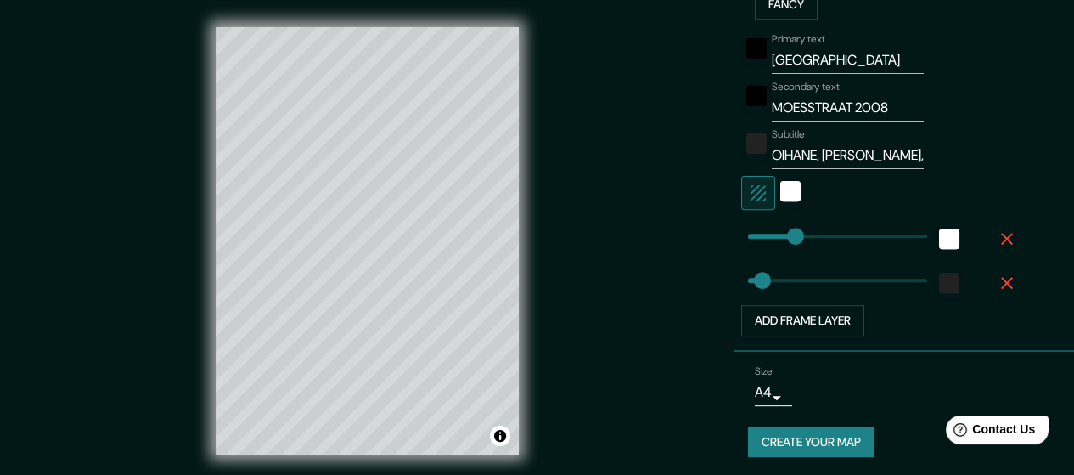
scroll to position [490, 0]
click at [780, 186] on div "white" at bounding box center [790, 190] width 20 height 20
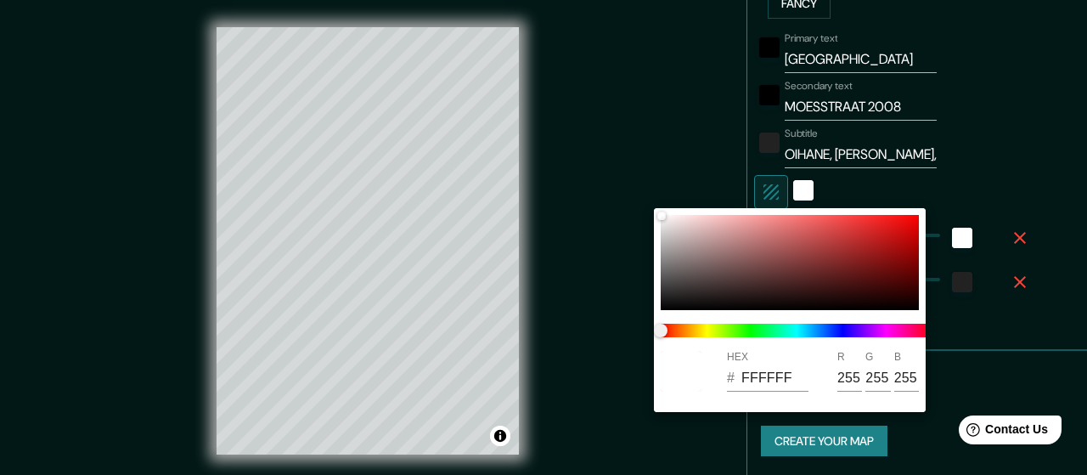
click at [759, 187] on div at bounding box center [543, 237] width 1087 height 475
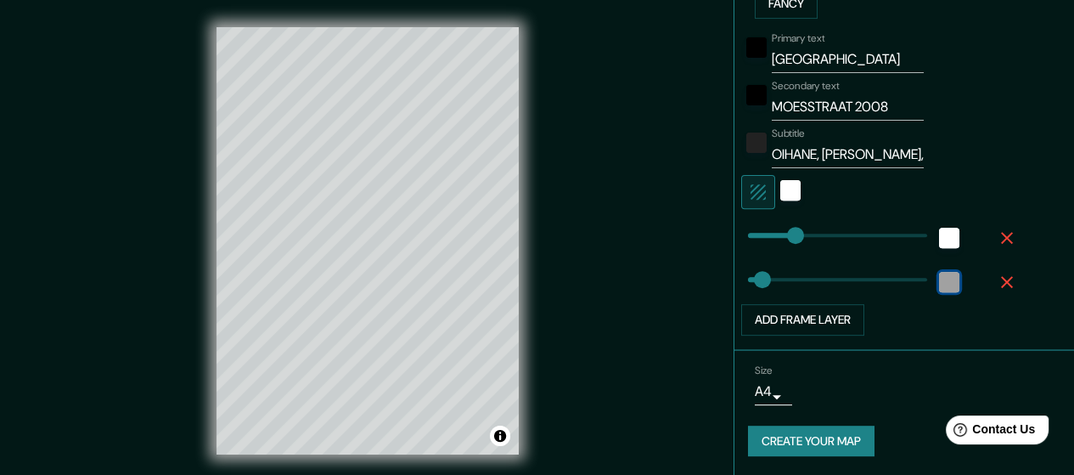
click at [939, 282] on div "color-222222" at bounding box center [949, 282] width 20 height 20
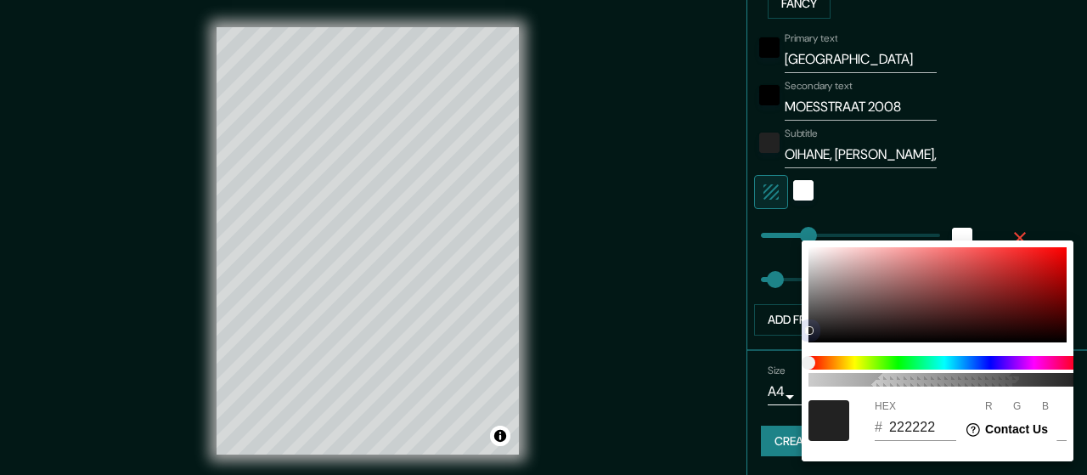
type input "28"
type input "191919"
type input "25"
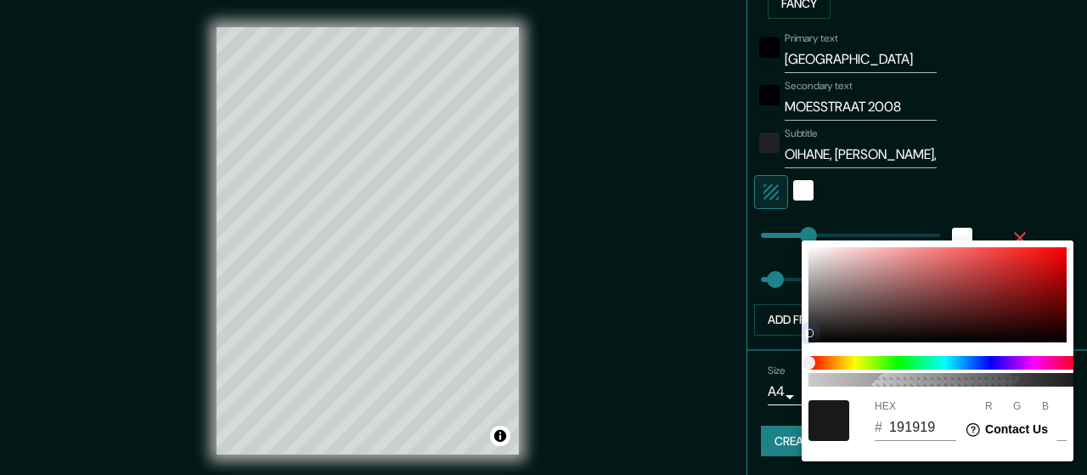
drag, startPoint x: 810, startPoint y: 330, endPoint x: 818, endPoint y: 356, distance: 26.8
click at [818, 356] on div "100 HEX # 191919 R 25 G 25 B 25" at bounding box center [937, 350] width 272 height 221
type input "28"
type input "050404"
type input "5"
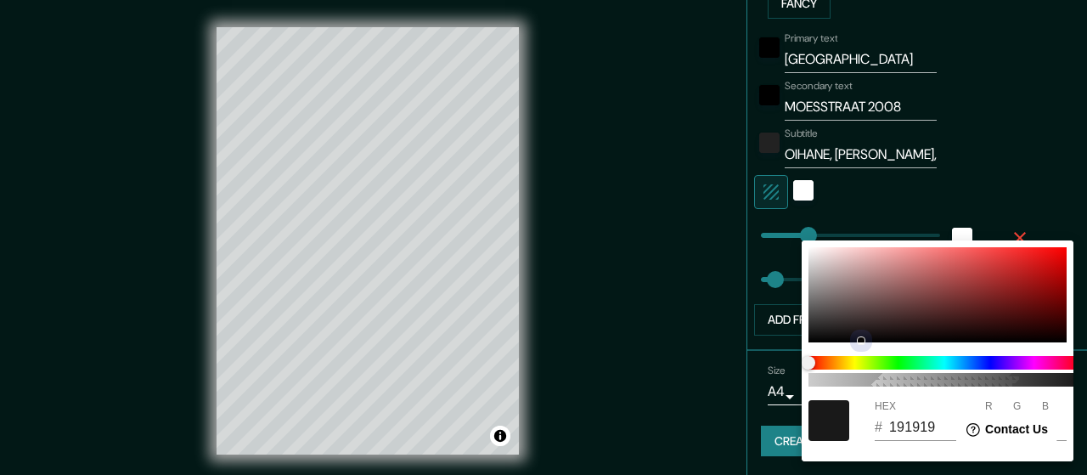
type input "4"
type input "28"
type input "000000"
type input "0"
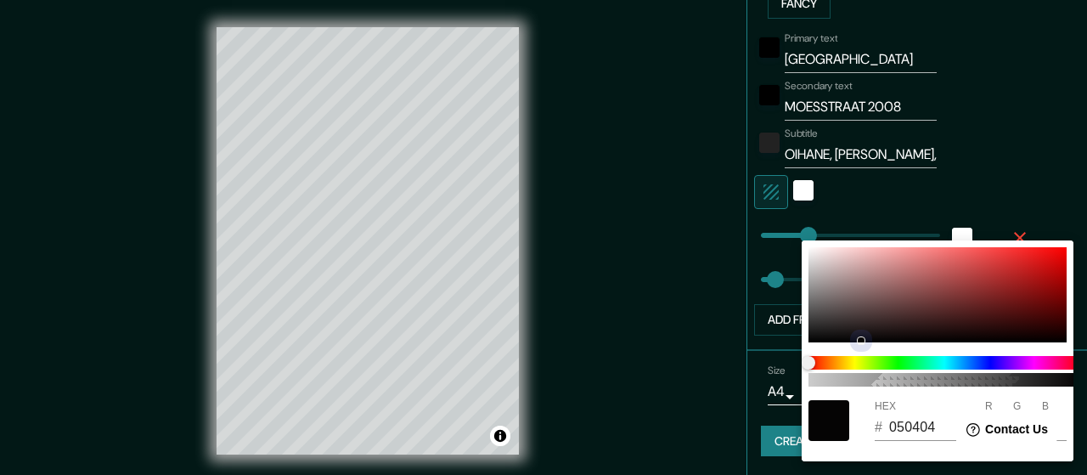
type input "0"
drag, startPoint x: 810, startPoint y: 334, endPoint x: 797, endPoint y: 339, distance: 13.4
click at [797, 339] on div "100 HEX # 000000 R 0 G 0 B 0" at bounding box center [543, 237] width 1087 height 475
click at [695, 378] on div at bounding box center [543, 237] width 1087 height 475
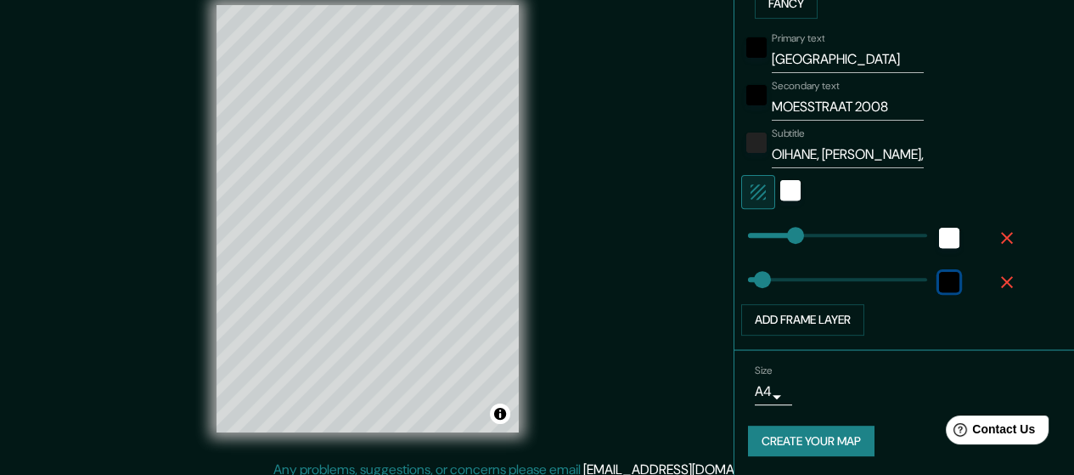
scroll to position [34, 0]
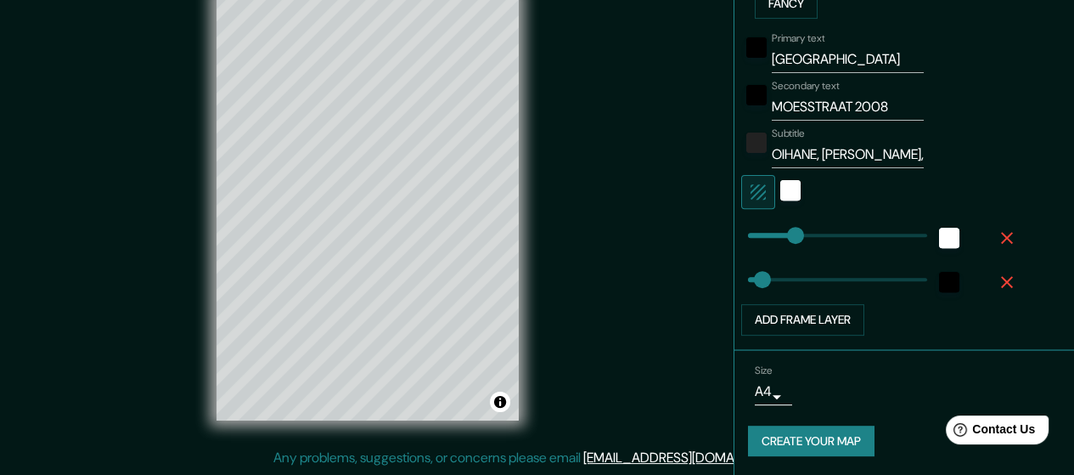
click at [827, 442] on button "Create your map" at bounding box center [811, 440] width 126 height 31
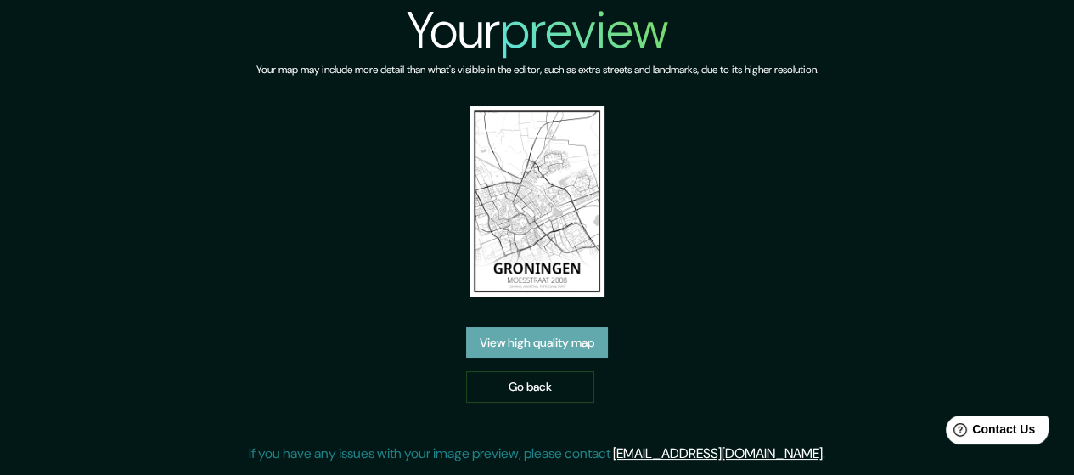
click at [562, 342] on link "View high quality map" at bounding box center [537, 342] width 142 height 31
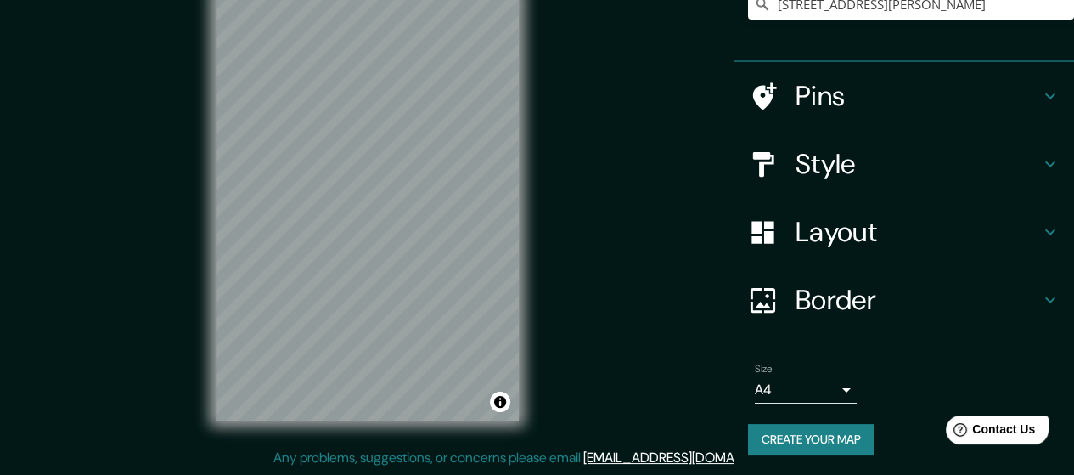
click at [817, 300] on h4 "Border" at bounding box center [917, 300] width 244 height 34
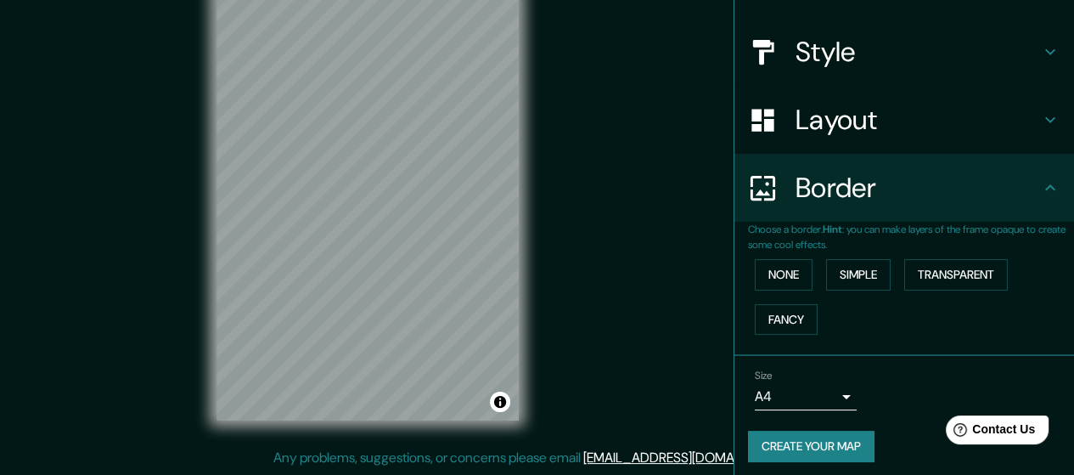
scroll to position [147, 0]
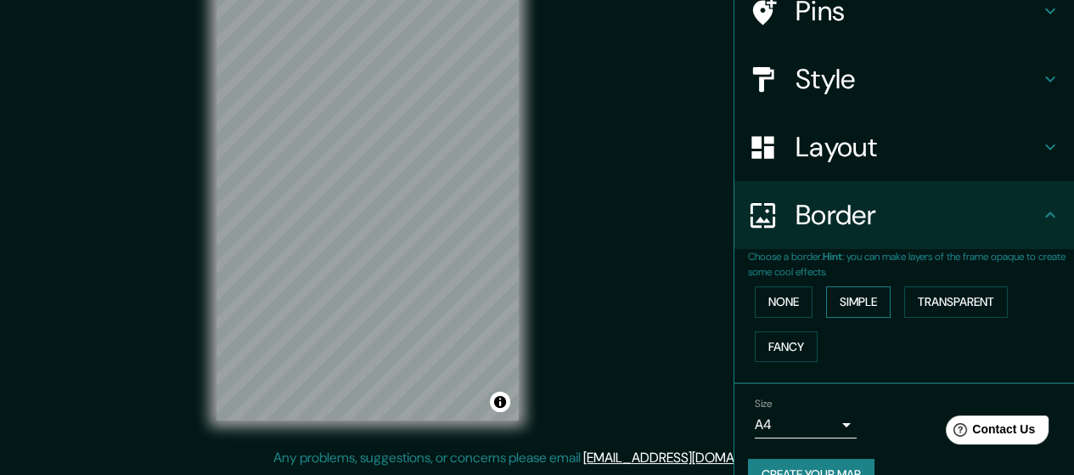
click at [847, 300] on button "Simple" at bounding box center [858, 301] width 65 height 31
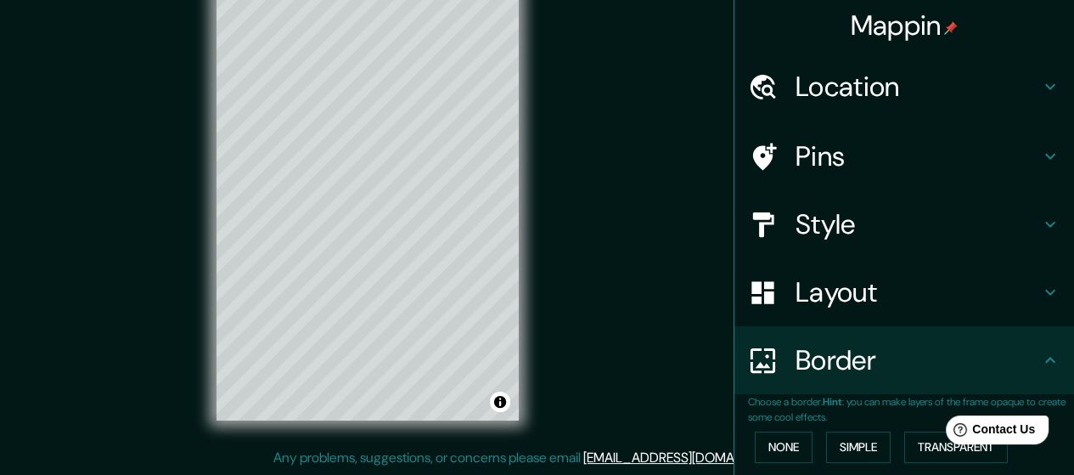
scroll to position [0, 0]
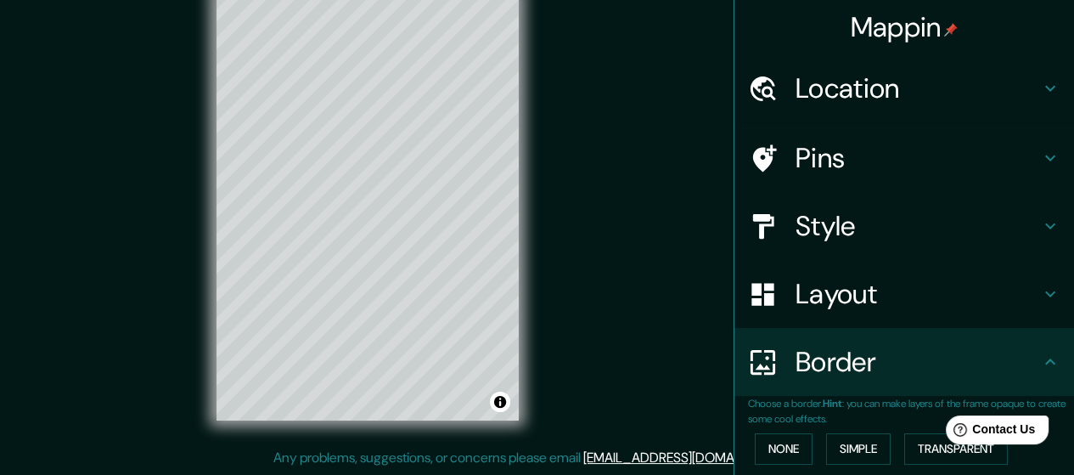
click at [829, 90] on h4 "Location" at bounding box center [917, 88] width 244 height 34
type input "142"
type input "28"
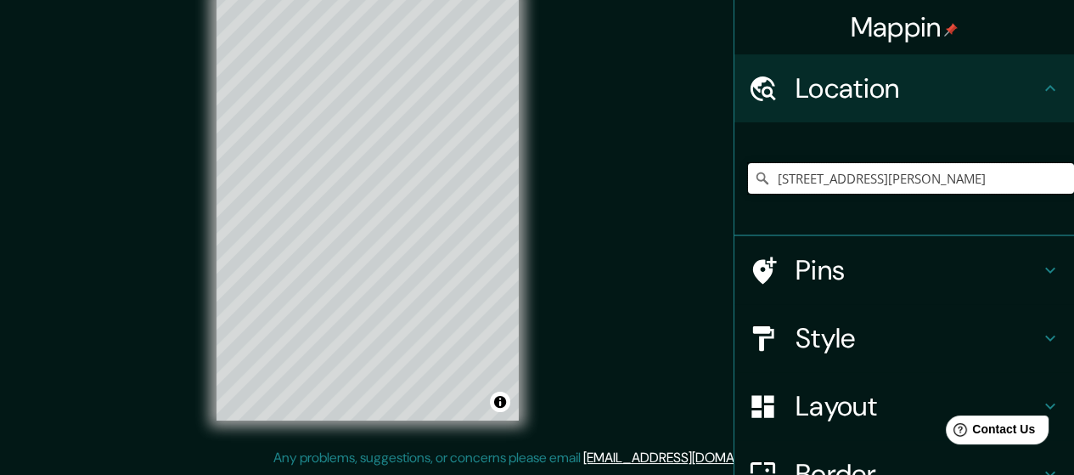
click at [1033, 179] on input "[STREET_ADDRESS][PERSON_NAME]" at bounding box center [911, 178] width 326 height 31
click at [887, 177] on input "[STREET_ADDRESS][PERSON_NAME]" at bounding box center [911, 178] width 326 height 31
drag, startPoint x: 887, startPoint y: 177, endPoint x: 835, endPoint y: 184, distance: 52.2
click at [835, 184] on input "[STREET_ADDRESS][PERSON_NAME]" at bounding box center [911, 178] width 326 height 31
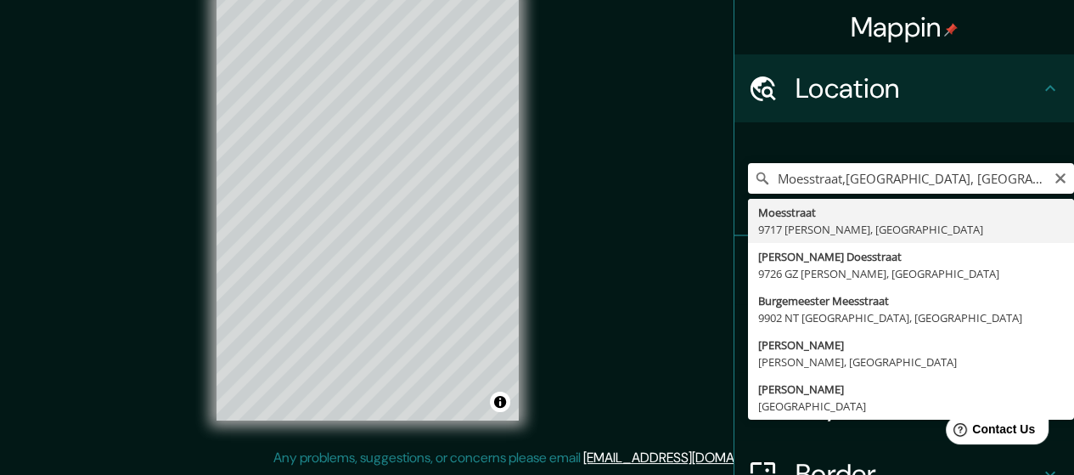
type input "[PERSON_NAME], [GEOGRAPHIC_DATA], [GEOGRAPHIC_DATA]"
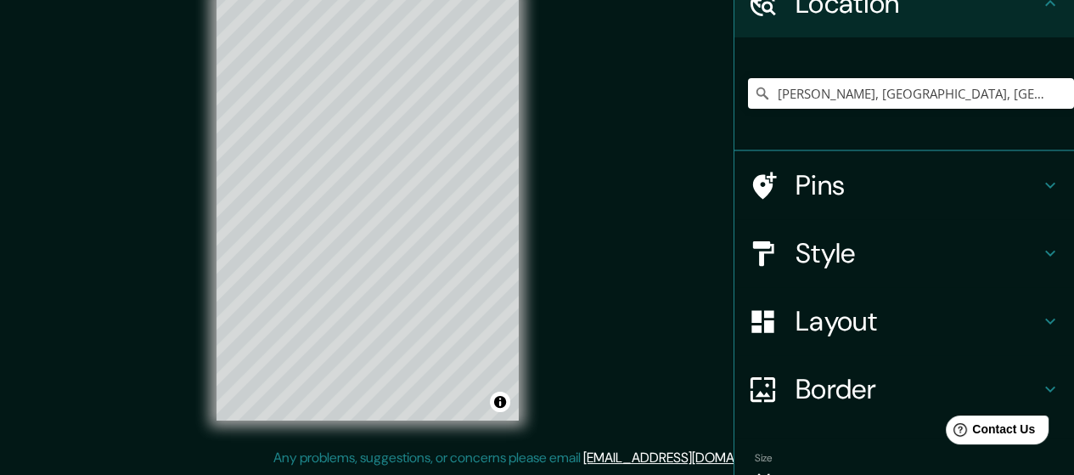
scroll to position [174, 0]
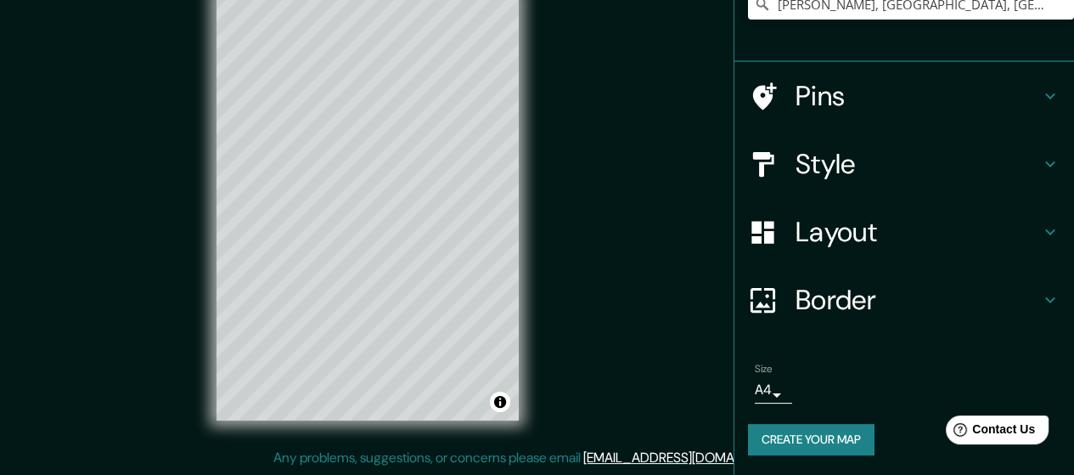
click at [936, 167] on h4 "Style" at bounding box center [917, 164] width 244 height 34
type input "142"
type input "28"
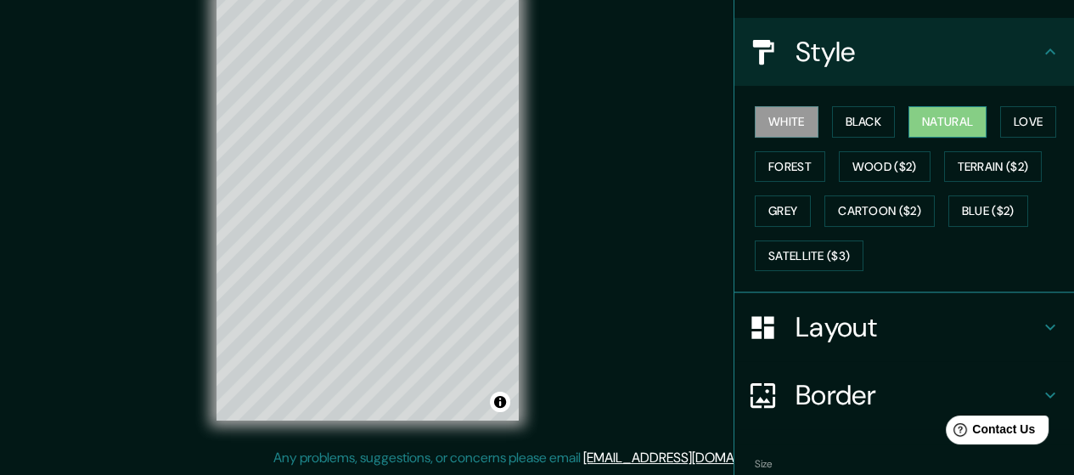
click at [927, 128] on button "Natural" at bounding box center [947, 121] width 78 height 31
click at [865, 126] on button "Black" at bounding box center [864, 121] width 64 height 31
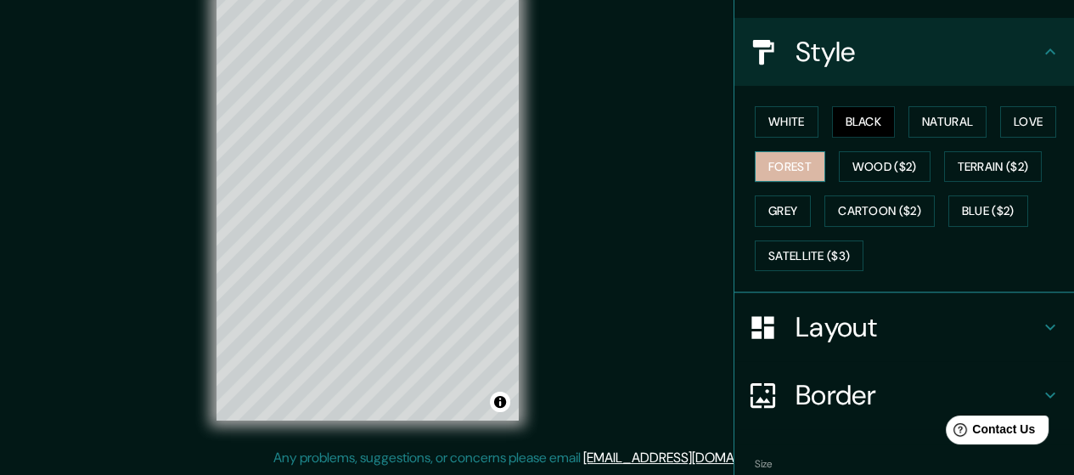
click at [786, 175] on button "Forest" at bounding box center [790, 166] width 70 height 31
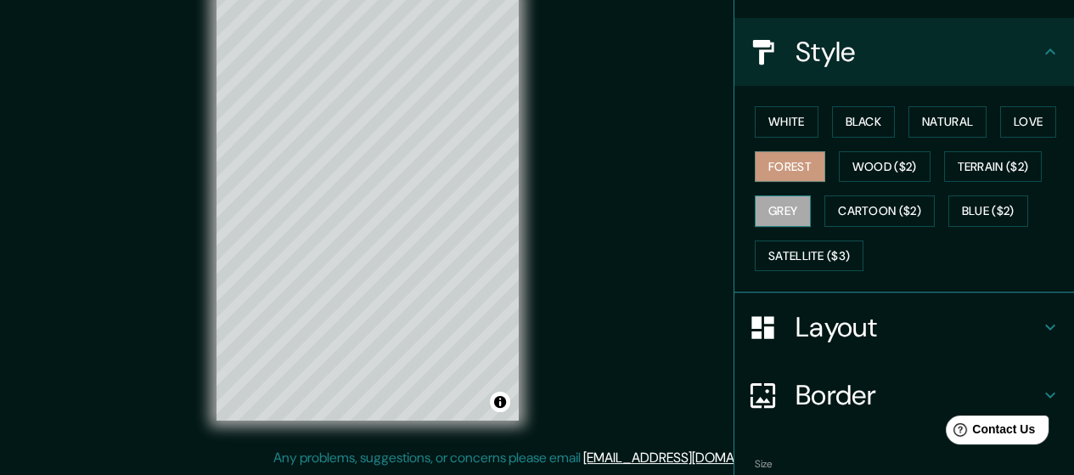
click at [762, 203] on button "Grey" at bounding box center [783, 210] width 56 height 31
click at [788, 123] on button "White" at bounding box center [787, 121] width 64 height 31
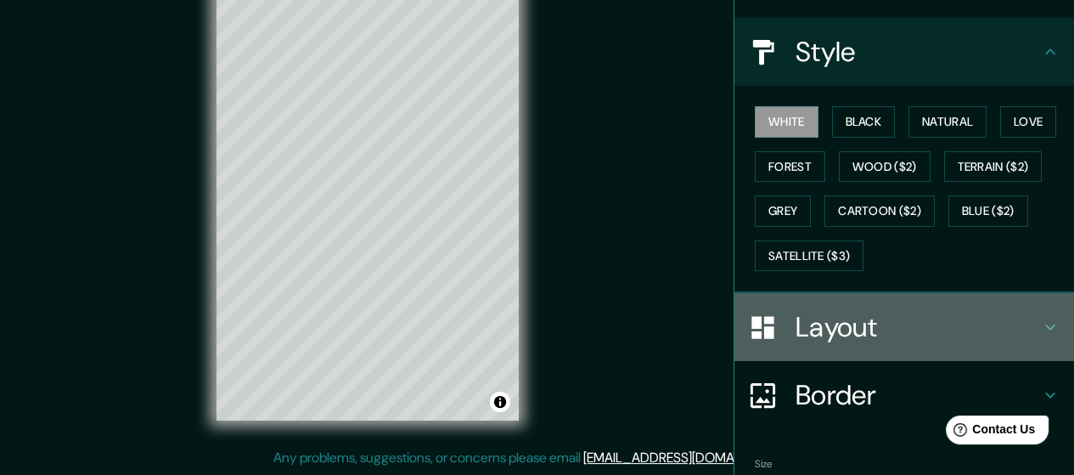
click at [774, 329] on div at bounding box center [772, 327] width 48 height 30
type input "142"
type input "28"
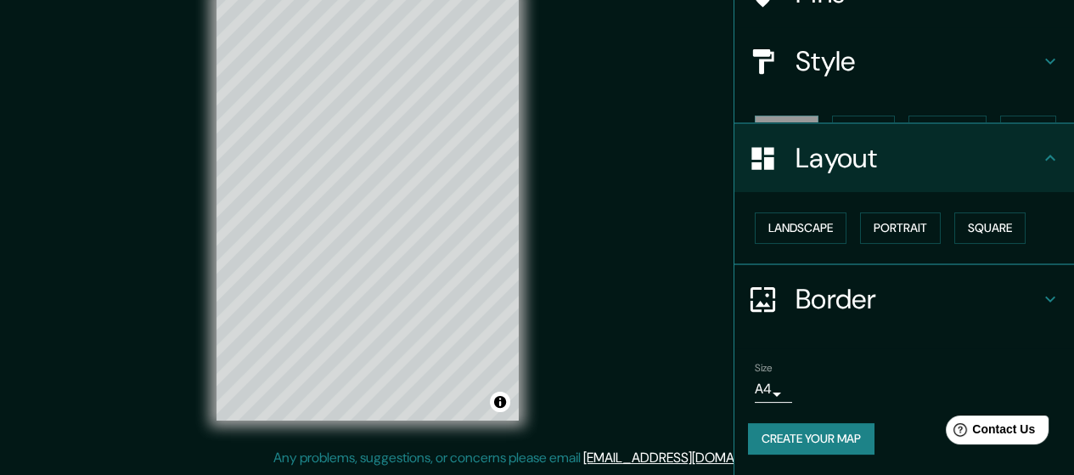
scroll to position [135, 0]
